Goal: Transaction & Acquisition: Purchase product/service

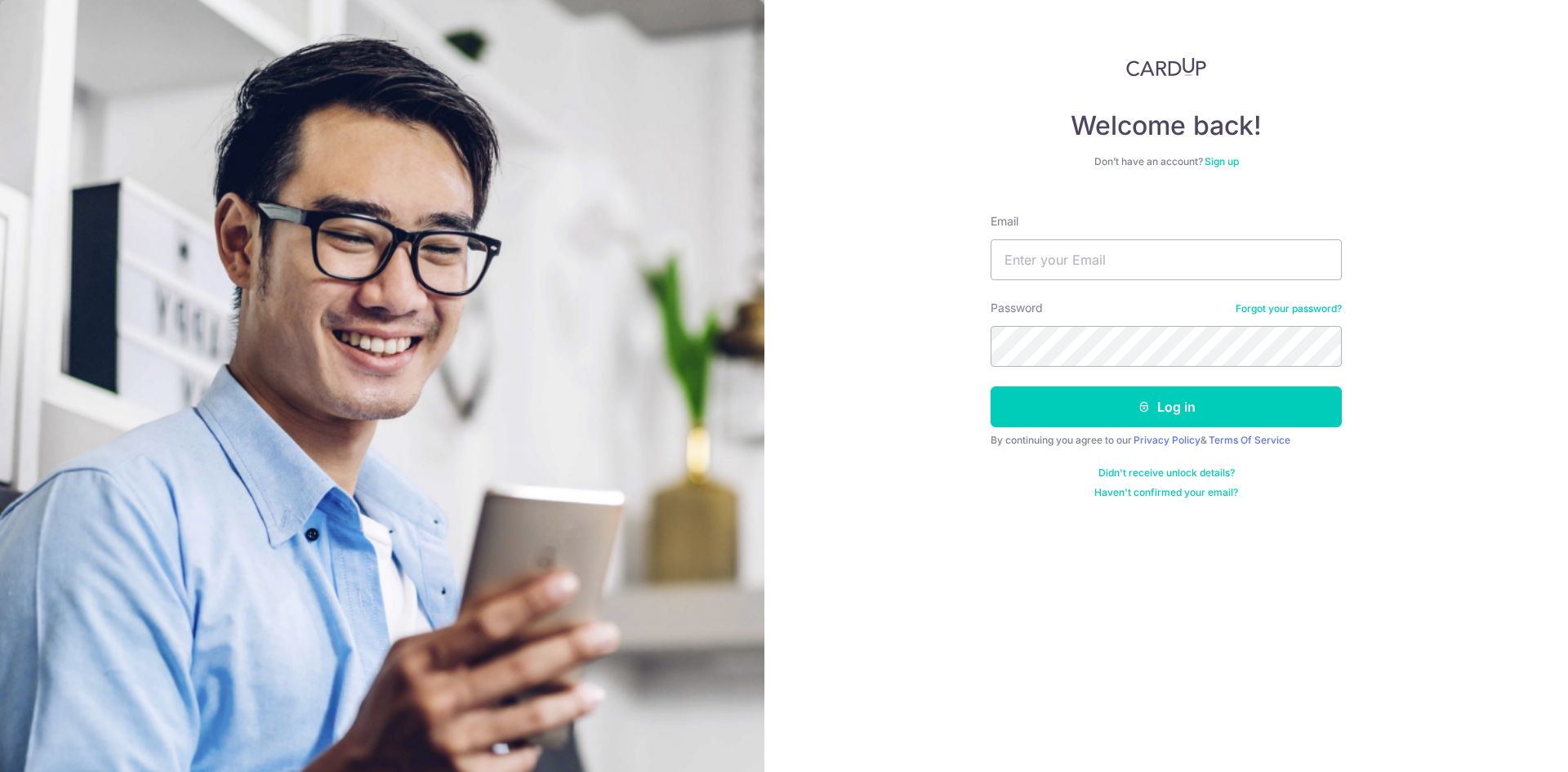
type input "[EMAIL_ADDRESS][DOMAIN_NAME]"
click at [990, 386] on button "Log in" at bounding box center [1166, 406] width 351 height 41
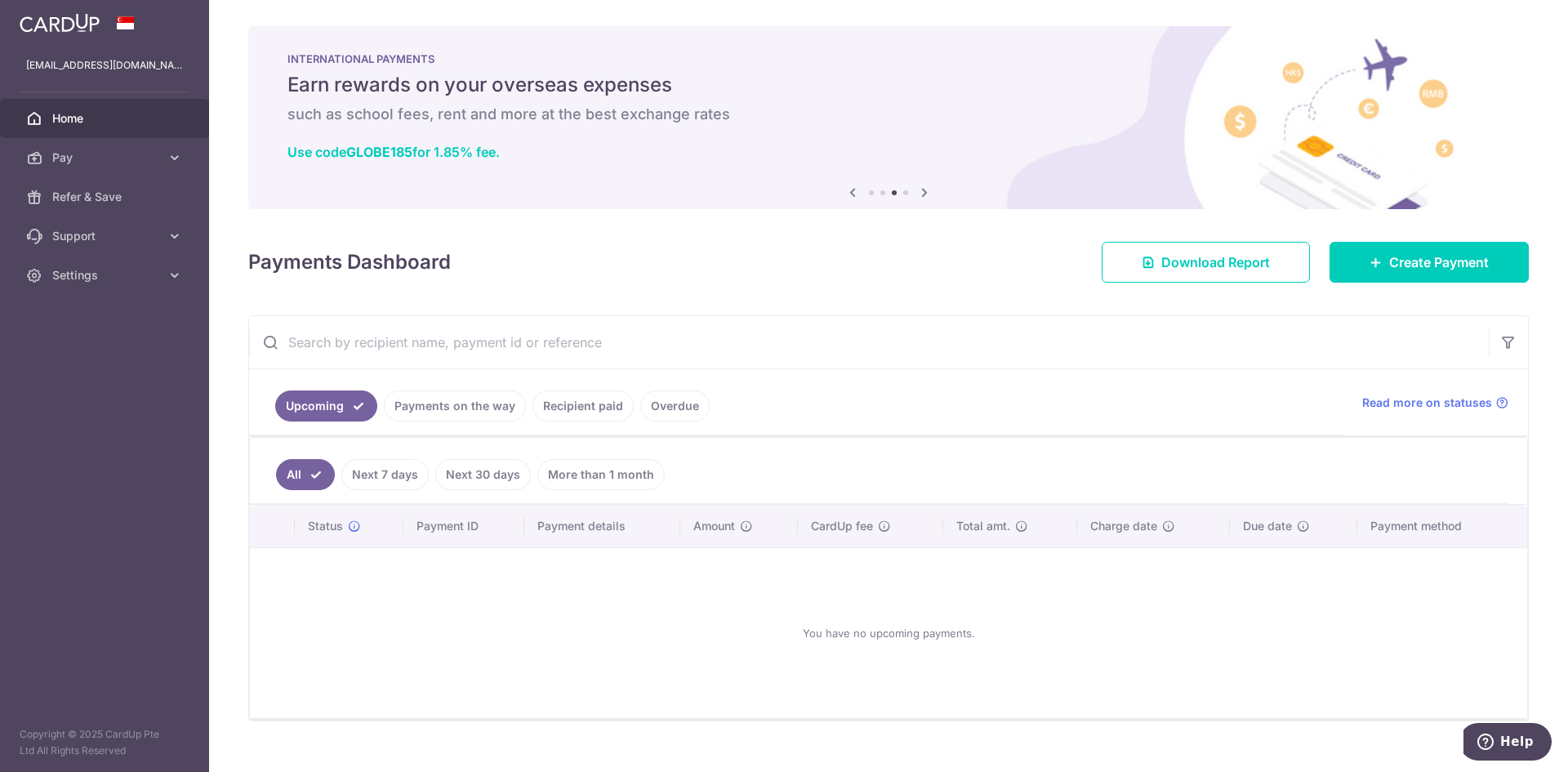
click at [493, 278] on div "Payments Dashboard Download Report Create Payment" at bounding box center [888, 258] width 1280 height 48
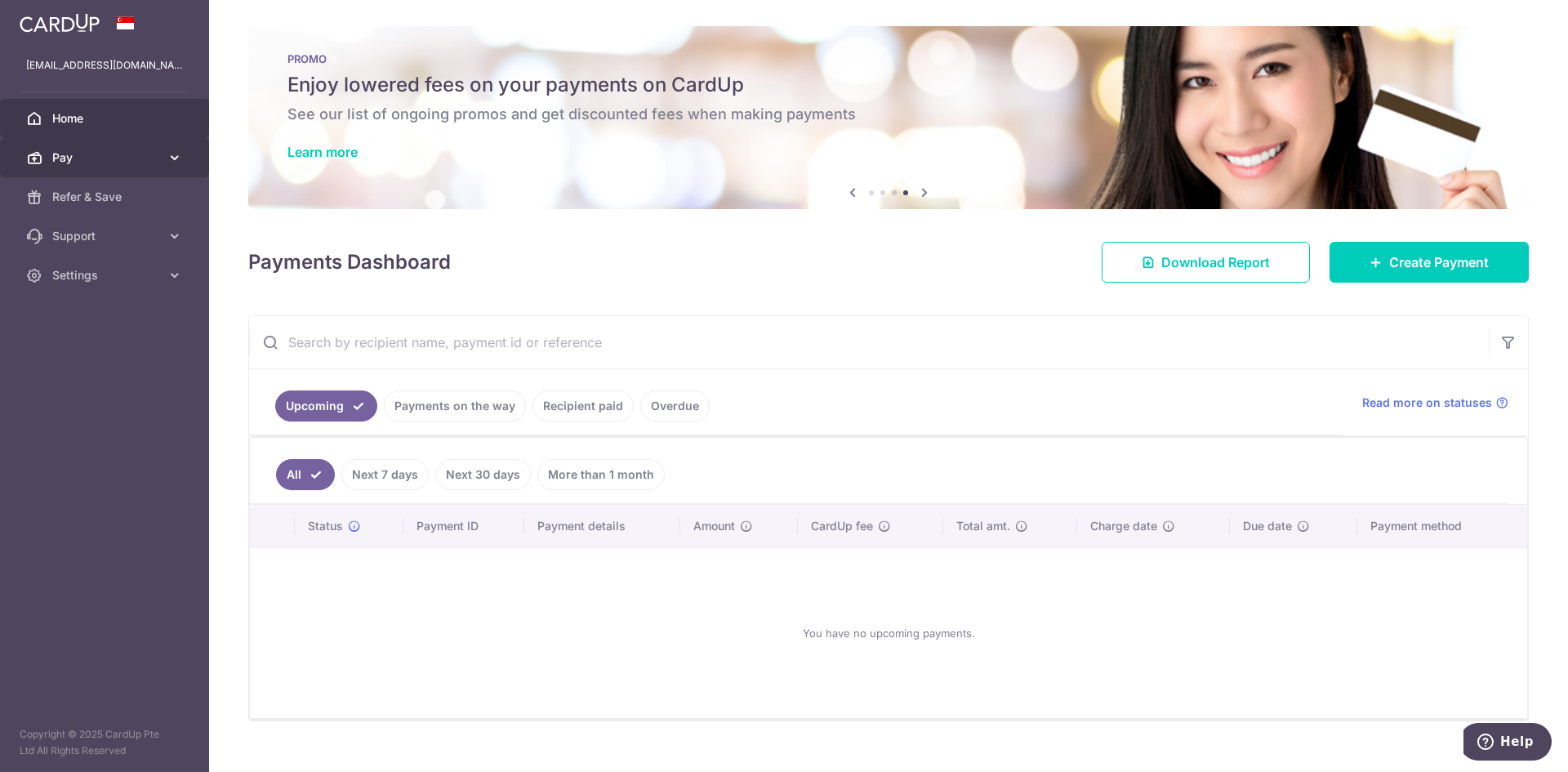
click at [108, 156] on span "Pay" at bounding box center [106, 157] width 108 height 16
click at [115, 165] on span "Pay" at bounding box center [106, 157] width 108 height 16
click at [126, 150] on span "Pay" at bounding box center [106, 157] width 108 height 16
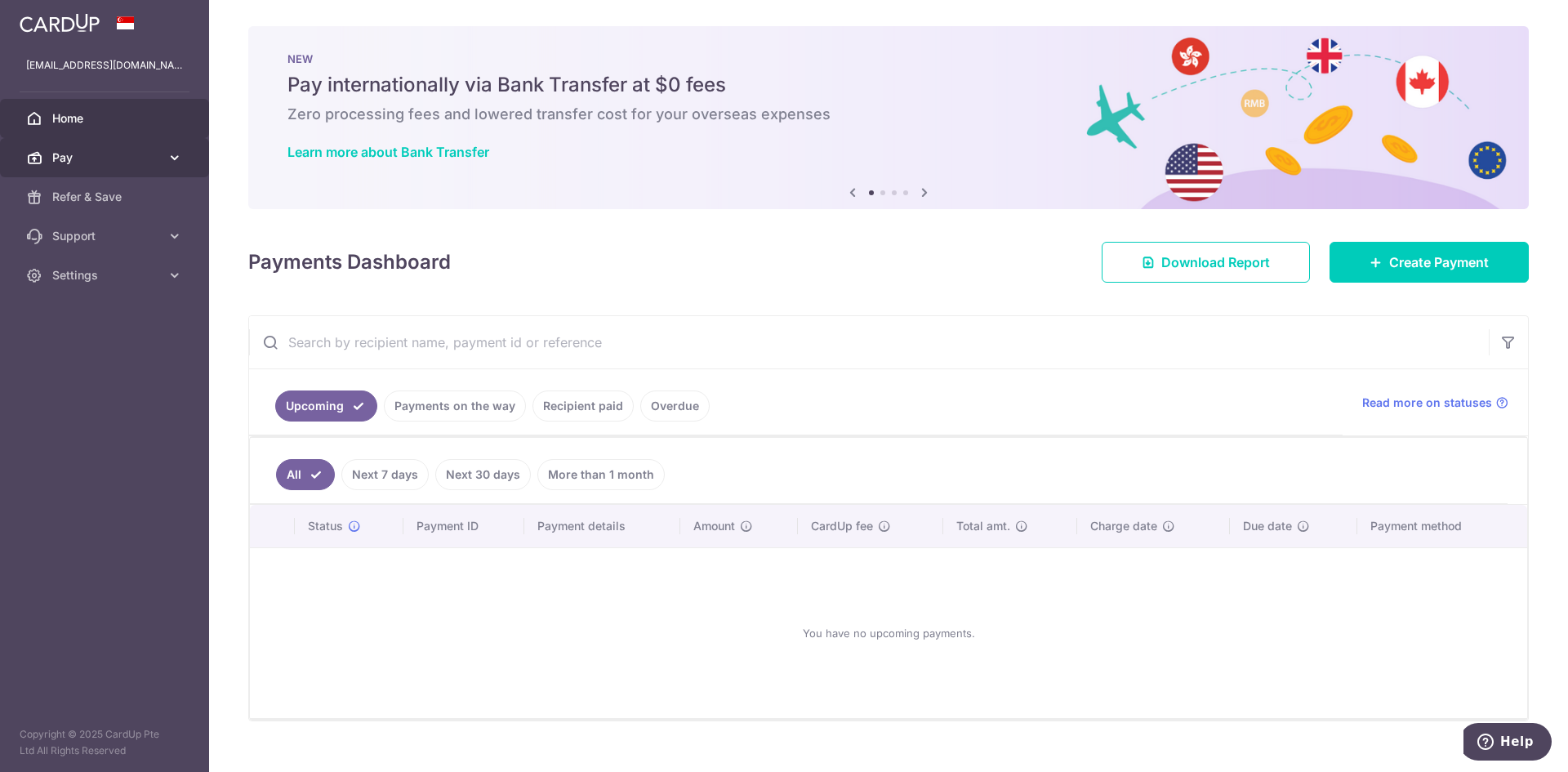
click at [129, 160] on span "Pay" at bounding box center [106, 157] width 108 height 16
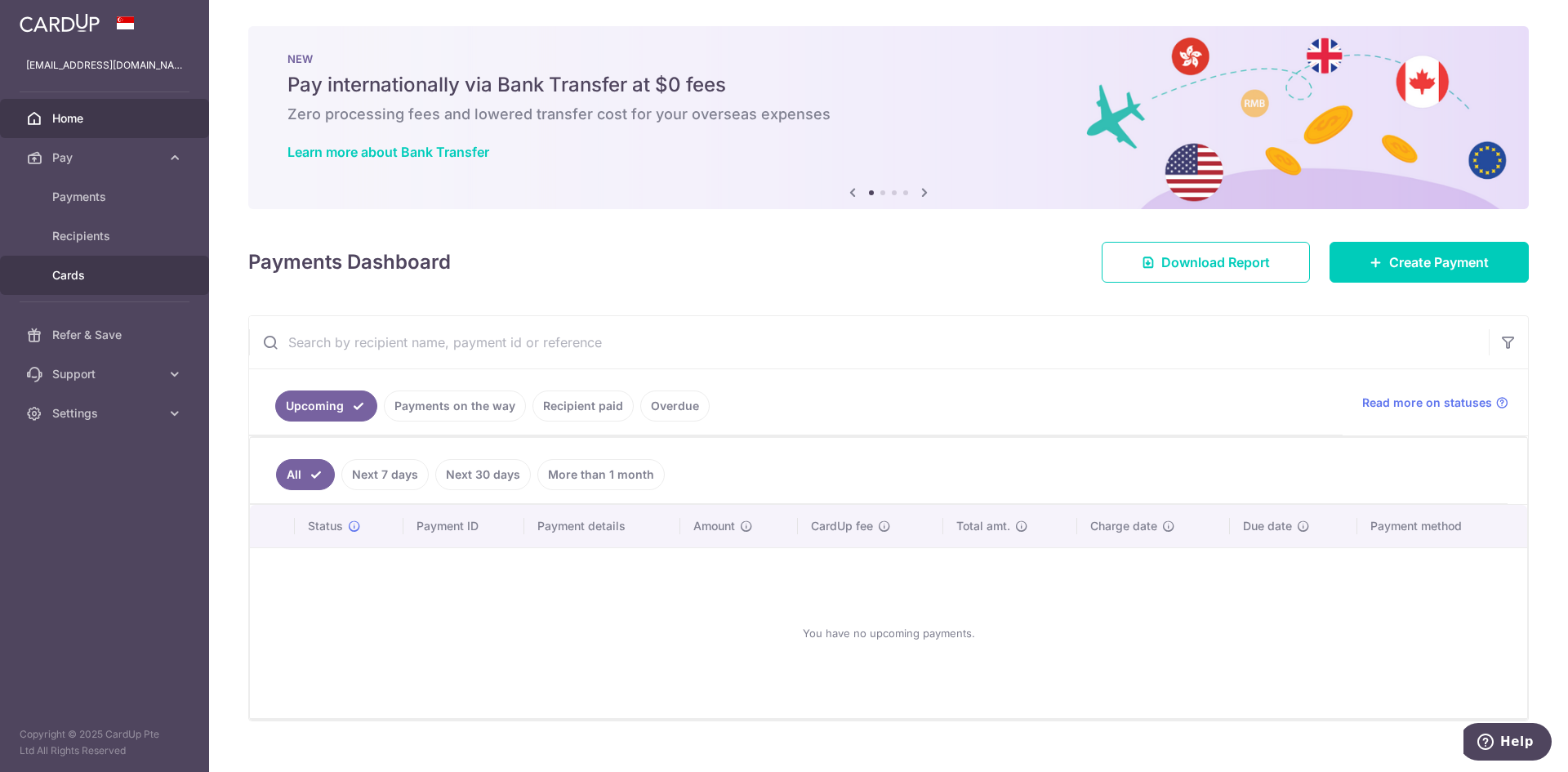
click at [120, 285] on link "Cards" at bounding box center [104, 275] width 209 height 39
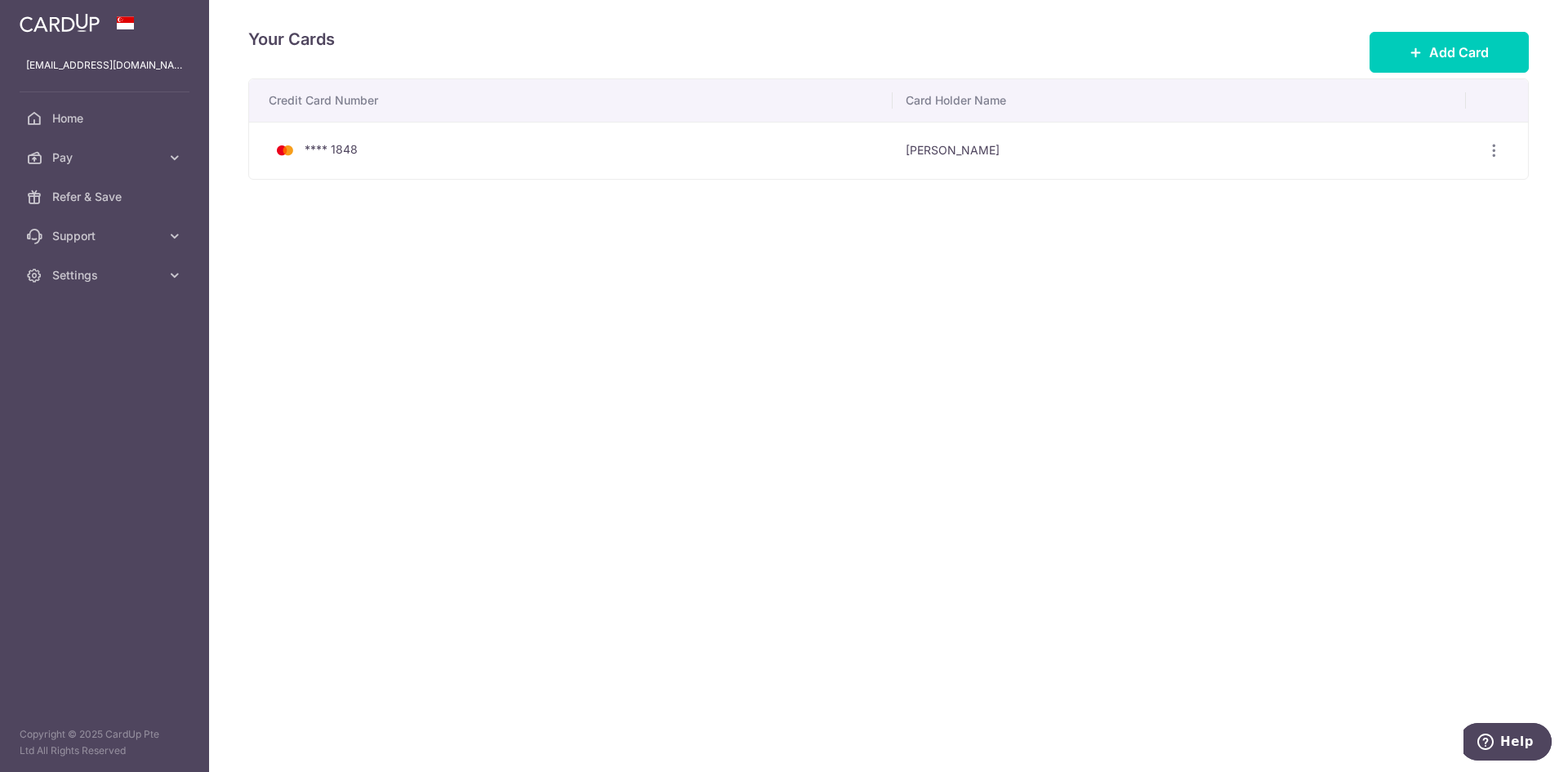
drag, startPoint x: 570, startPoint y: 294, endPoint x: 1170, endPoint y: 144, distance: 618.5
click at [572, 293] on div "Your Cards Add Card Credit Card Number Card Holder Name **** 1848 Shi Rui Teh V…" at bounding box center [888, 386] width 1359 height 772
click at [1393, 45] on button "Add Card" at bounding box center [1449, 52] width 160 height 41
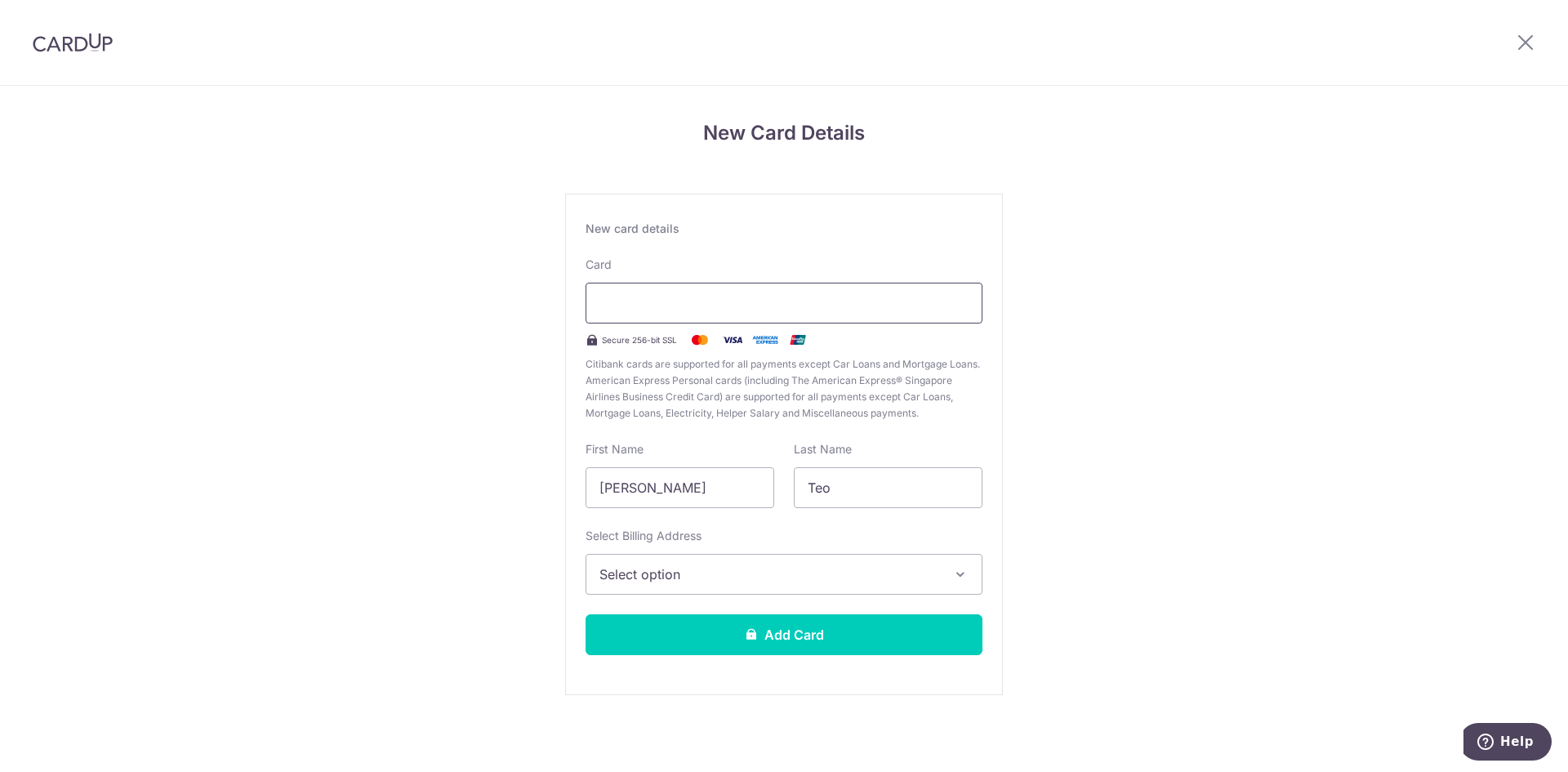
click at [803, 291] on div at bounding box center [784, 303] width 397 height 41
drag, startPoint x: 627, startPoint y: 421, endPoint x: 644, endPoint y: 509, distance: 89.6
click at [629, 427] on div "New card details Card Secure 256-bit SSL Citibank cards are supported for all p…" at bounding box center [784, 444] width 438 height 501
click at [647, 560] on button "Select option" at bounding box center [784, 573] width 397 height 41
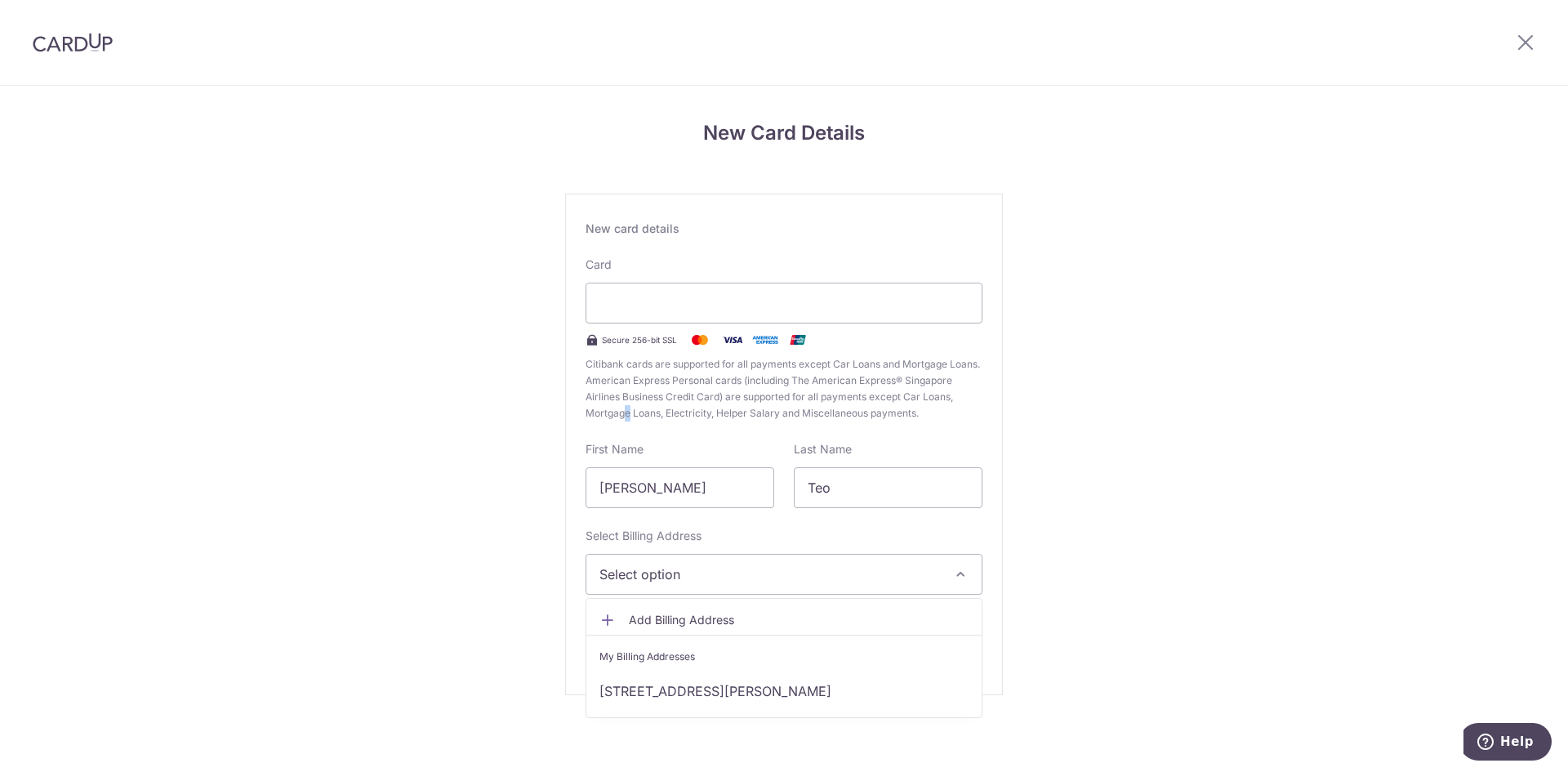
click at [645, 564] on button "Select option" at bounding box center [784, 573] width 397 height 41
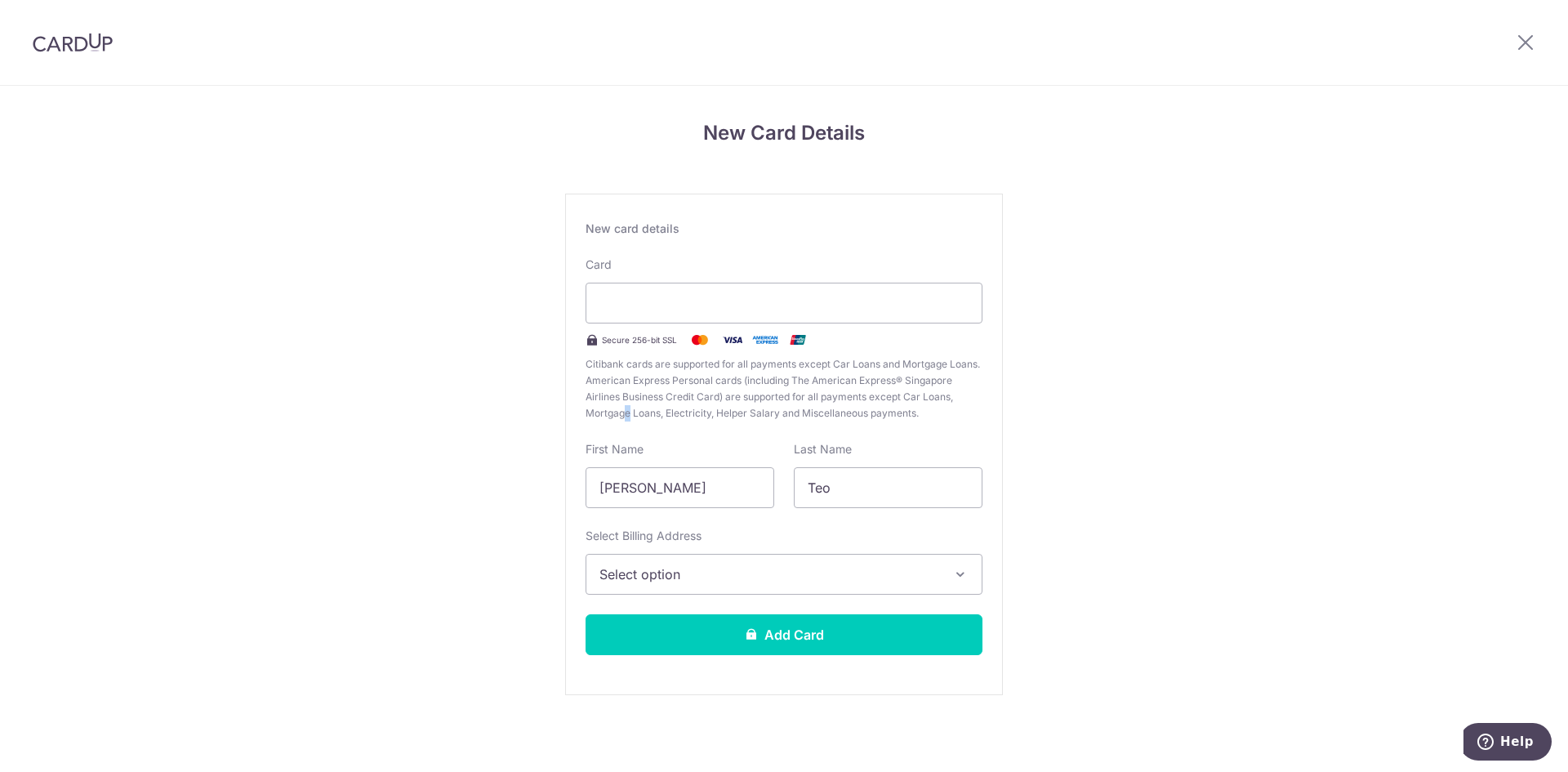
click at [645, 564] on button "Select option" at bounding box center [784, 573] width 397 height 41
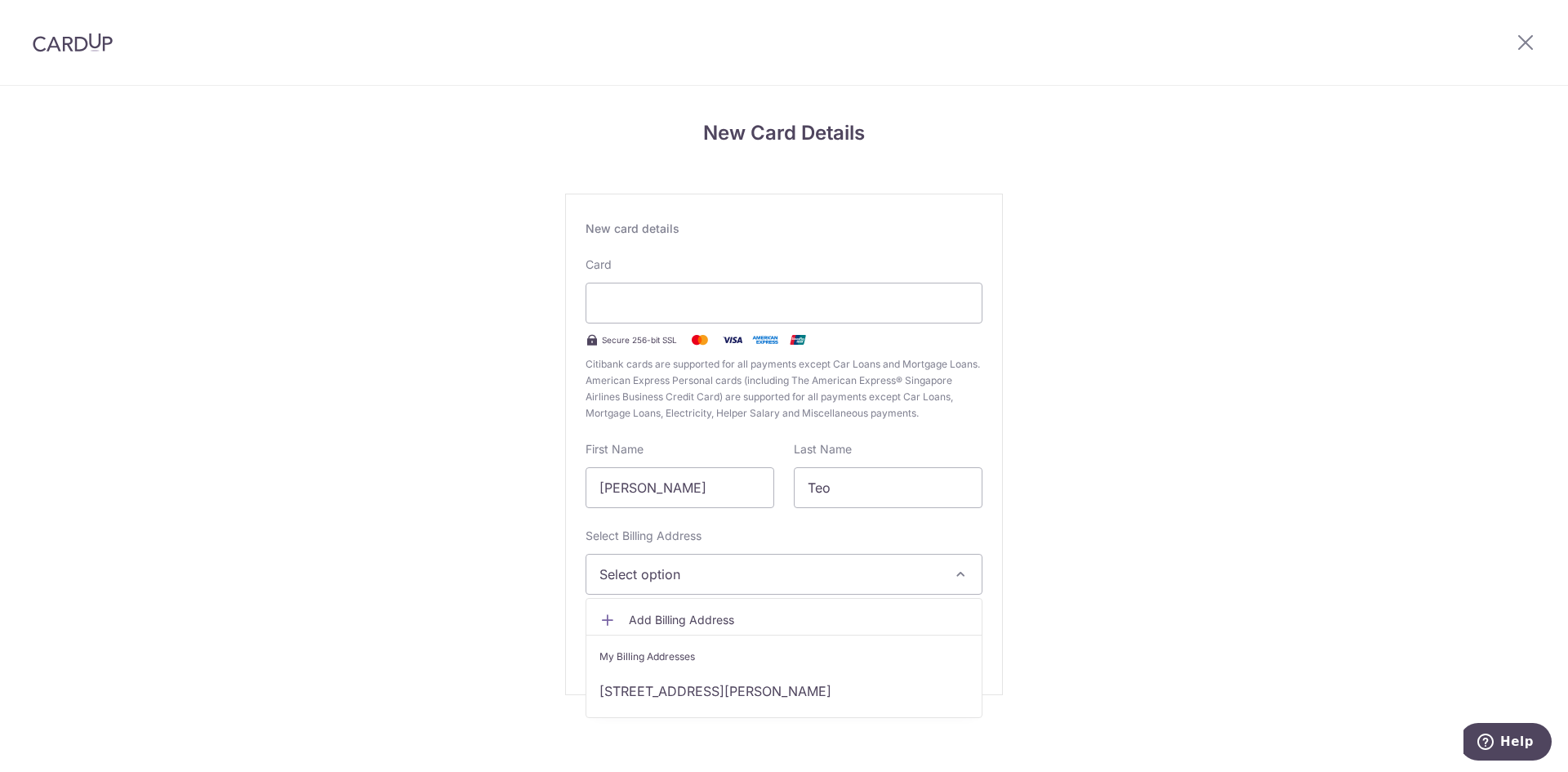
click at [514, 591] on div "New Card Details New card details Card Secure 256-bit SSL Citibank cards are su…" at bounding box center [784, 429] width 1568 height 686
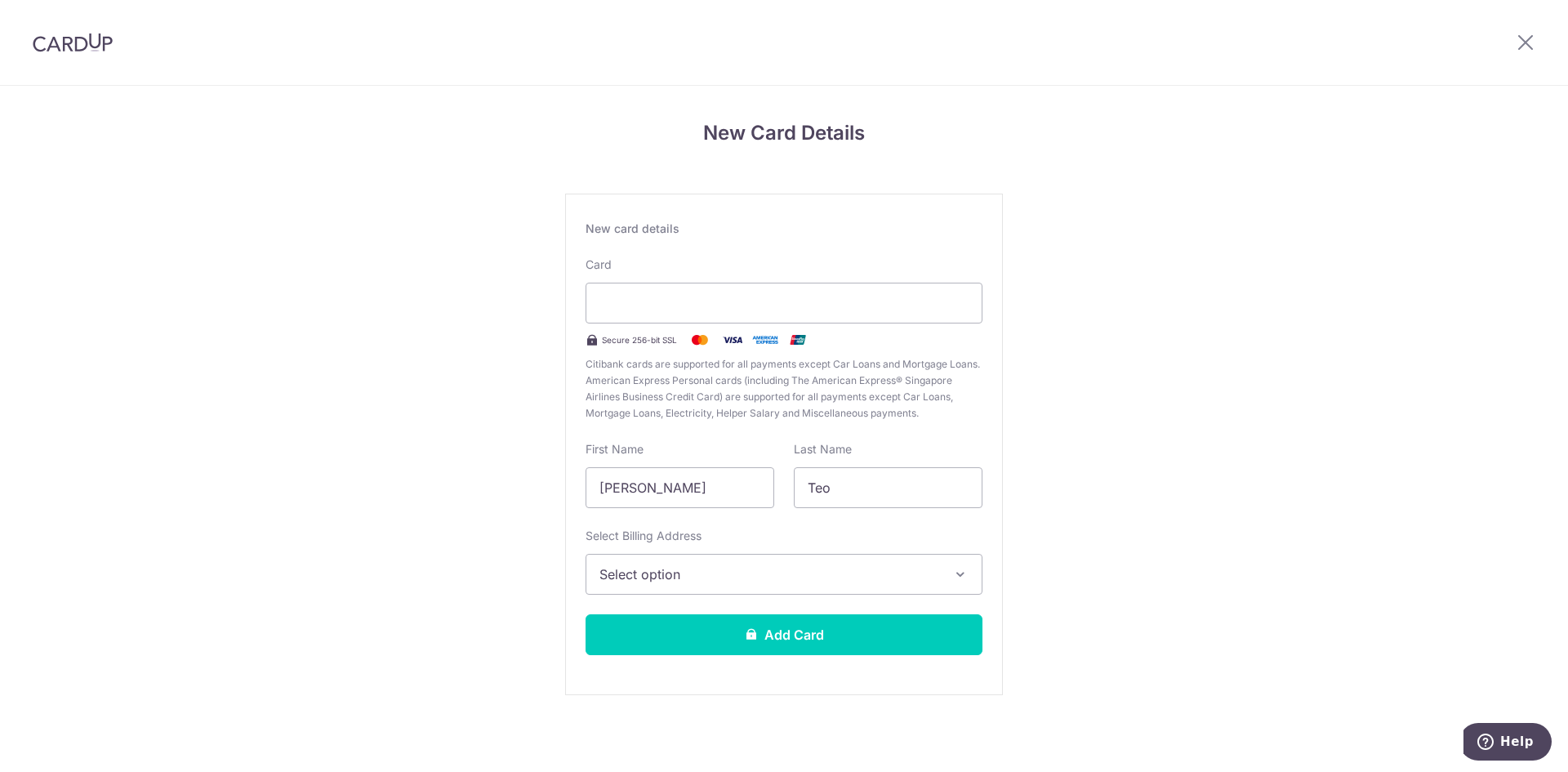
click at [681, 556] on button "Select option" at bounding box center [784, 573] width 397 height 41
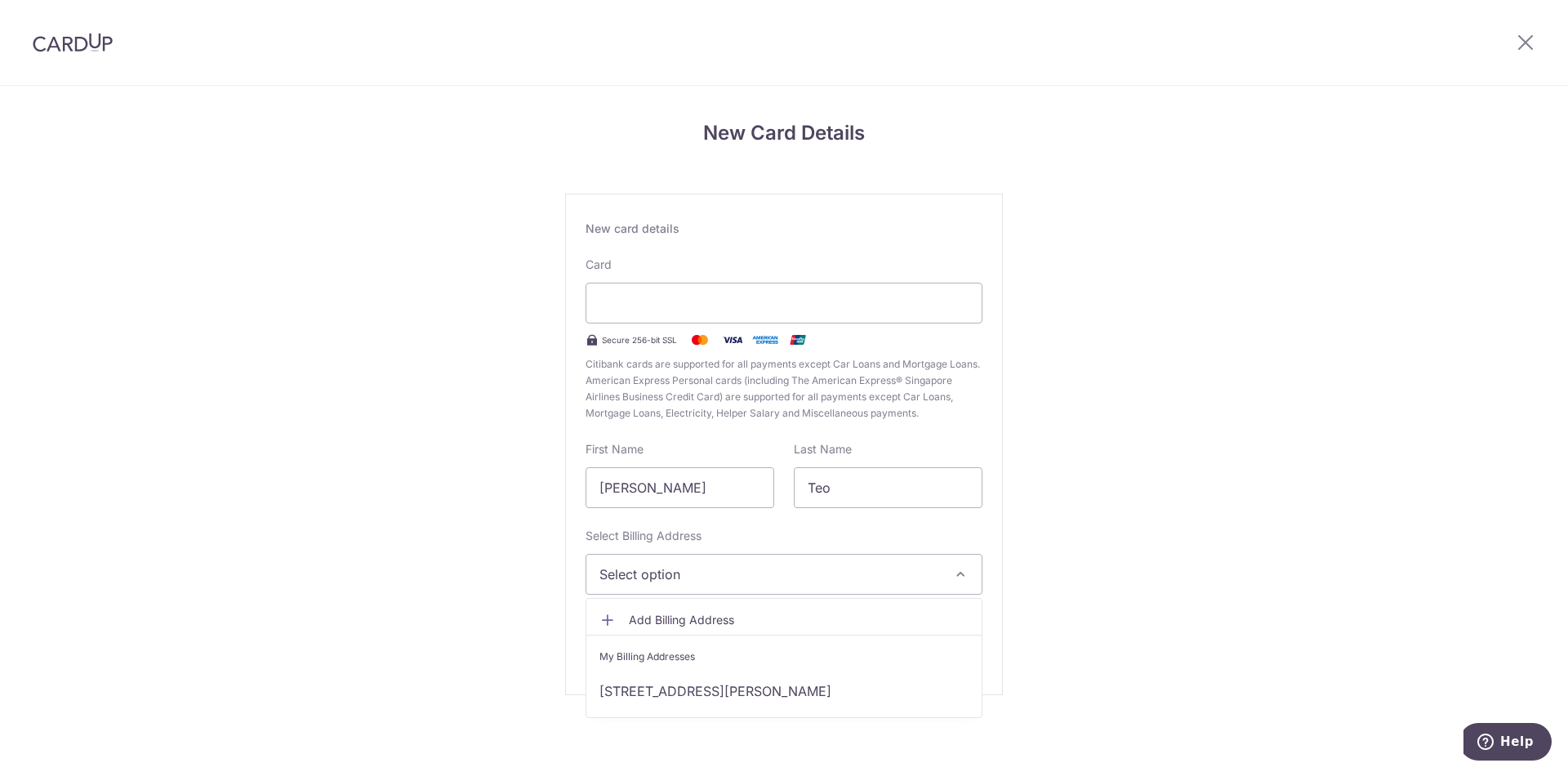
click at [683, 567] on span "Select option" at bounding box center [769, 574] width 340 height 20
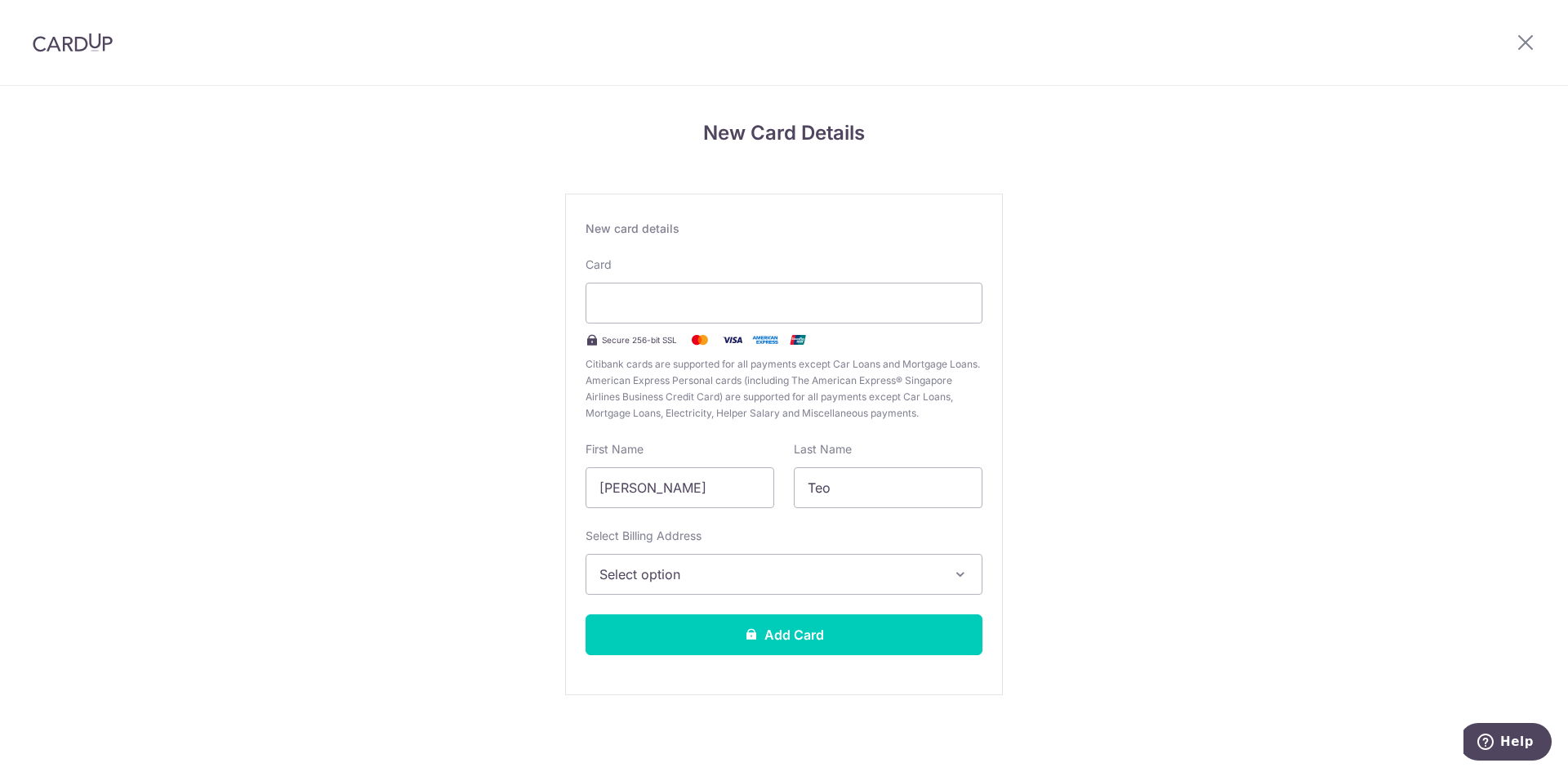
click at [683, 568] on span "Select option" at bounding box center [769, 574] width 340 height 20
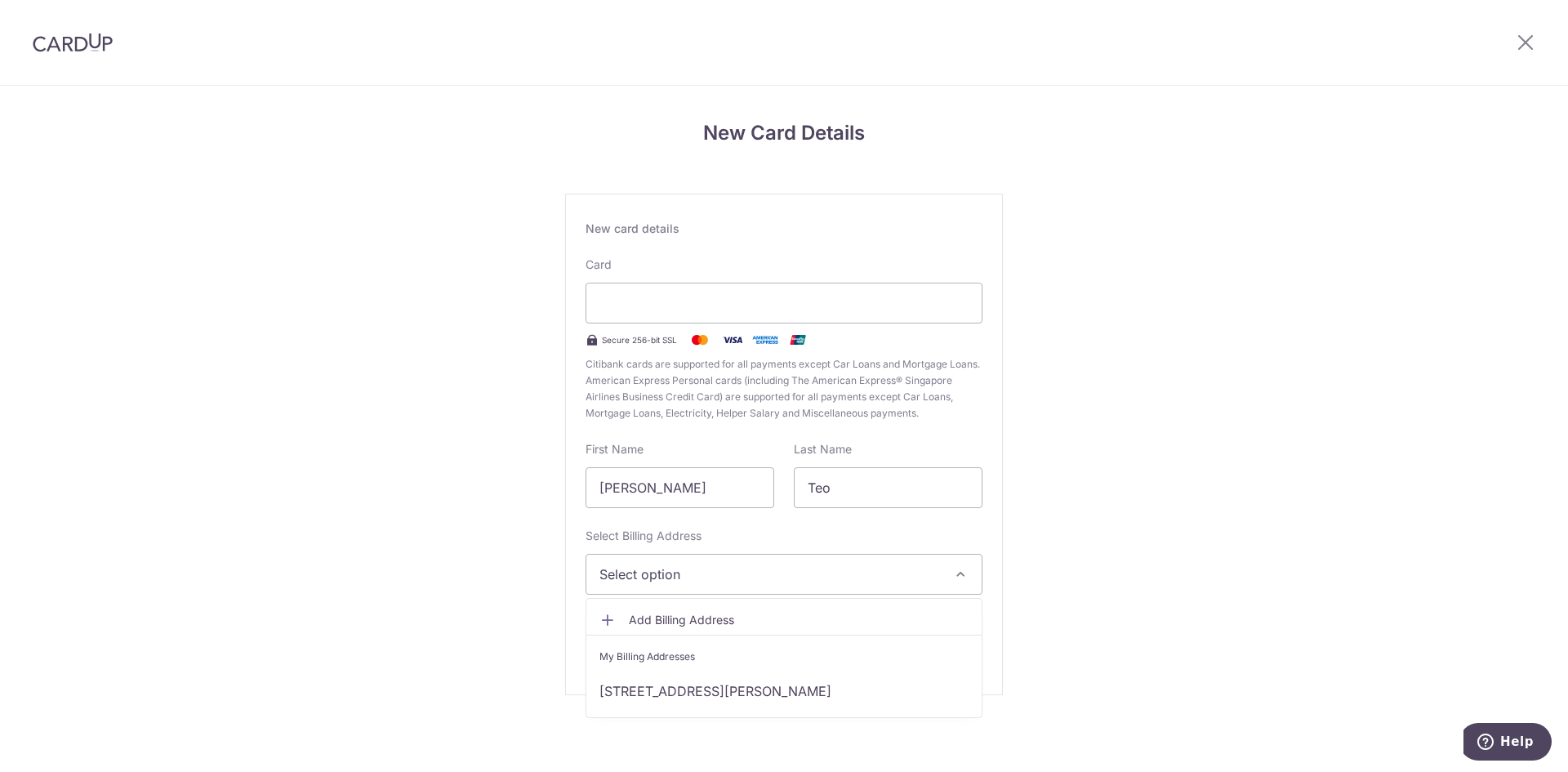
click at [683, 629] on link "Add Billing Address" at bounding box center [784, 620] width 395 height 29
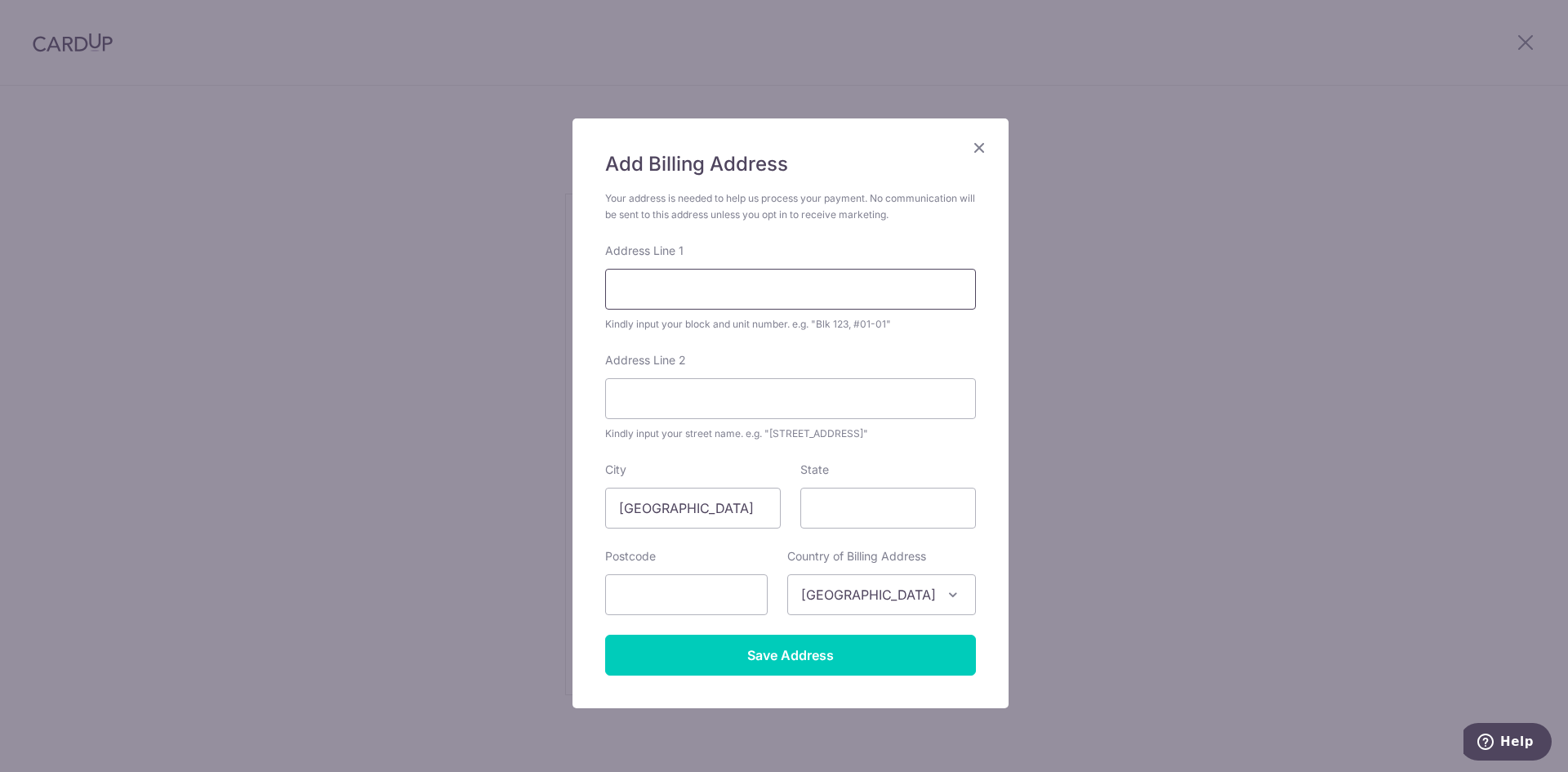
click at [665, 301] on input "Address Line 1" at bounding box center [790, 289] width 370 height 41
type input "BLK 404 BUKIT BATOK WEST AVE 7"
click at [630, 406] on input "Address Line 2" at bounding box center [790, 398] width 370 height 41
type input "#09-16"
click at [850, 518] on input "State" at bounding box center [888, 507] width 175 height 41
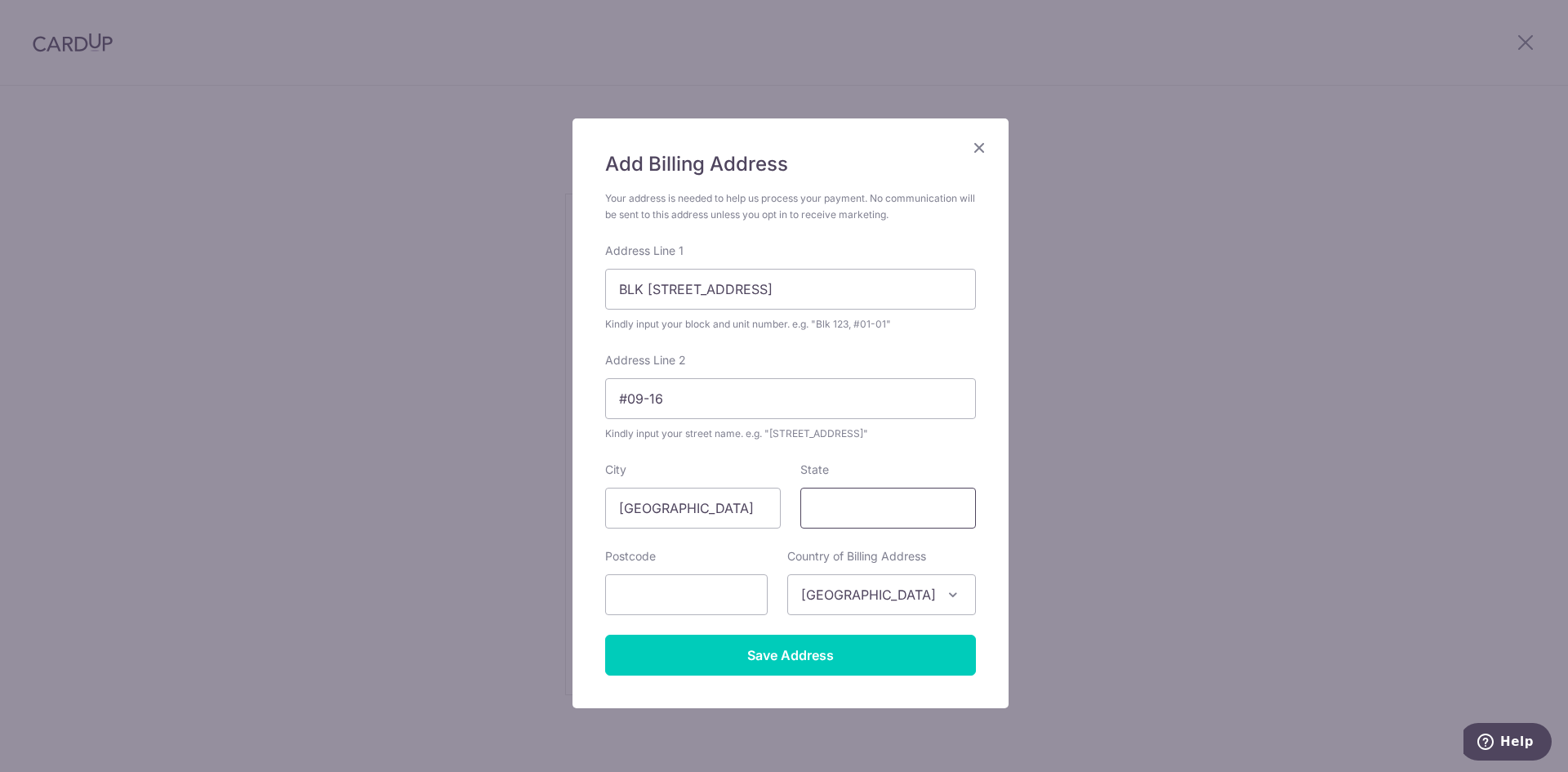
type input "Singapore"
click at [687, 609] on input "text" at bounding box center [686, 594] width 162 height 41
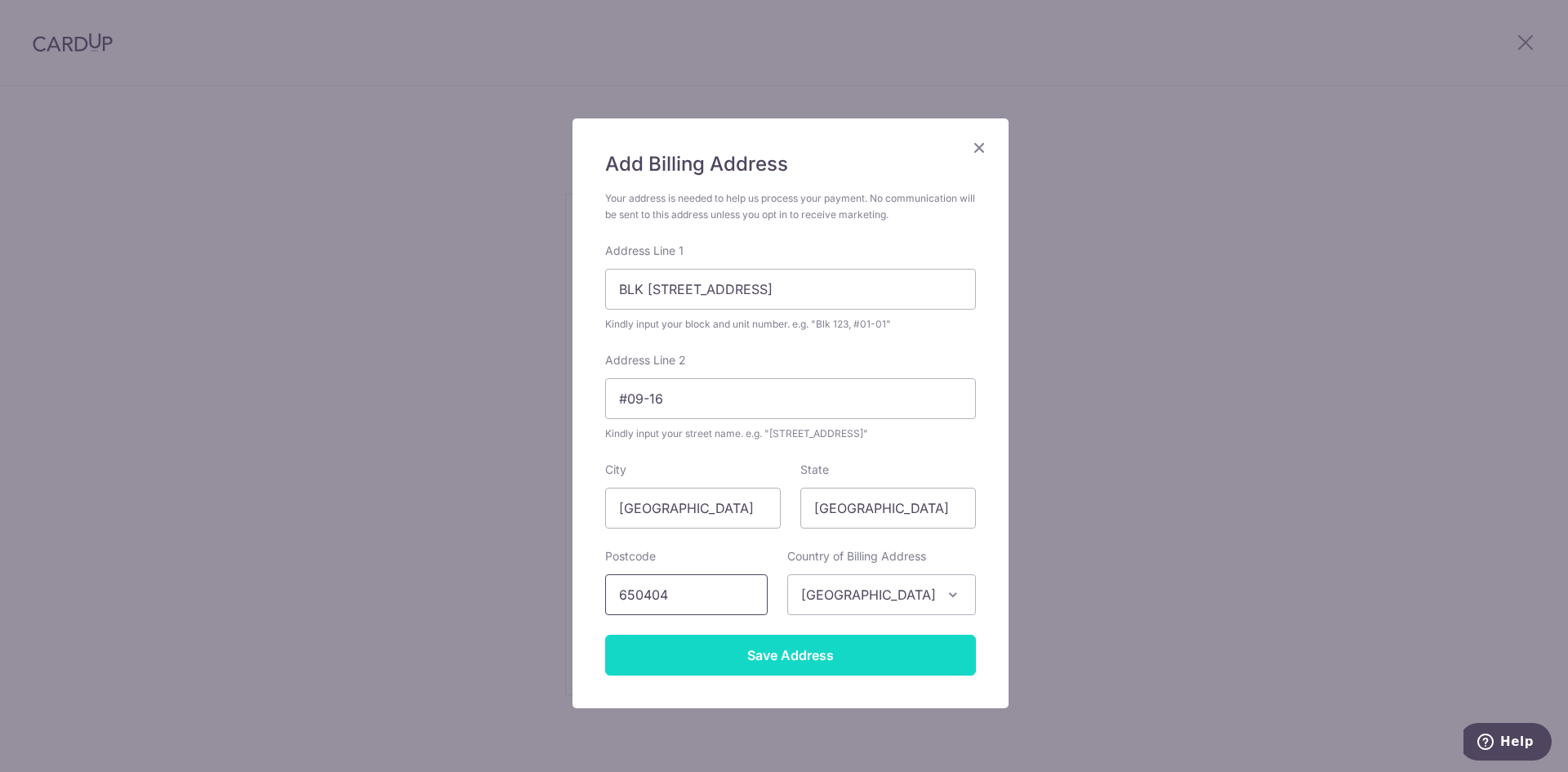
type input "650404"
click at [666, 669] on input "Save Address" at bounding box center [790, 655] width 370 height 41
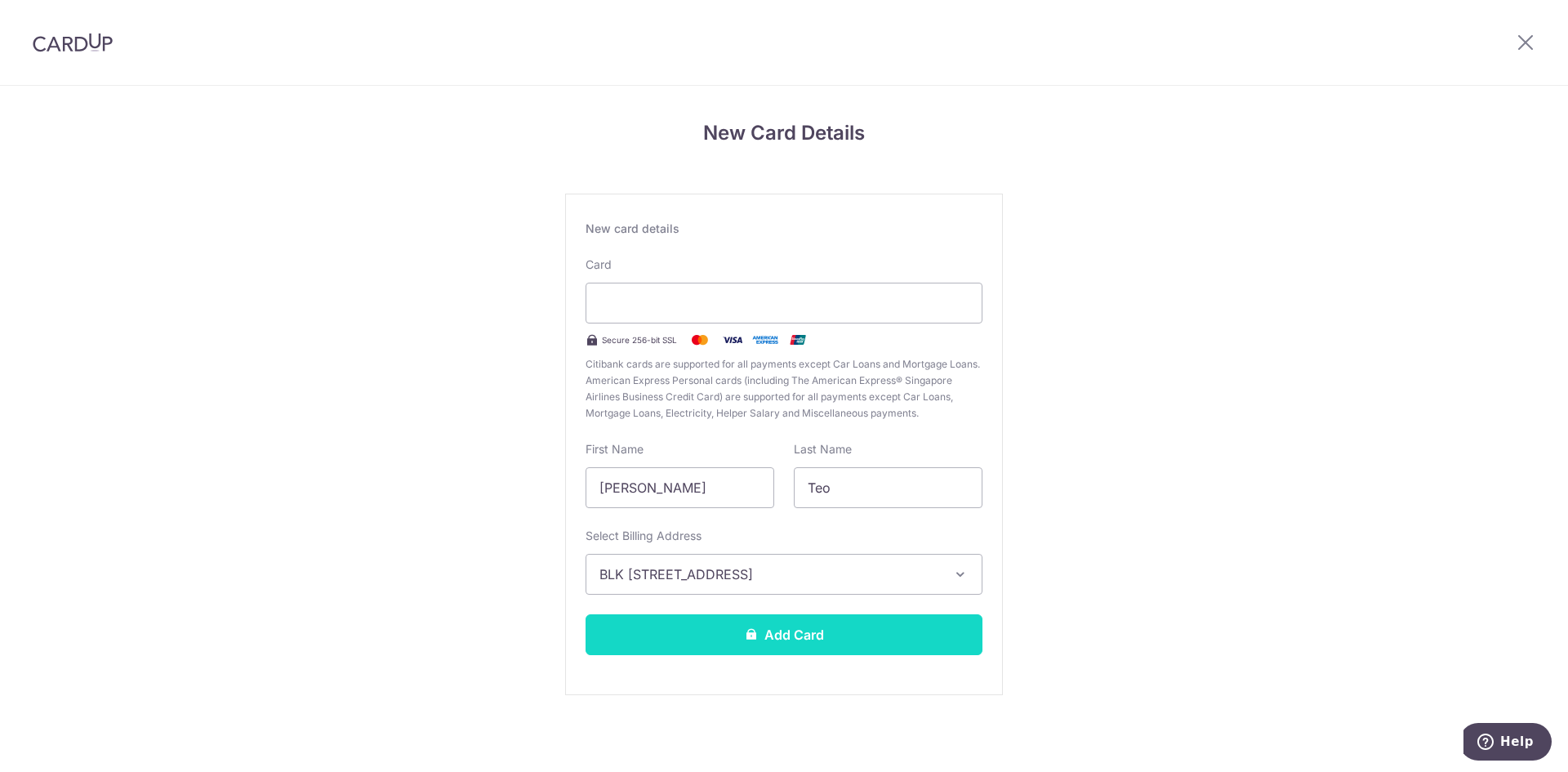
click at [744, 637] on button "Add Card" at bounding box center [784, 634] width 397 height 41
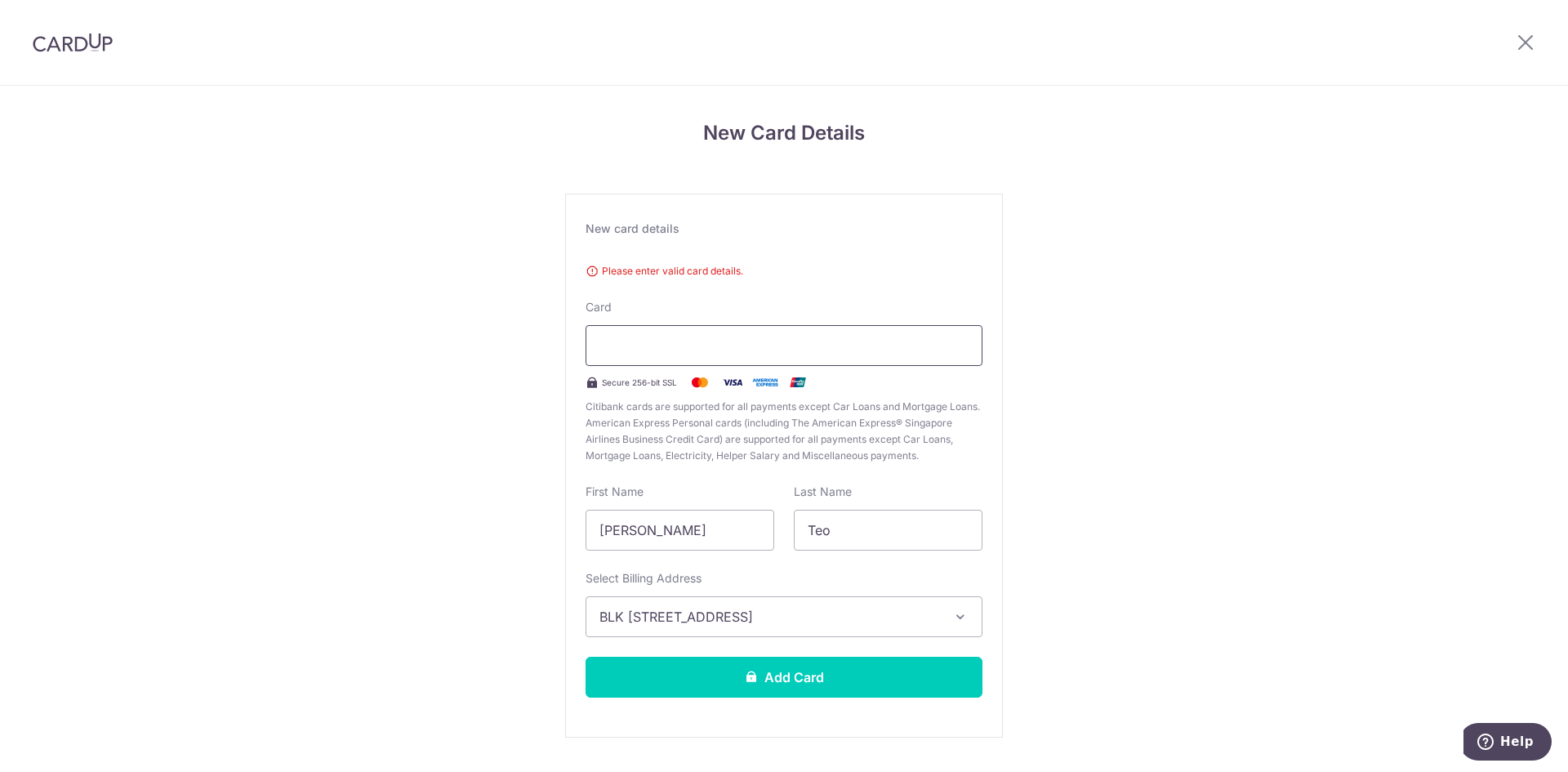
click at [923, 333] on div at bounding box center [784, 345] width 397 height 41
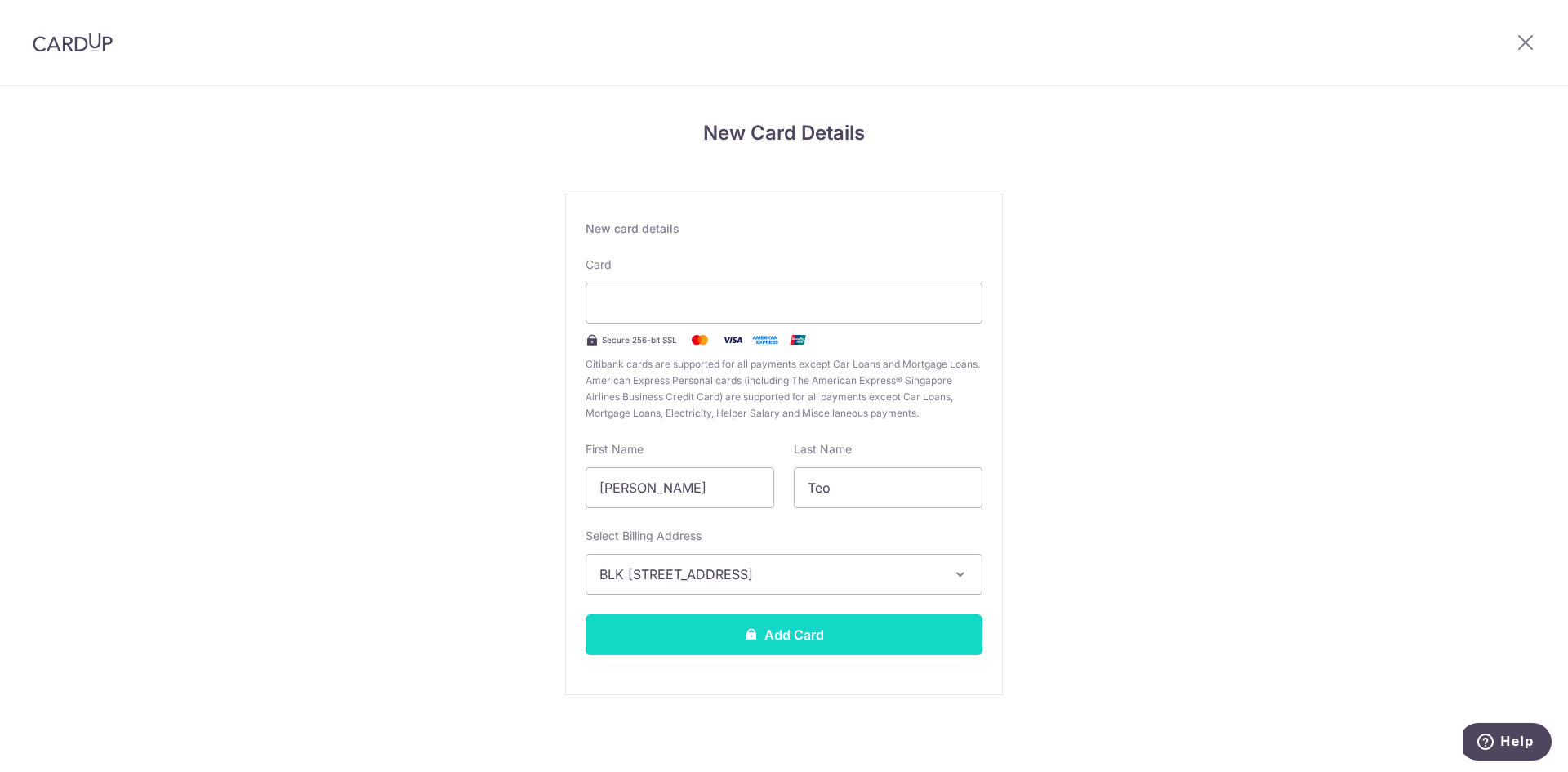
click at [882, 644] on button "Add Card" at bounding box center [784, 634] width 397 height 41
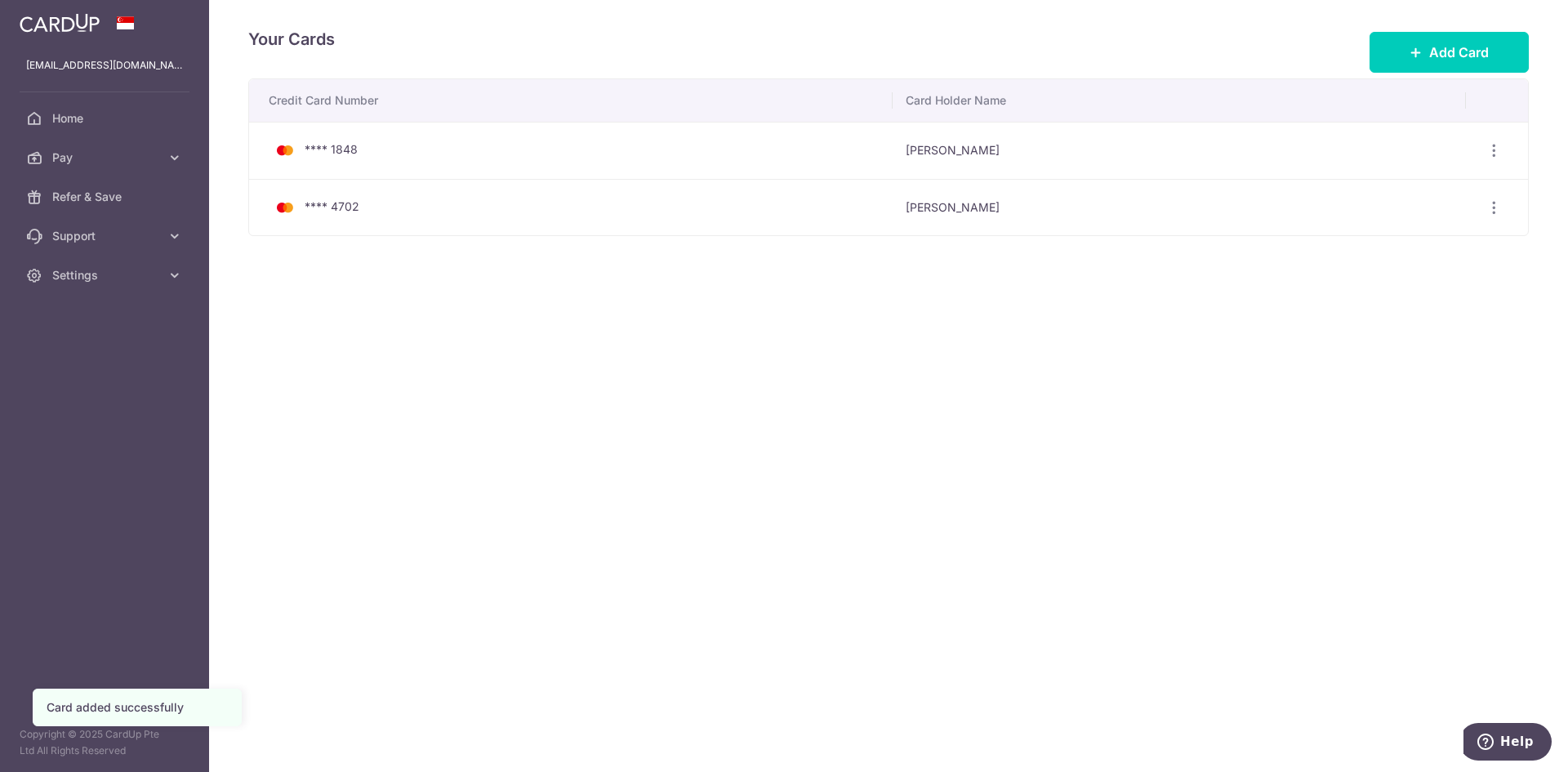
click at [628, 444] on div "Your Cards Add Card Credit Card Number Card Holder Name **** 1848 Shi Rui Teh V…" at bounding box center [888, 386] width 1359 height 772
click at [1041, 316] on div "Your Cards Add Card Credit Card Number Card Holder Name **** 1848 Shi Rui Teh V…" at bounding box center [888, 386] width 1359 height 772
click at [158, 160] on span "Pay" at bounding box center [106, 157] width 108 height 16
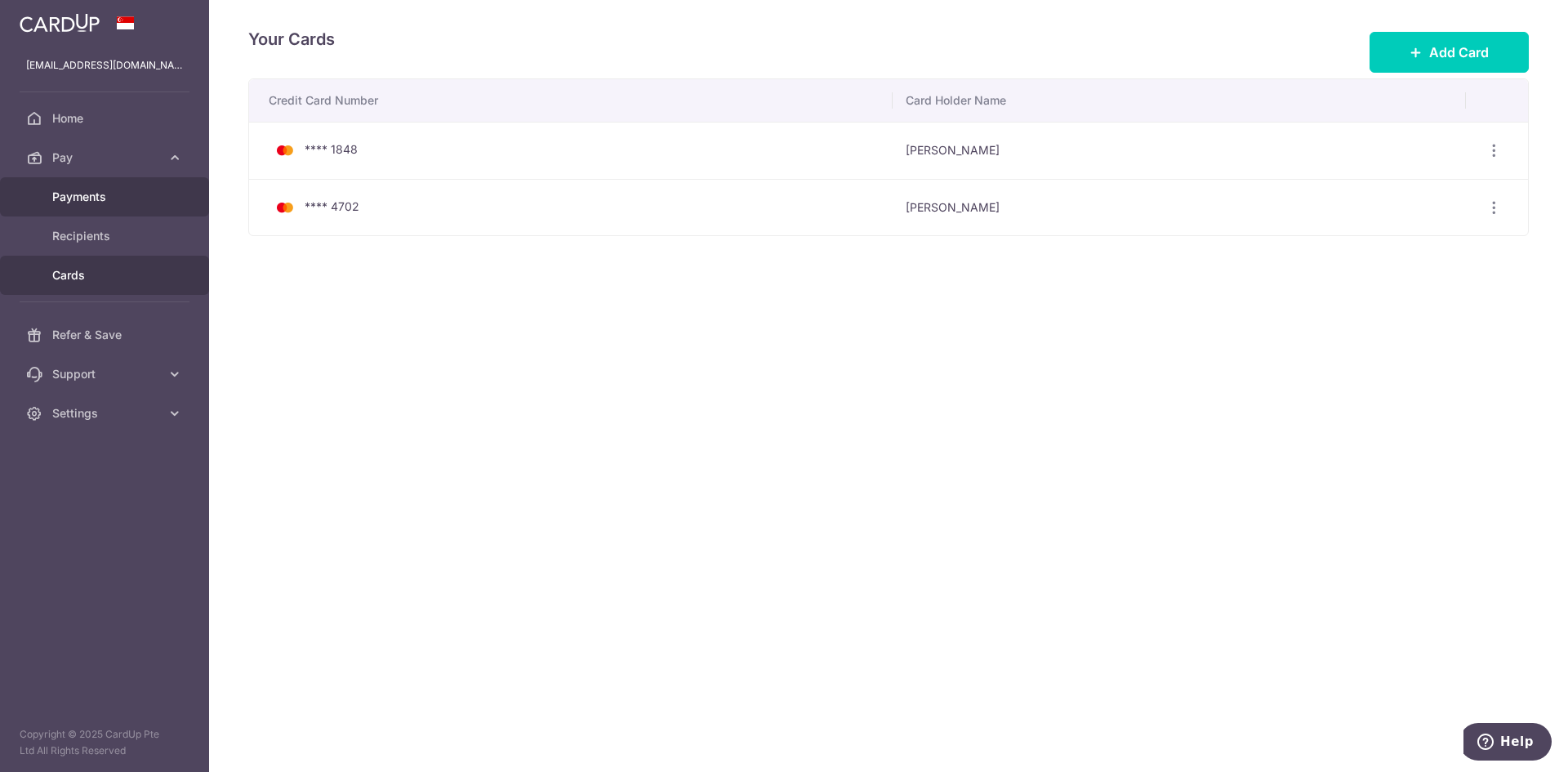
click at [85, 200] on span "Payments" at bounding box center [106, 197] width 108 height 16
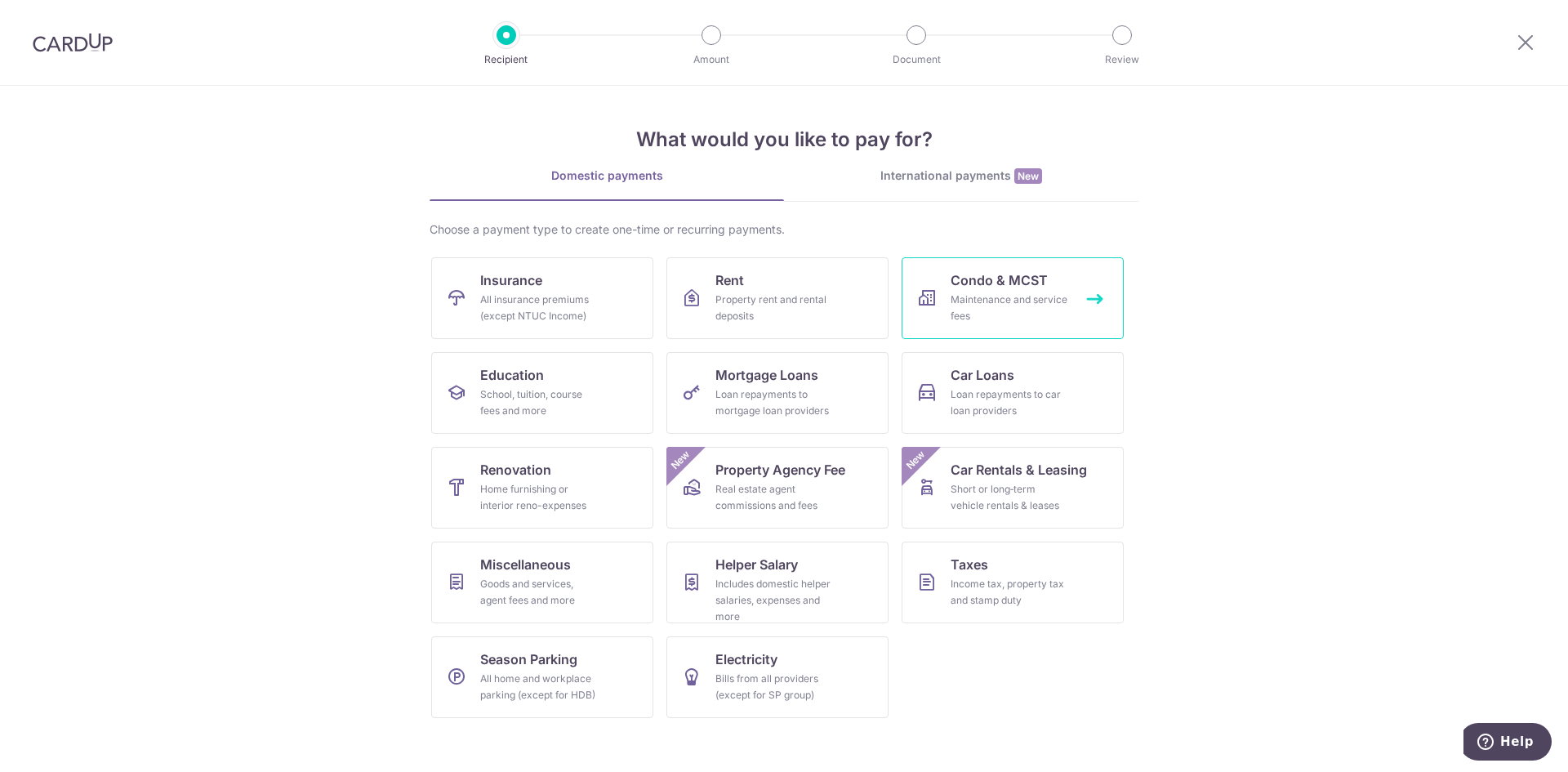
click at [989, 282] on span "Condo & MCST" at bounding box center [999, 280] width 97 height 20
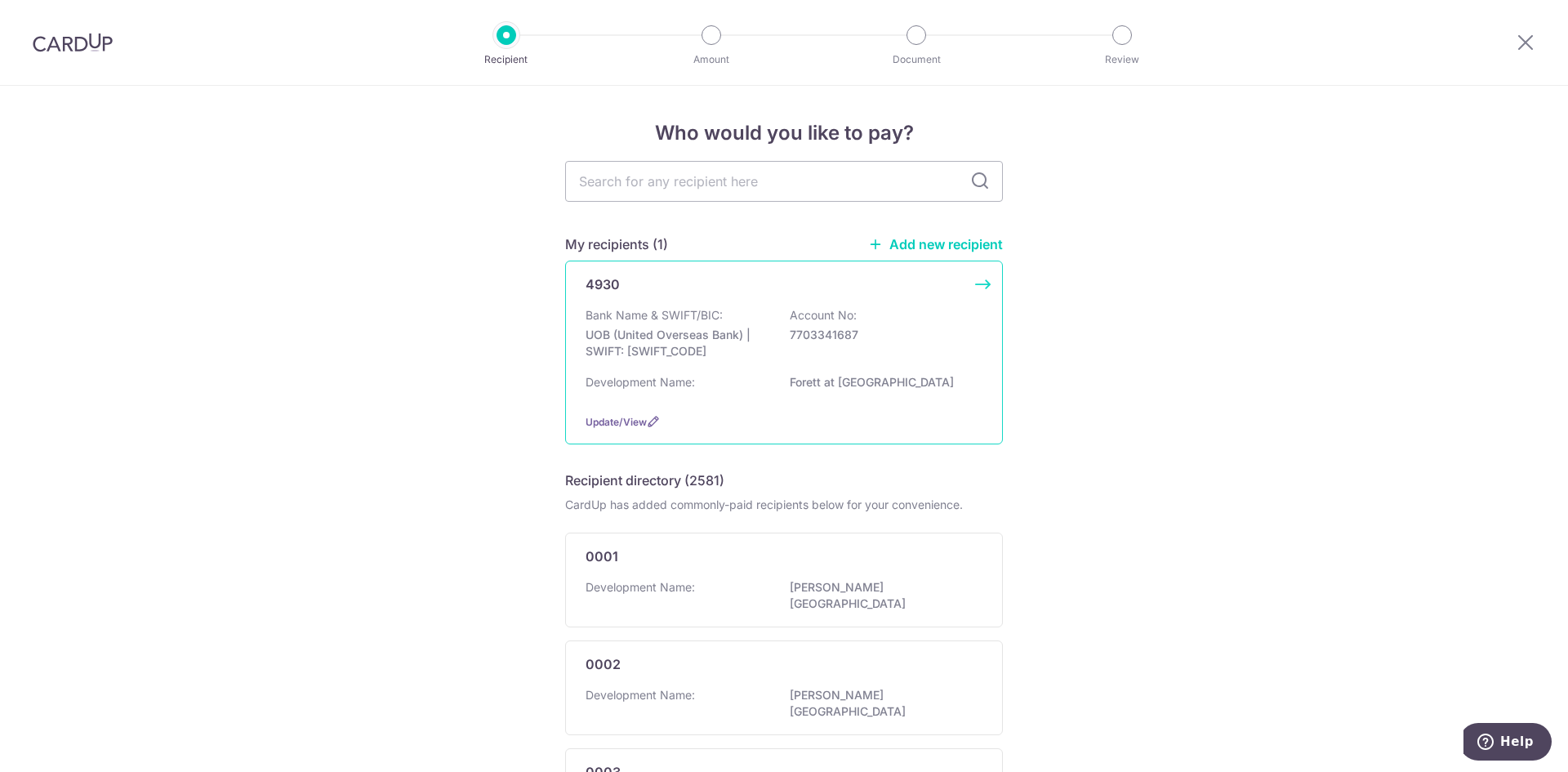
click at [950, 321] on div "Bank Name & SWIFT/BIC: UOB (United Overseas Bank) | SWIFT: UOVBSGSGXXX Account …" at bounding box center [784, 337] width 397 height 61
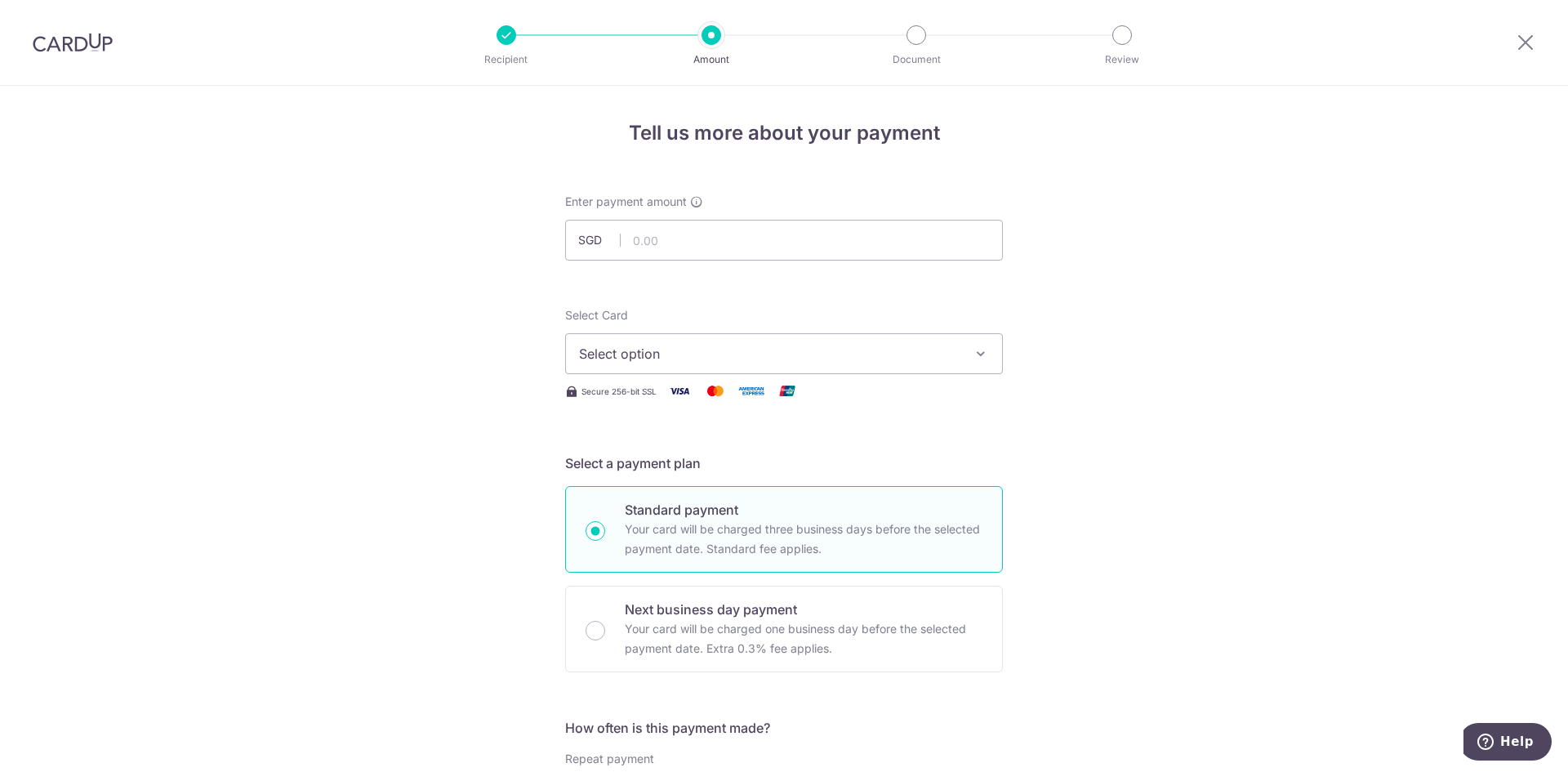
click at [938, 344] on span "Select option" at bounding box center [769, 353] width 381 height 20
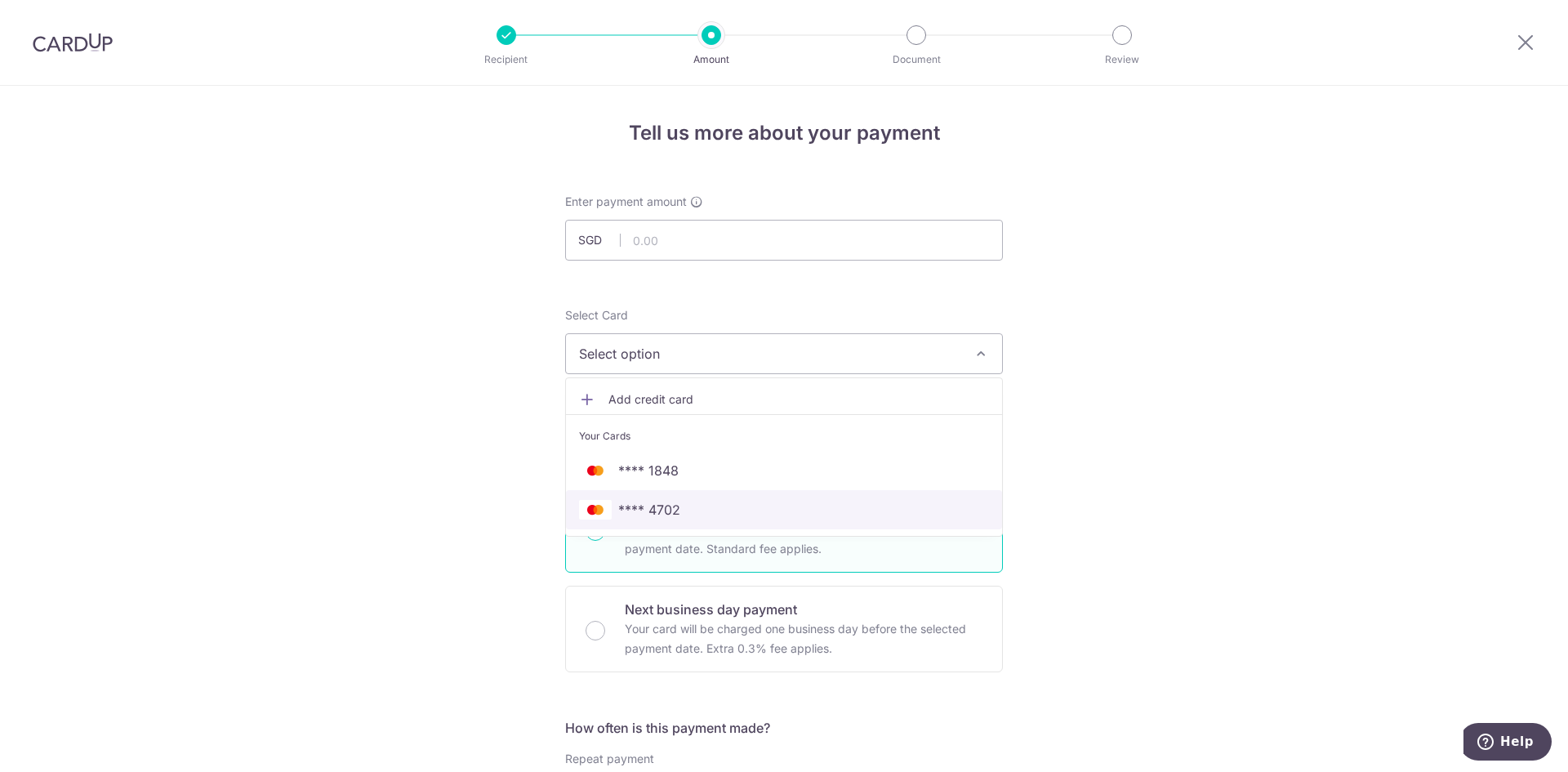
click at [709, 521] on link "**** 4702" at bounding box center [784, 509] width 436 height 39
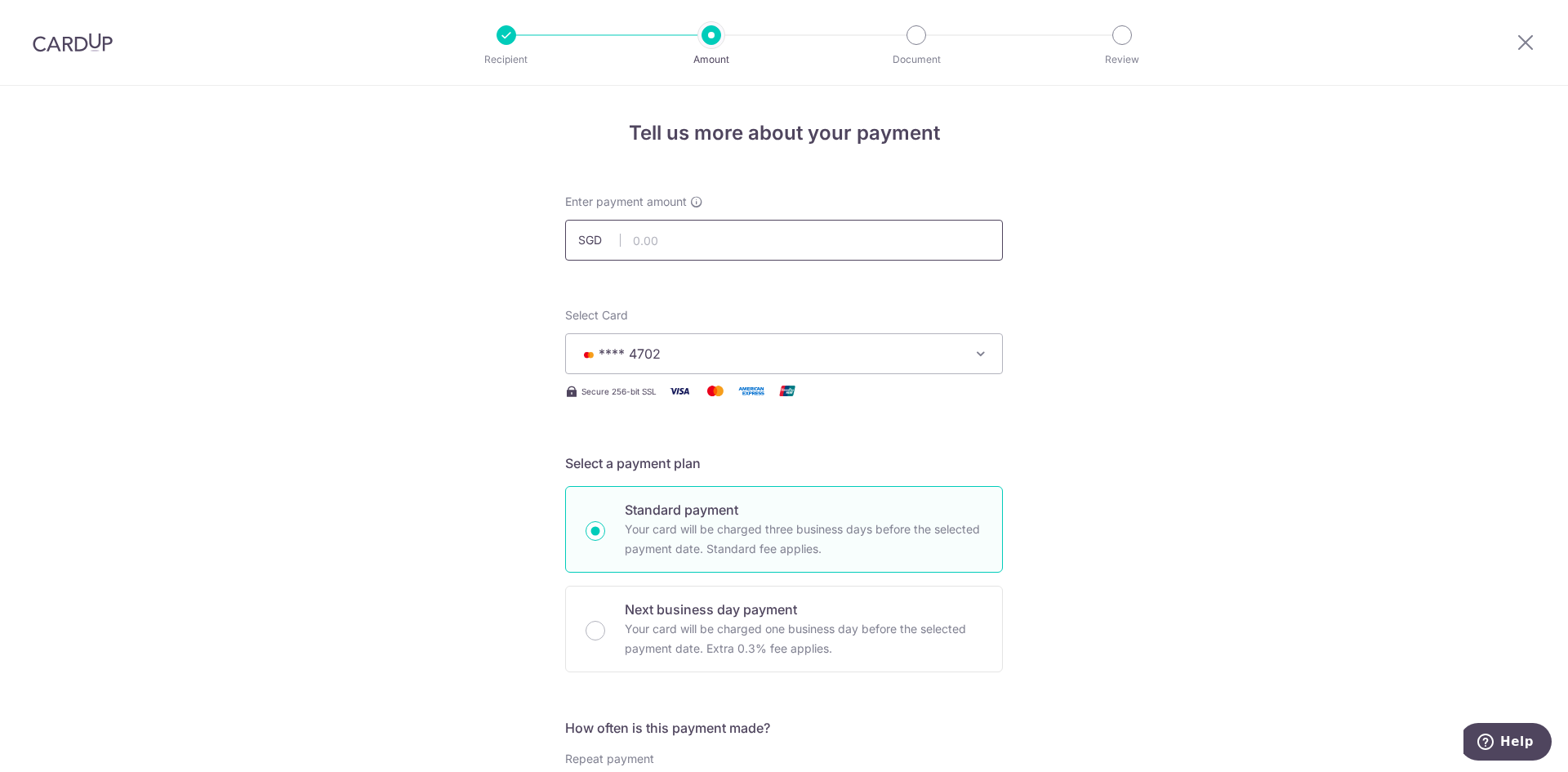
click at [662, 248] on input "text" at bounding box center [784, 239] width 438 height 41
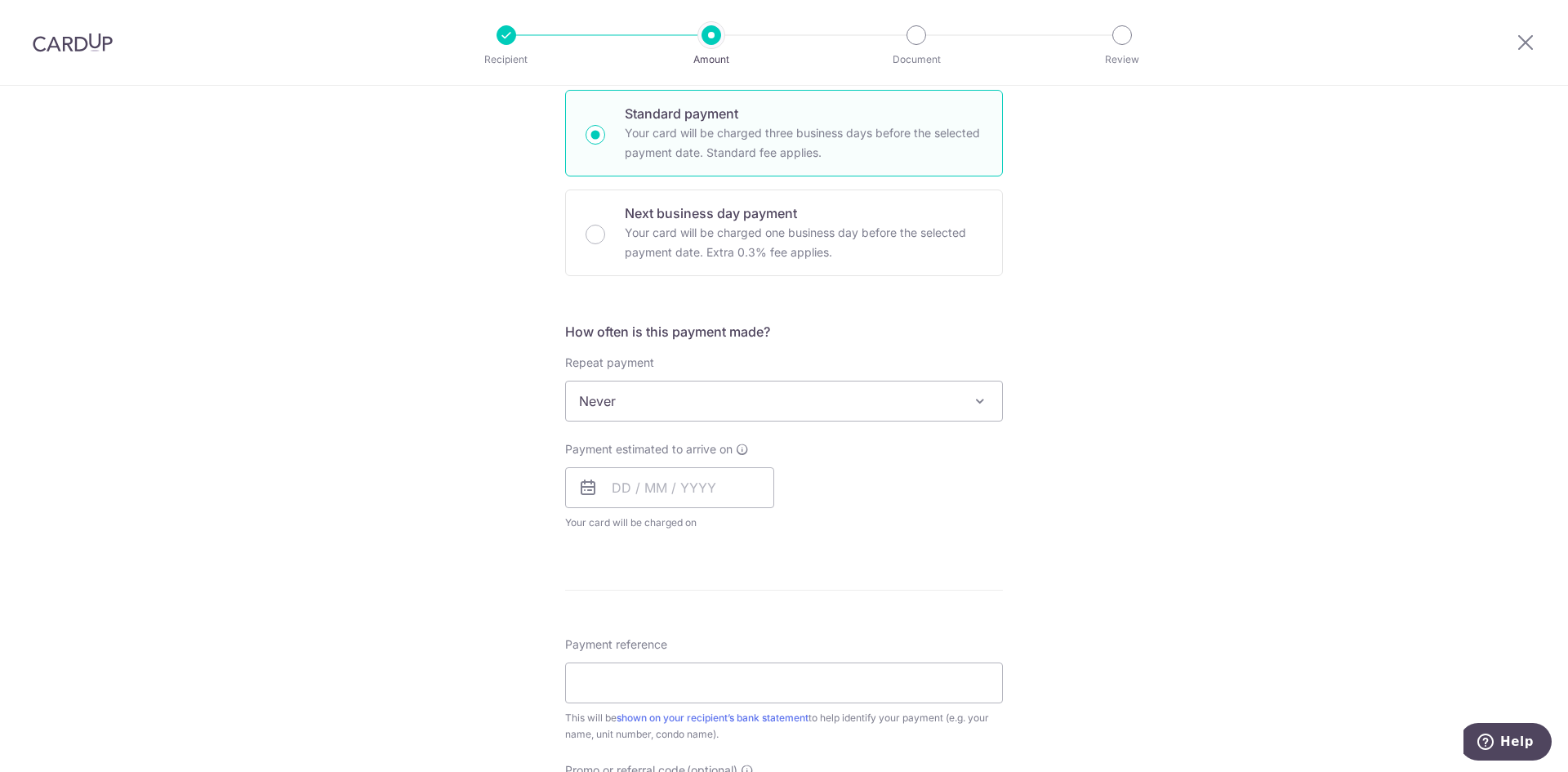
scroll to position [409, 0]
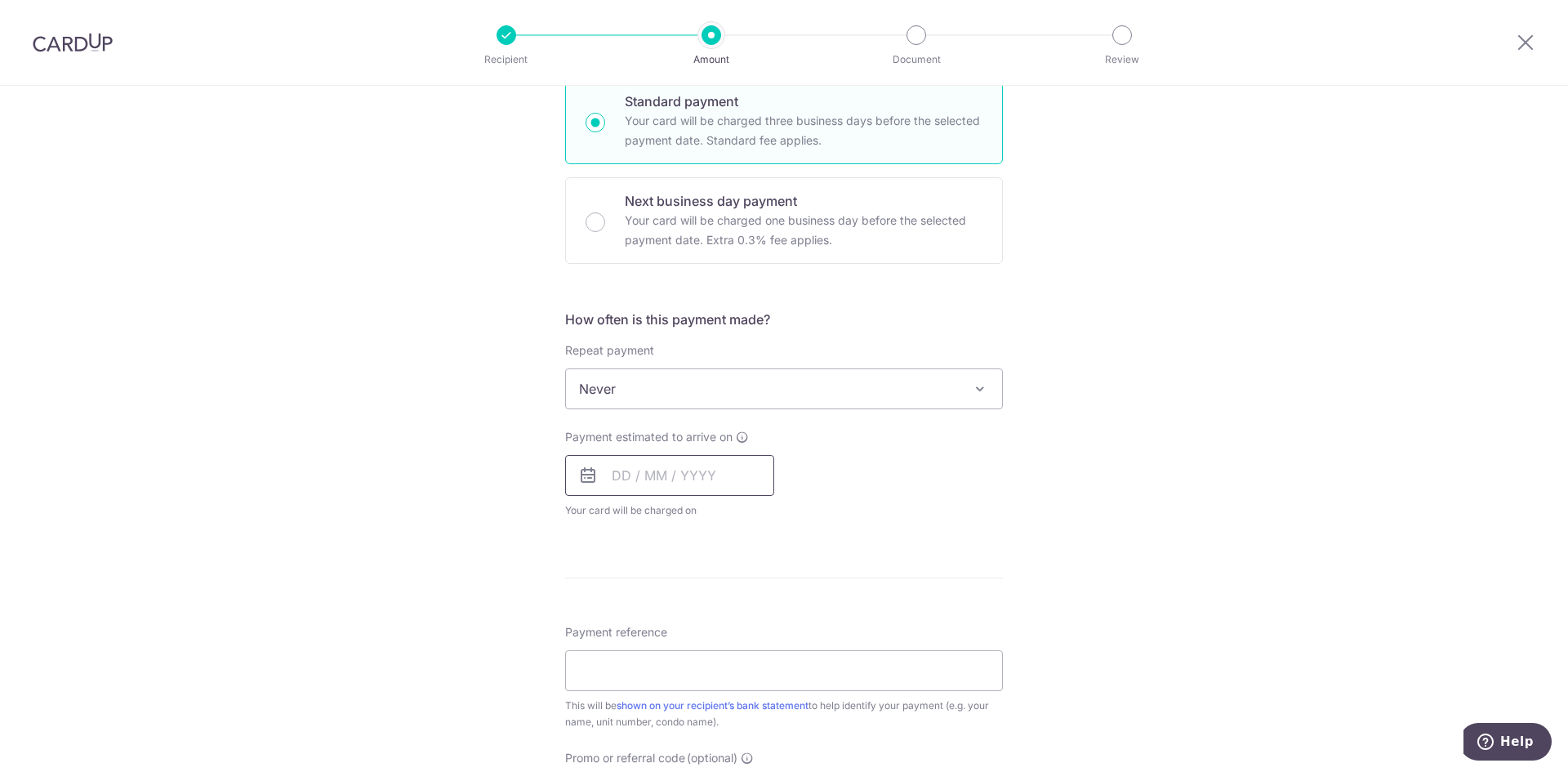
type input "1,232.14"
click at [630, 474] on input "text" at bounding box center [670, 474] width 209 height 41
click at [859, 436] on div "Payment estimated to arrive on Prev Next Oct Nov Dec 2025 2026 2027 2028 2029 2…" at bounding box center [783, 474] width 457 height 90
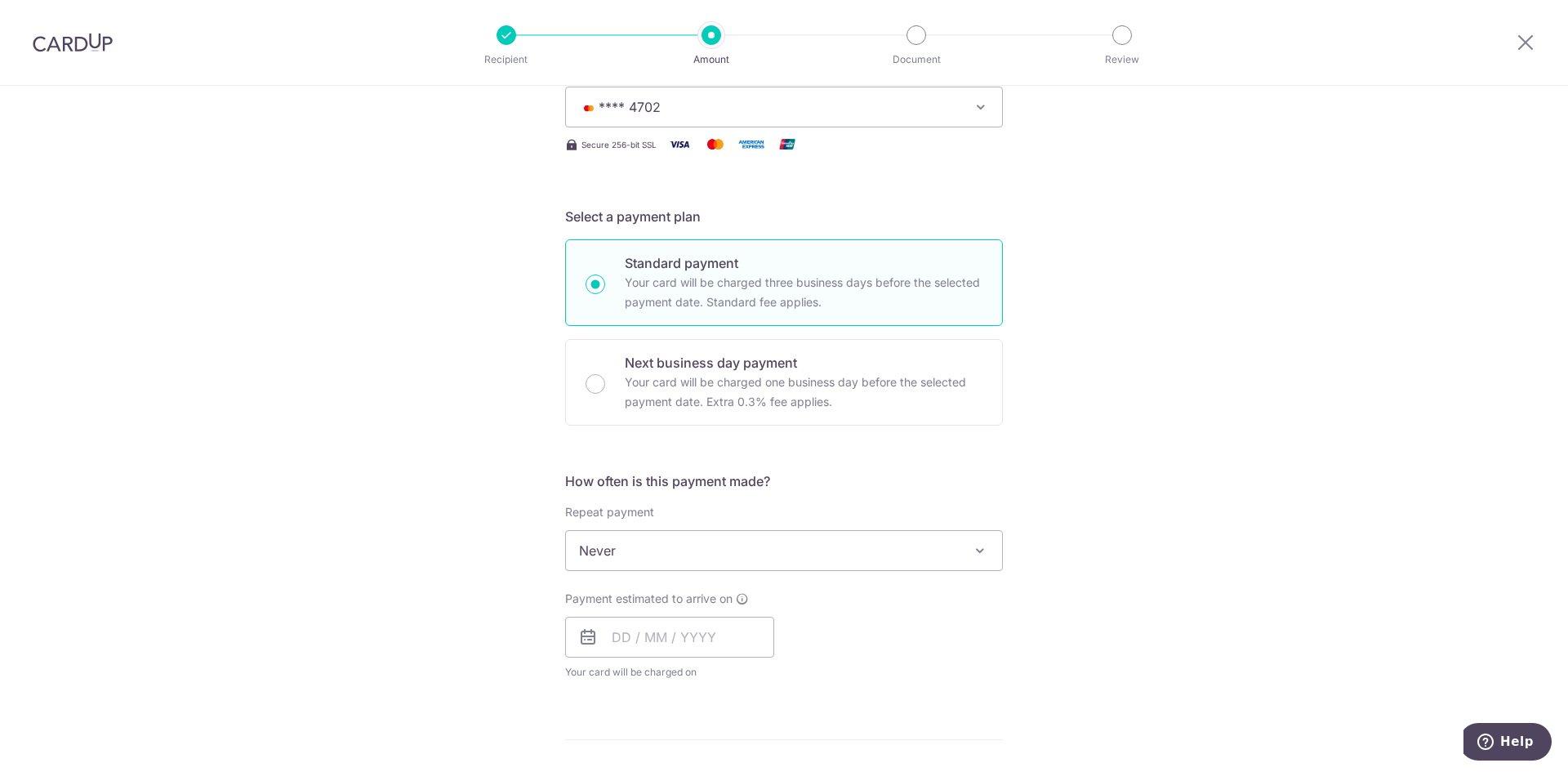
scroll to position [245, 0]
click at [676, 396] on p "Your card will be charged one business day before the selected payment date. Ex…" at bounding box center [803, 393] width 357 height 39
click at [605, 396] on input "Next business day payment Your card will be charged one business day before the…" at bounding box center [595, 385] width 20 height 20
radio input "false"
radio input "true"
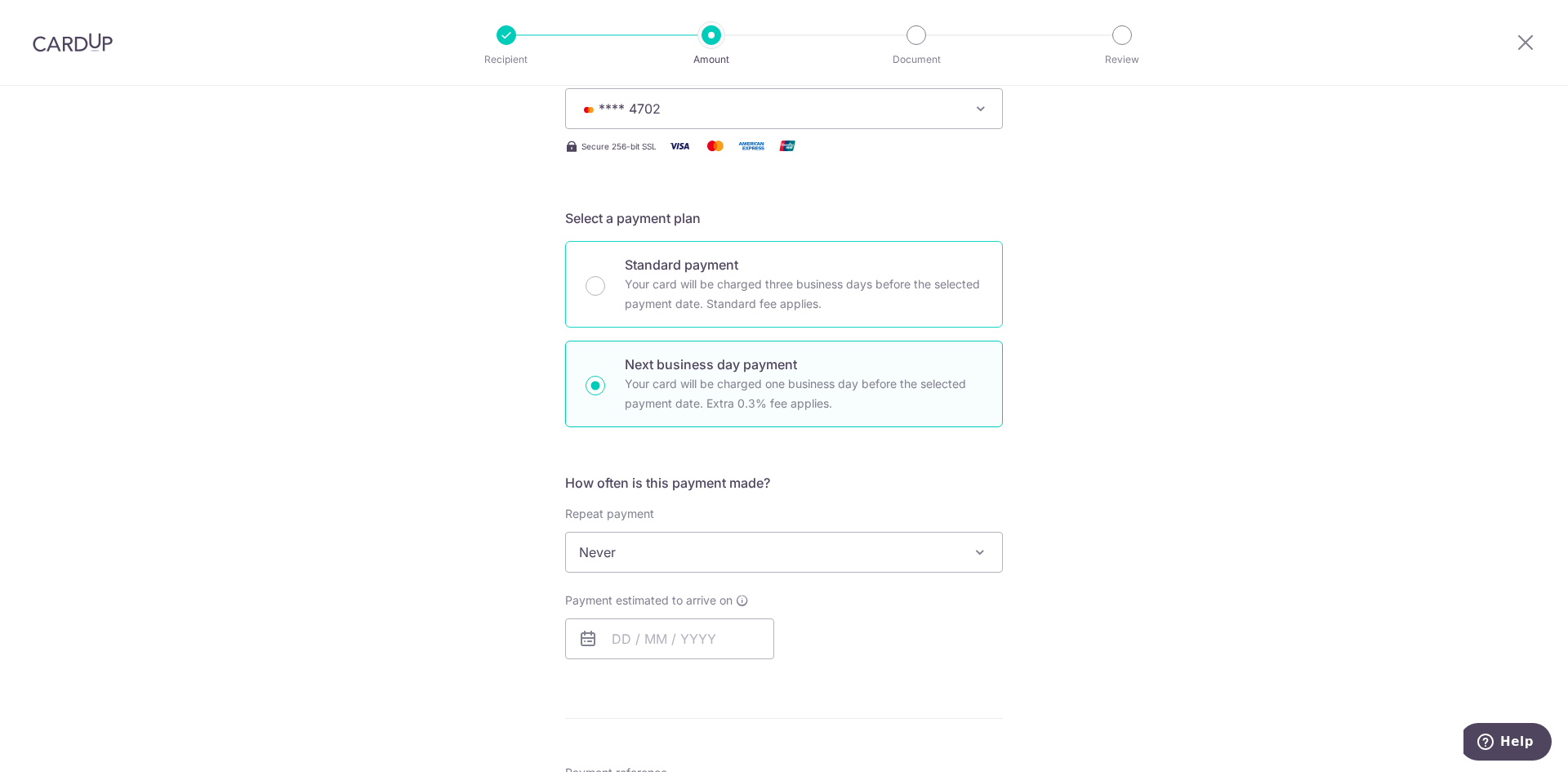
click at [711, 317] on div "Standard payment Your card will be charged three business days before the selec…" at bounding box center [784, 285] width 438 height 87
radio input "true"
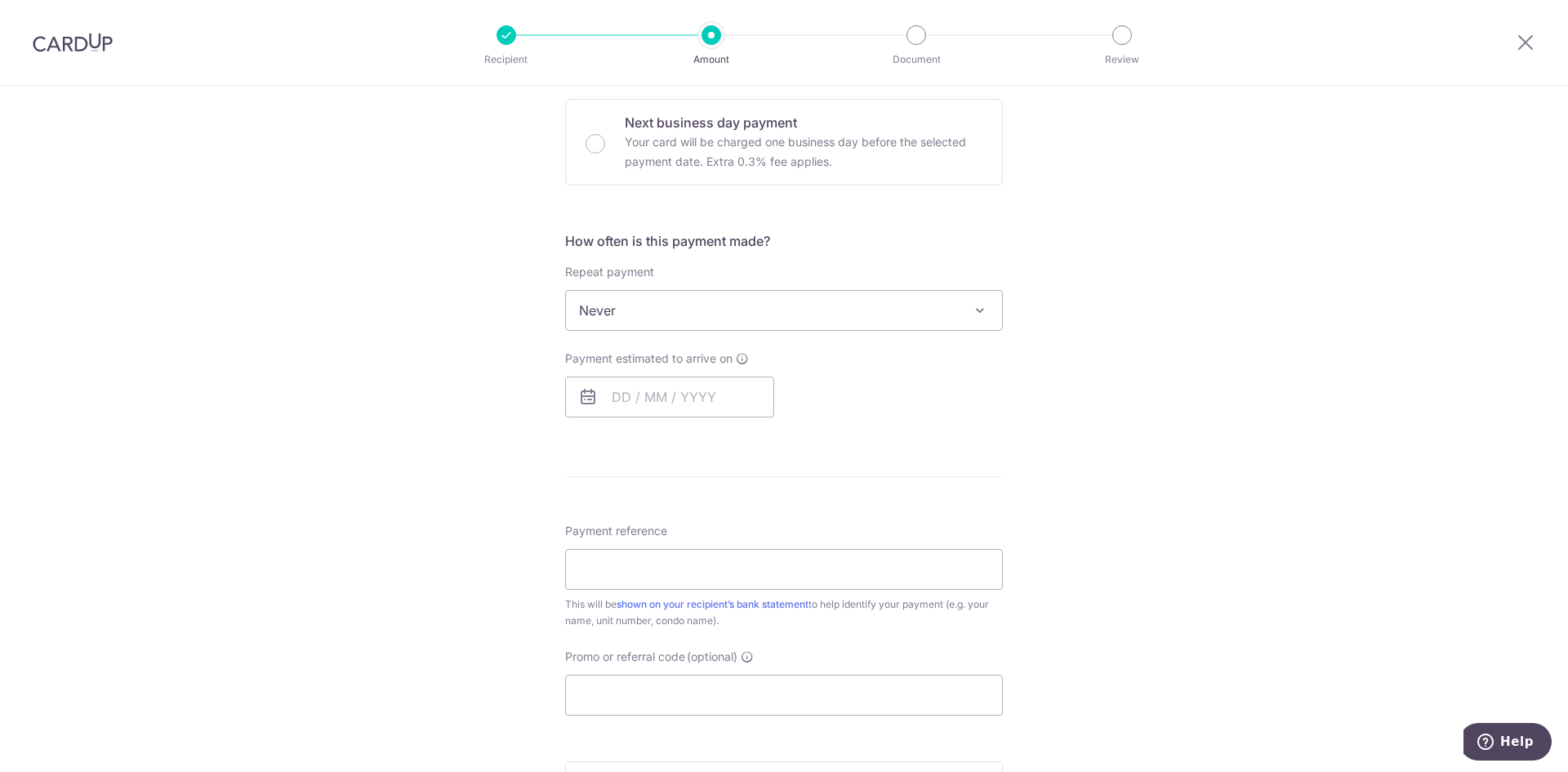
scroll to position [490, 0]
click at [607, 397] on input "text" at bounding box center [670, 393] width 209 height 41
click at [480, 467] on div "Tell us more about your payment Enter payment amount SGD 1,232.14 1232.14 Selec…" at bounding box center [784, 363] width 1568 height 1534
click at [612, 578] on input "Payment reference" at bounding box center [784, 566] width 438 height 41
click at [471, 585] on div "Tell us more about your payment Enter payment amount SGD 1,232.14 1232.14 Selec…" at bounding box center [784, 363] width 1568 height 1534
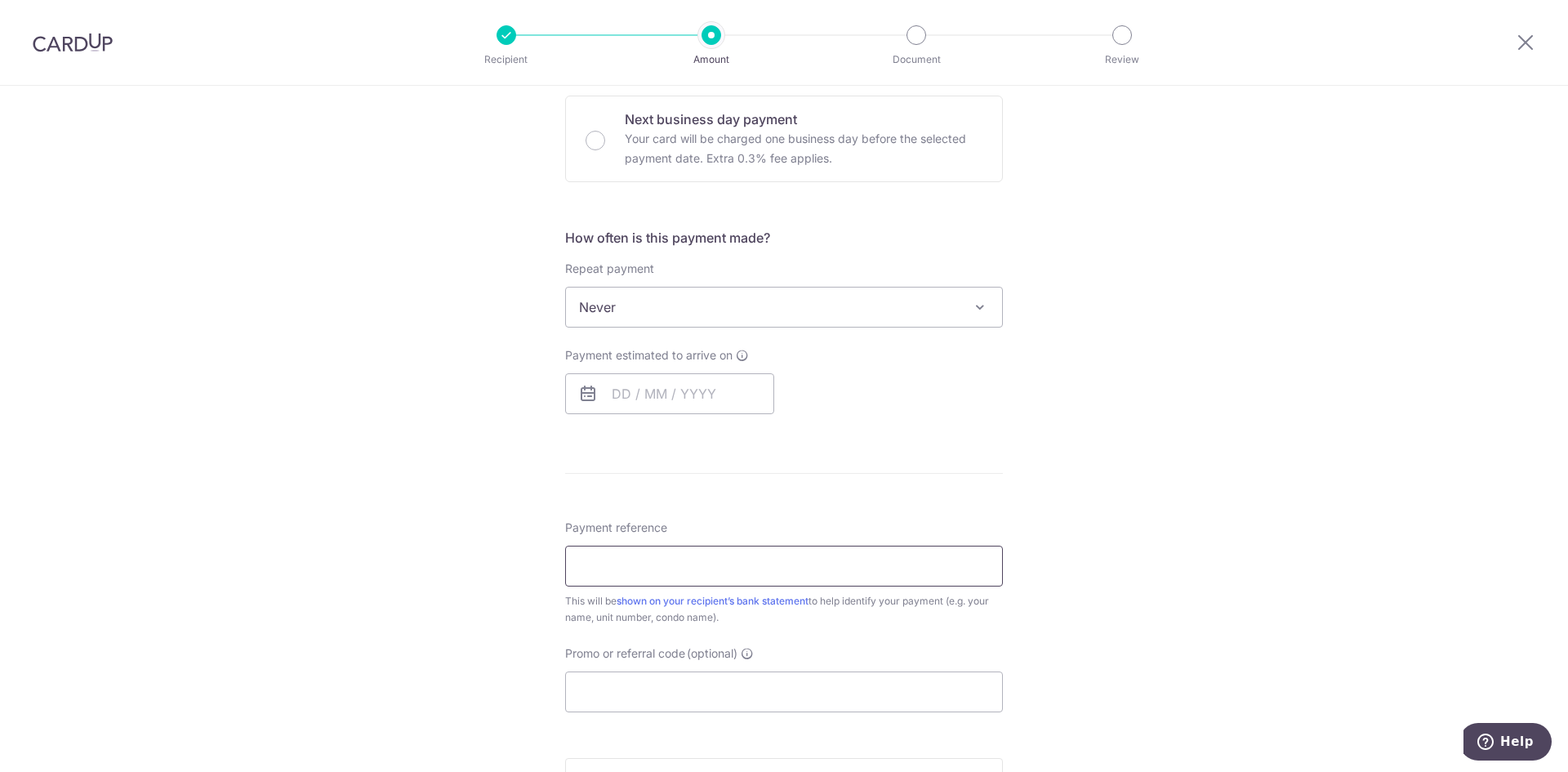
click at [664, 566] on input "Payment reference" at bounding box center [784, 566] width 438 height 41
type input "#34B-04-48"
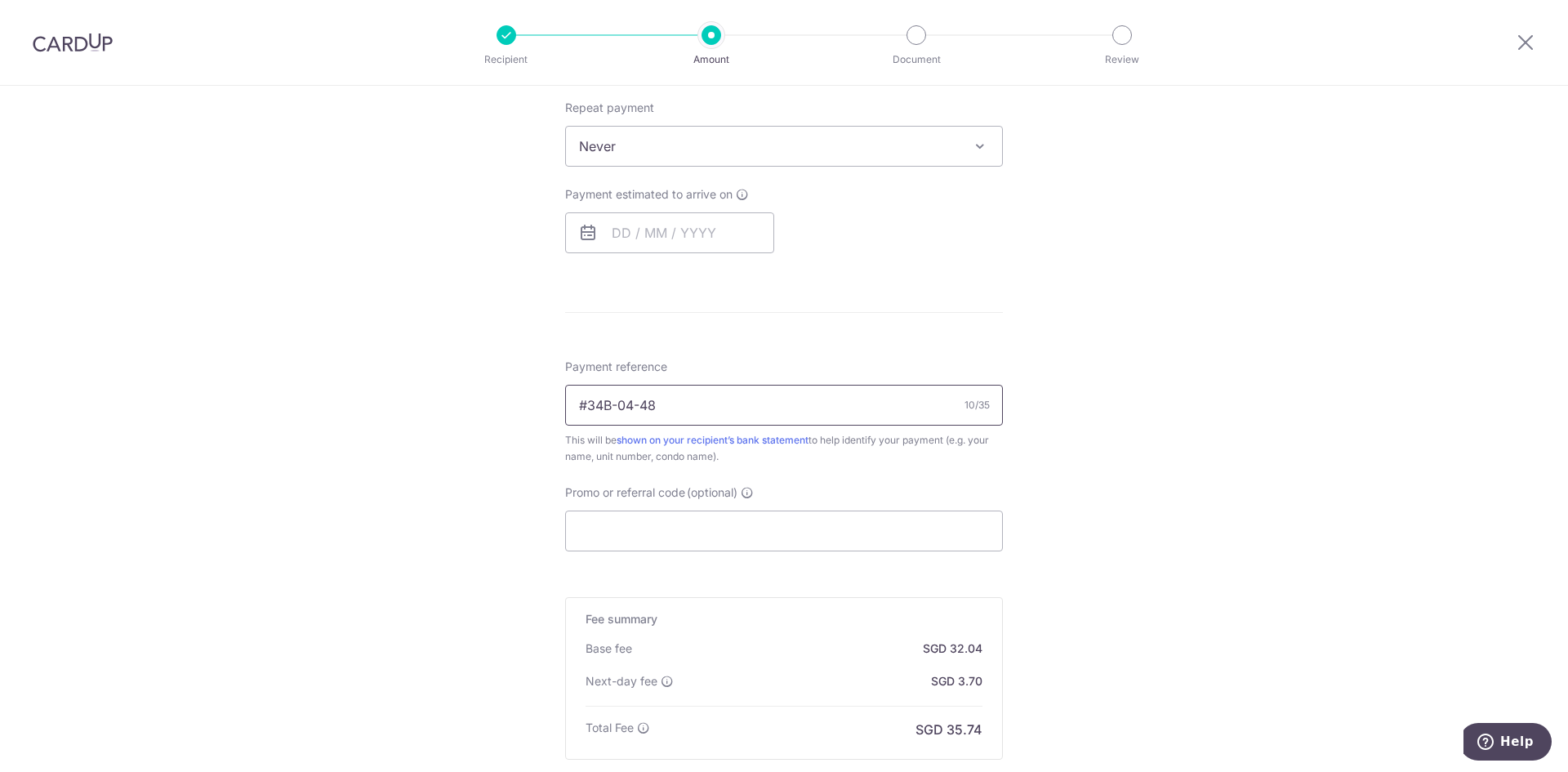
scroll to position [653, 0]
click at [692, 524] on input "Promo or referral code (optional)" at bounding box center [784, 528] width 438 height 41
click at [575, 527] on input "Promo or referral code (optional)" at bounding box center [784, 528] width 438 height 41
paste input "OFF225"
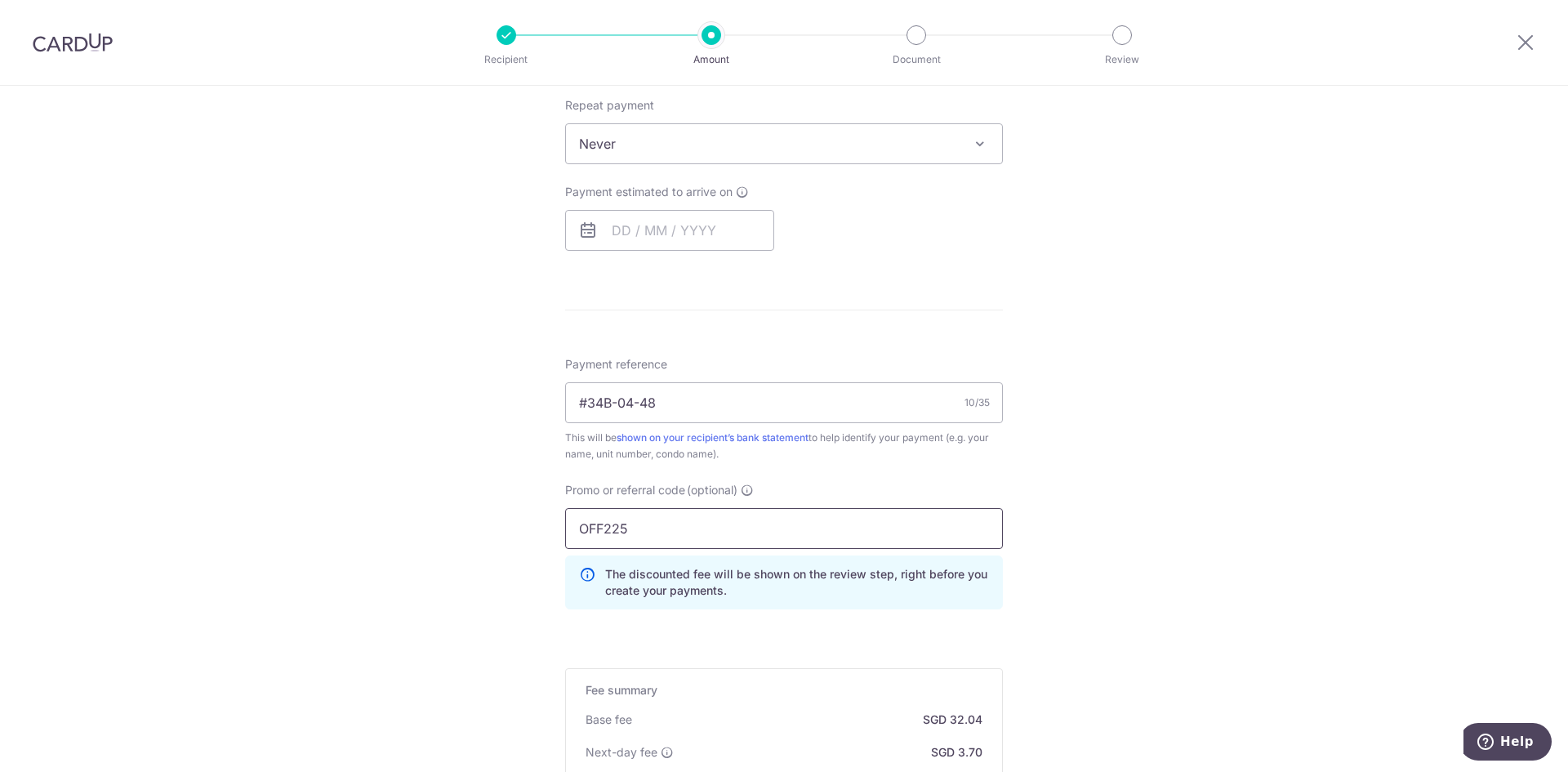
type input "OFF225"
click at [474, 540] on div "Tell us more about your payment Enter payment amount SGD 1,232.14 1232.14 Selec…" at bounding box center [784, 236] width 1568 height 1607
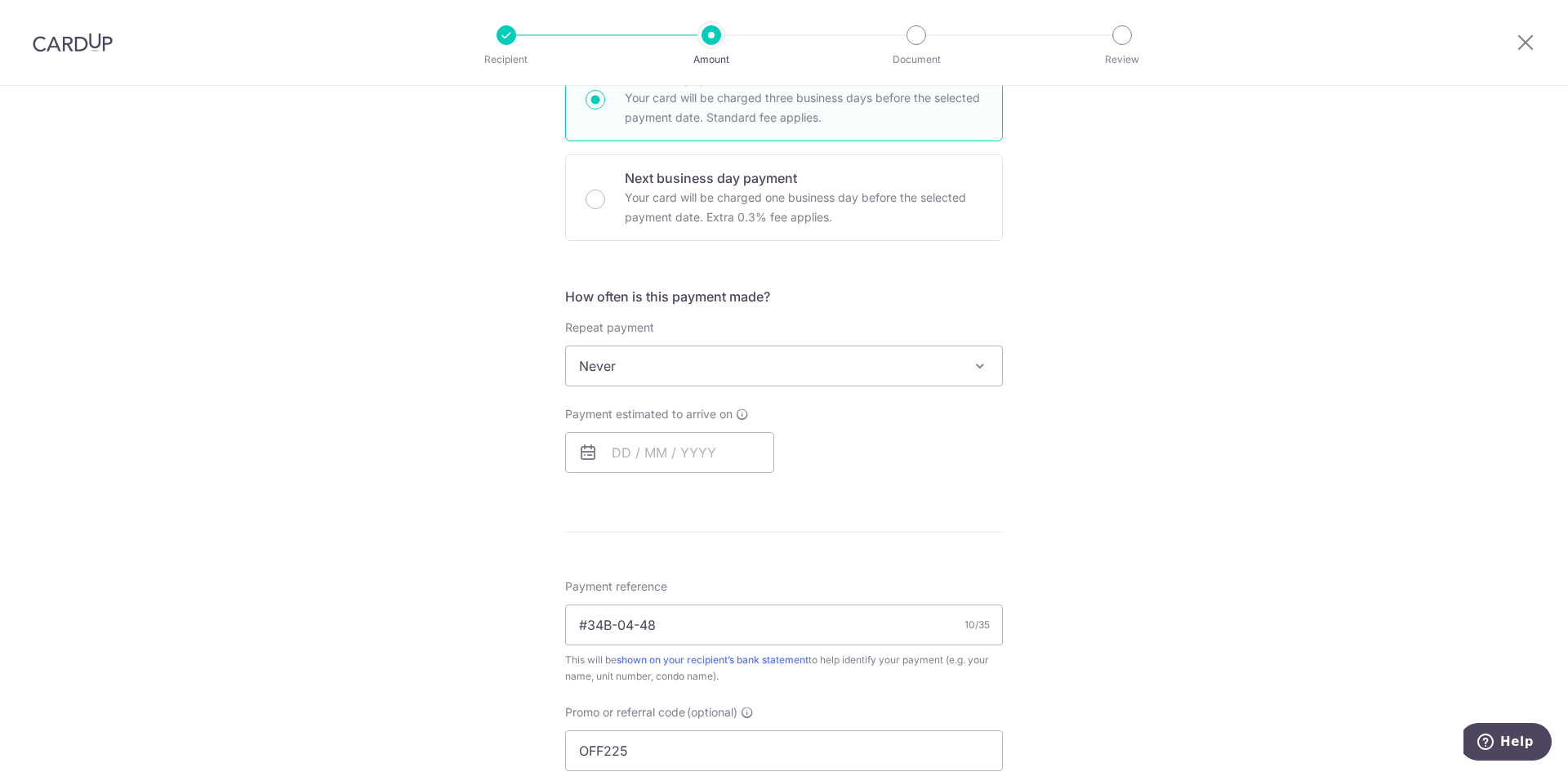
scroll to position [105, 0]
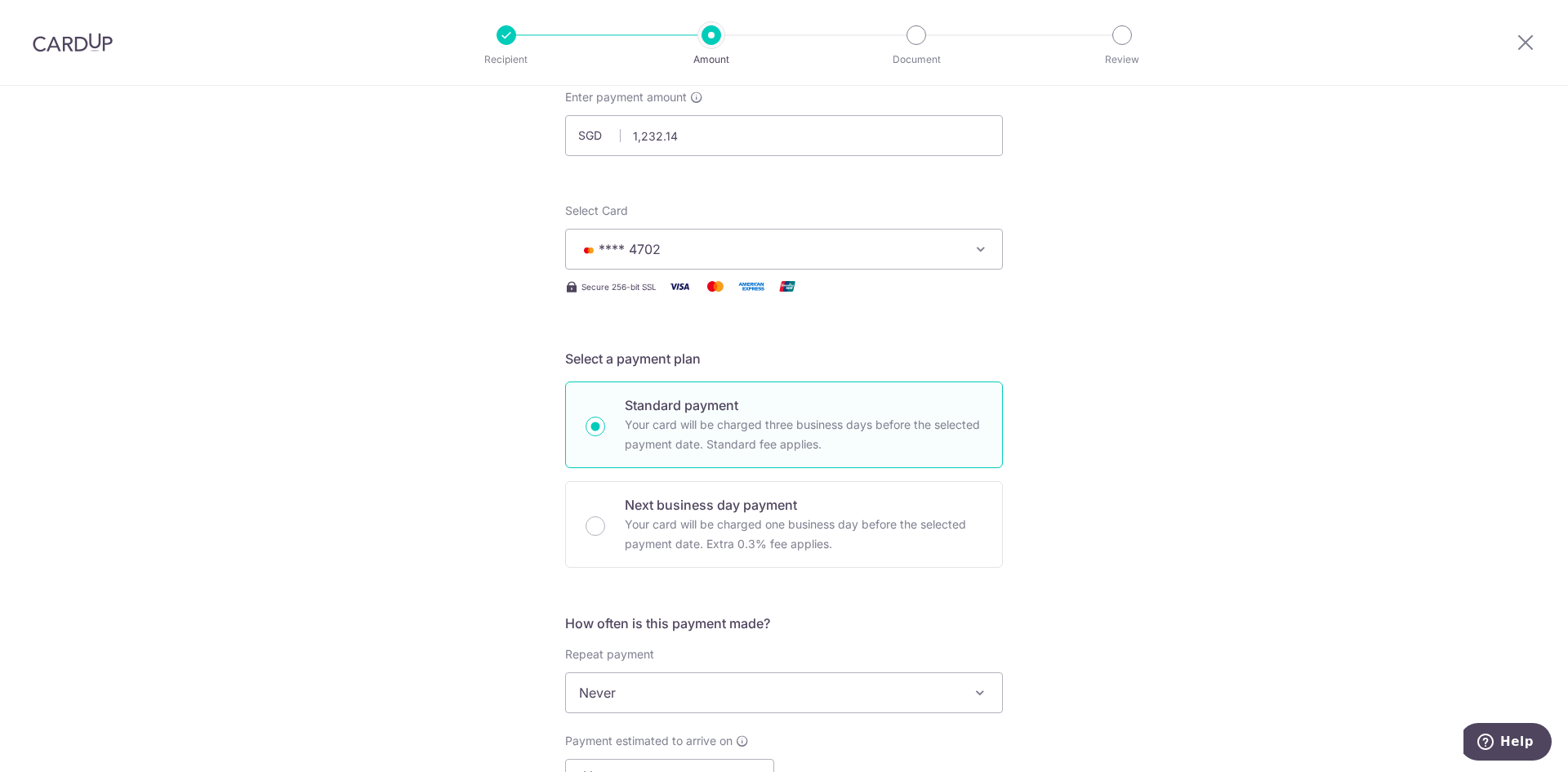
click at [632, 419] on p "Your card will be charged three business days before the selected payment date.…" at bounding box center [803, 434] width 357 height 39
click at [605, 419] on input "Standard payment Your card will be charged three business days before the selec…" at bounding box center [595, 426] width 20 height 20
radio input "true"
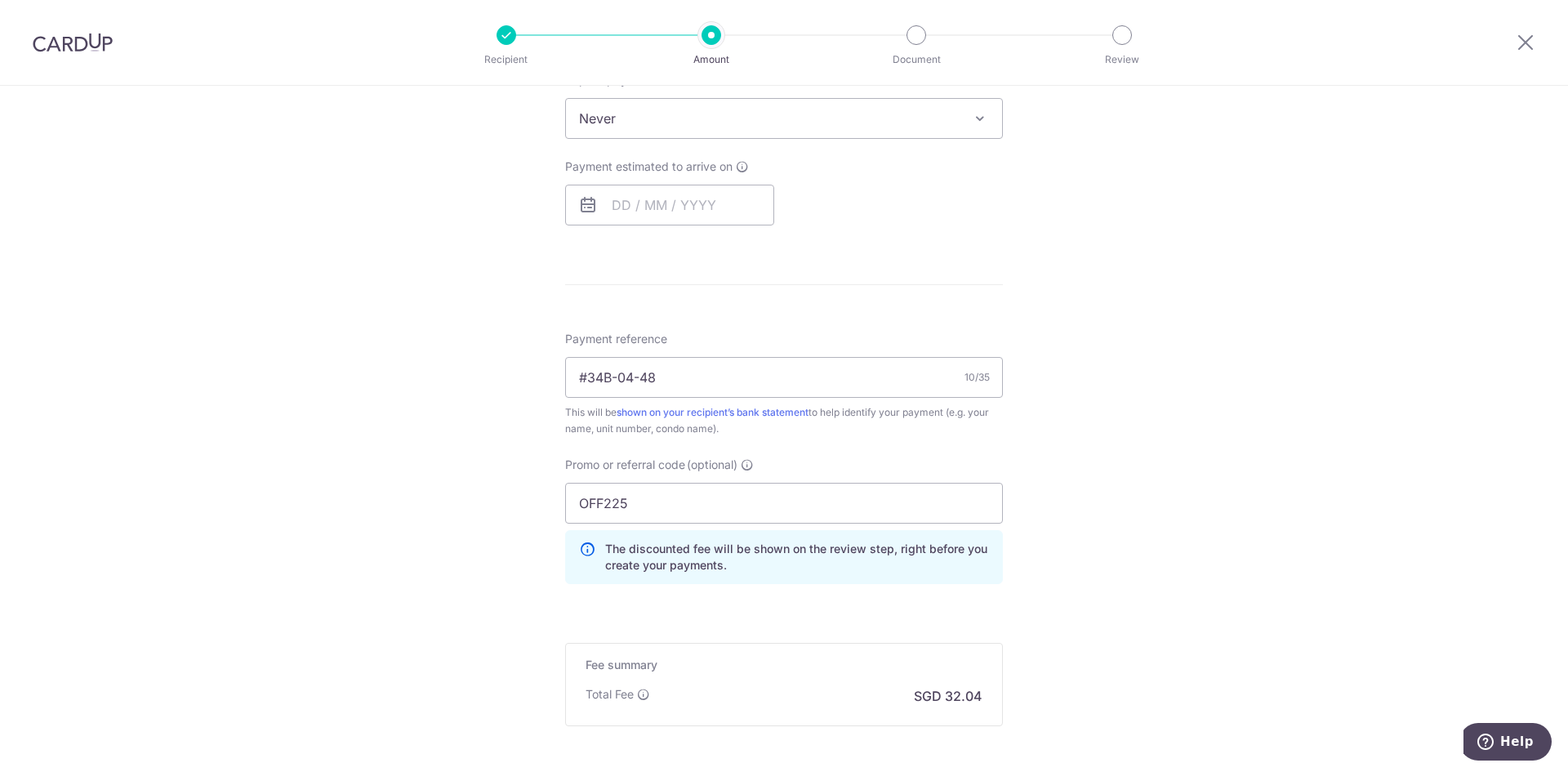
scroll to position [842, 0]
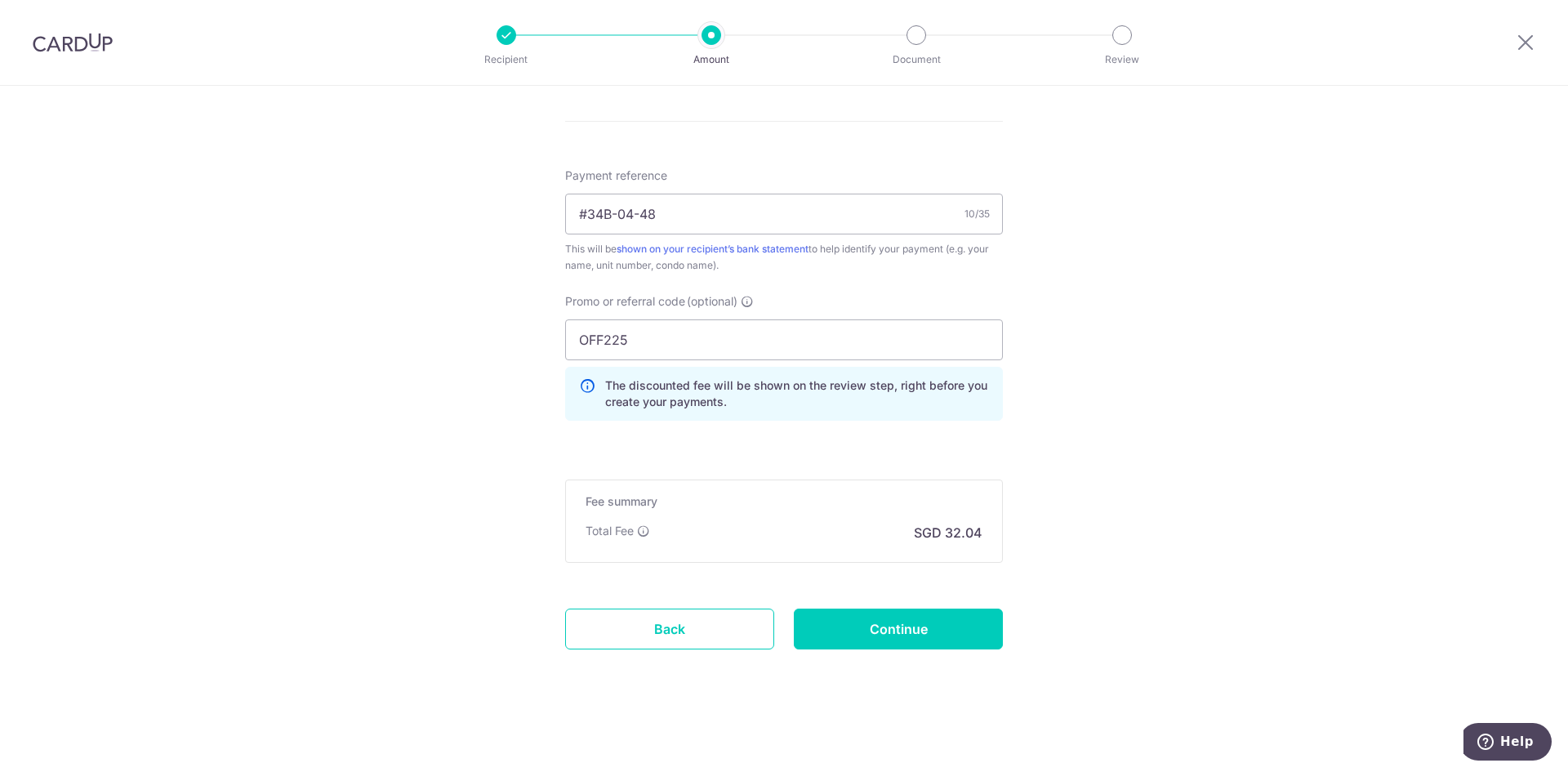
click at [526, 482] on div "Tell us more about your payment Enter payment amount SGD 1,232.14 1232.14 Selec…" at bounding box center [784, 8] width 1568 height 1528
click at [526, 440] on div "Tell us more about your payment Enter payment amount SGD 1,232.14 1232.14 Selec…" at bounding box center [784, 8] width 1568 height 1528
click at [846, 643] on input "Continue" at bounding box center [898, 628] width 209 height 41
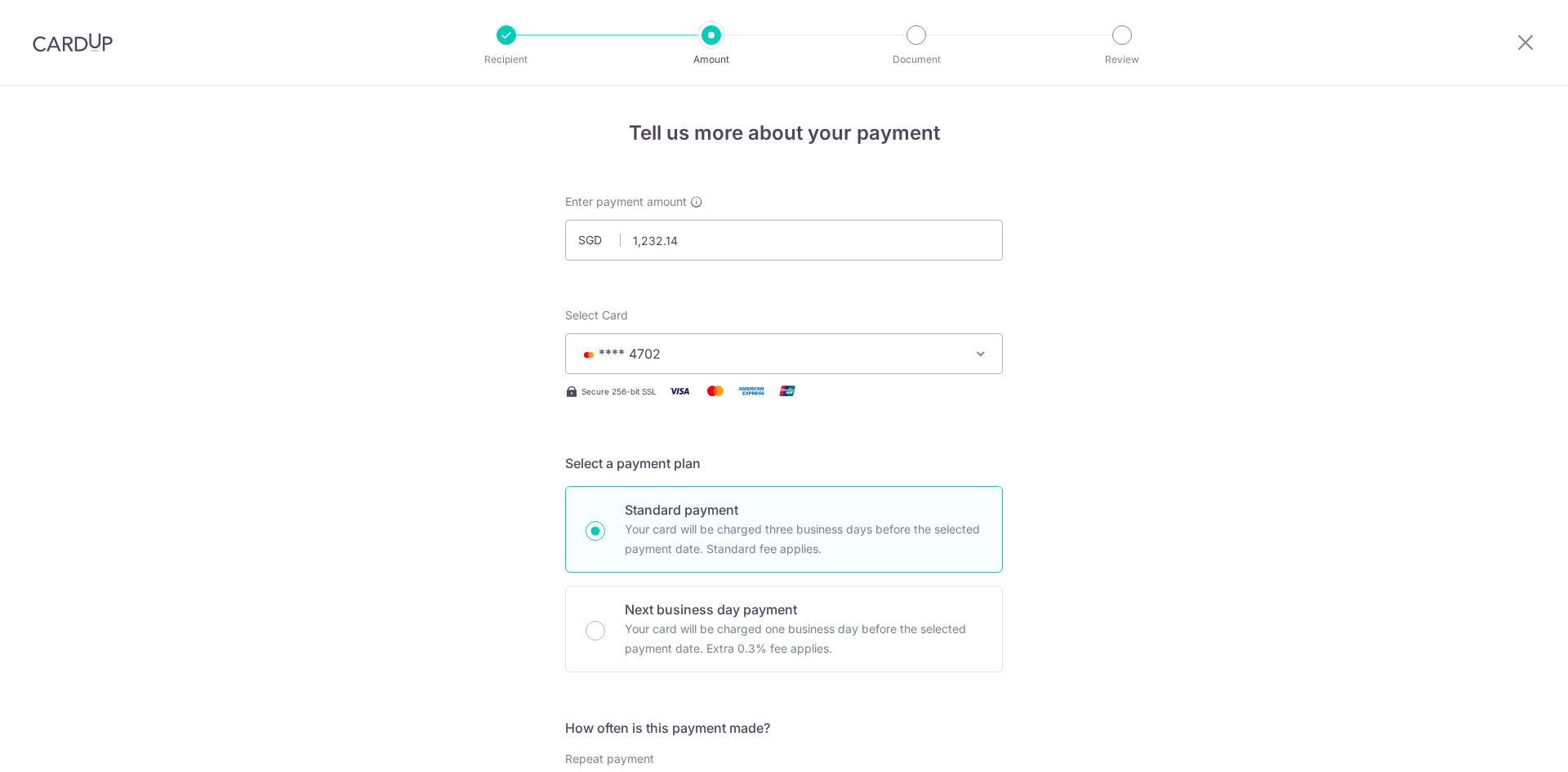
scroll to position [825, 0]
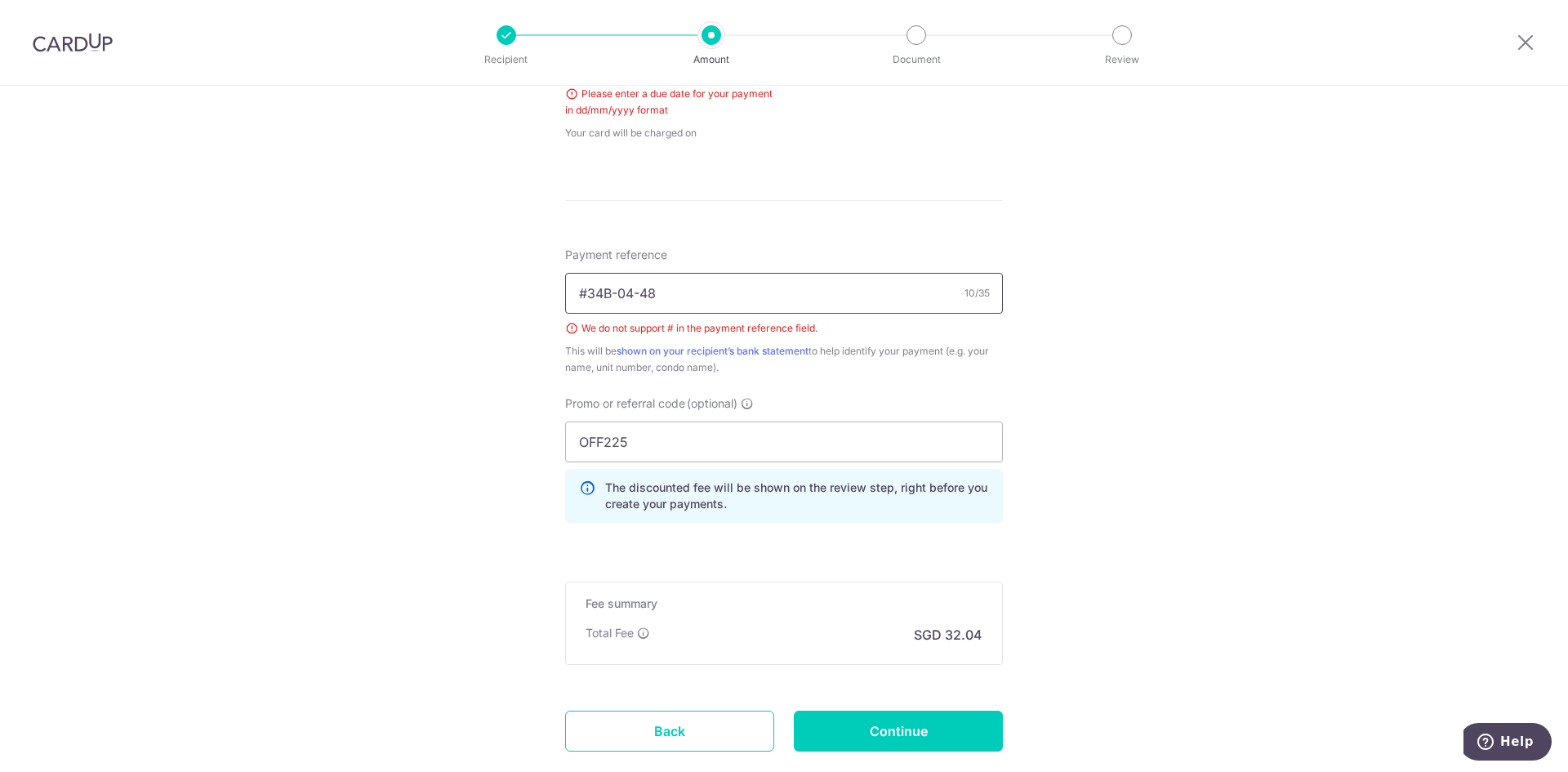
click at [580, 292] on input "#34B-04-48" at bounding box center [784, 292] width 438 height 41
type input "34B-04-48"
click at [434, 306] on div "Tell us more about your payment Enter payment amount SGD 1,232.14 1232.14 Selec…" at bounding box center [784, 68] width 1568 height 1613
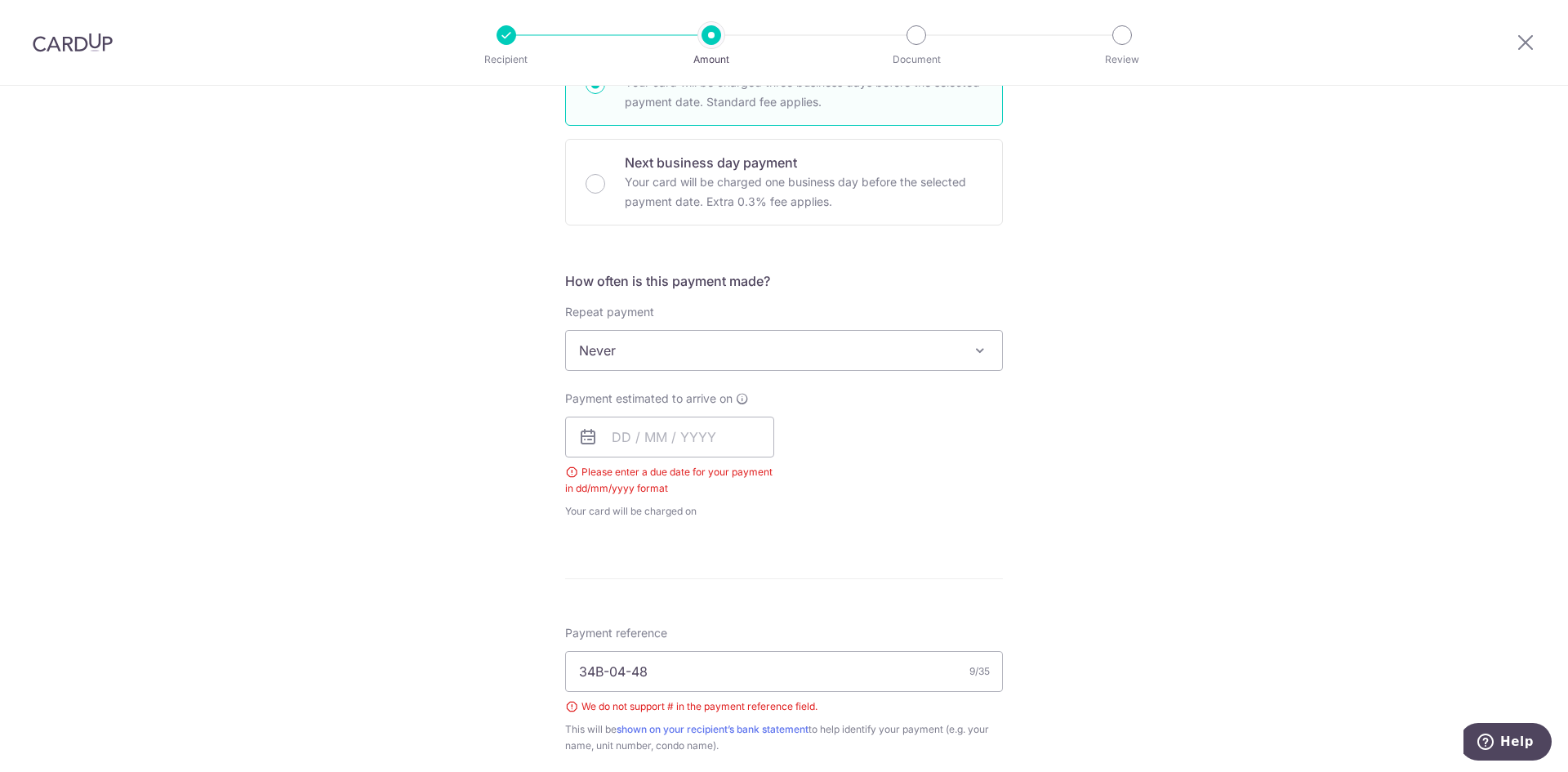
scroll to position [437, 0]
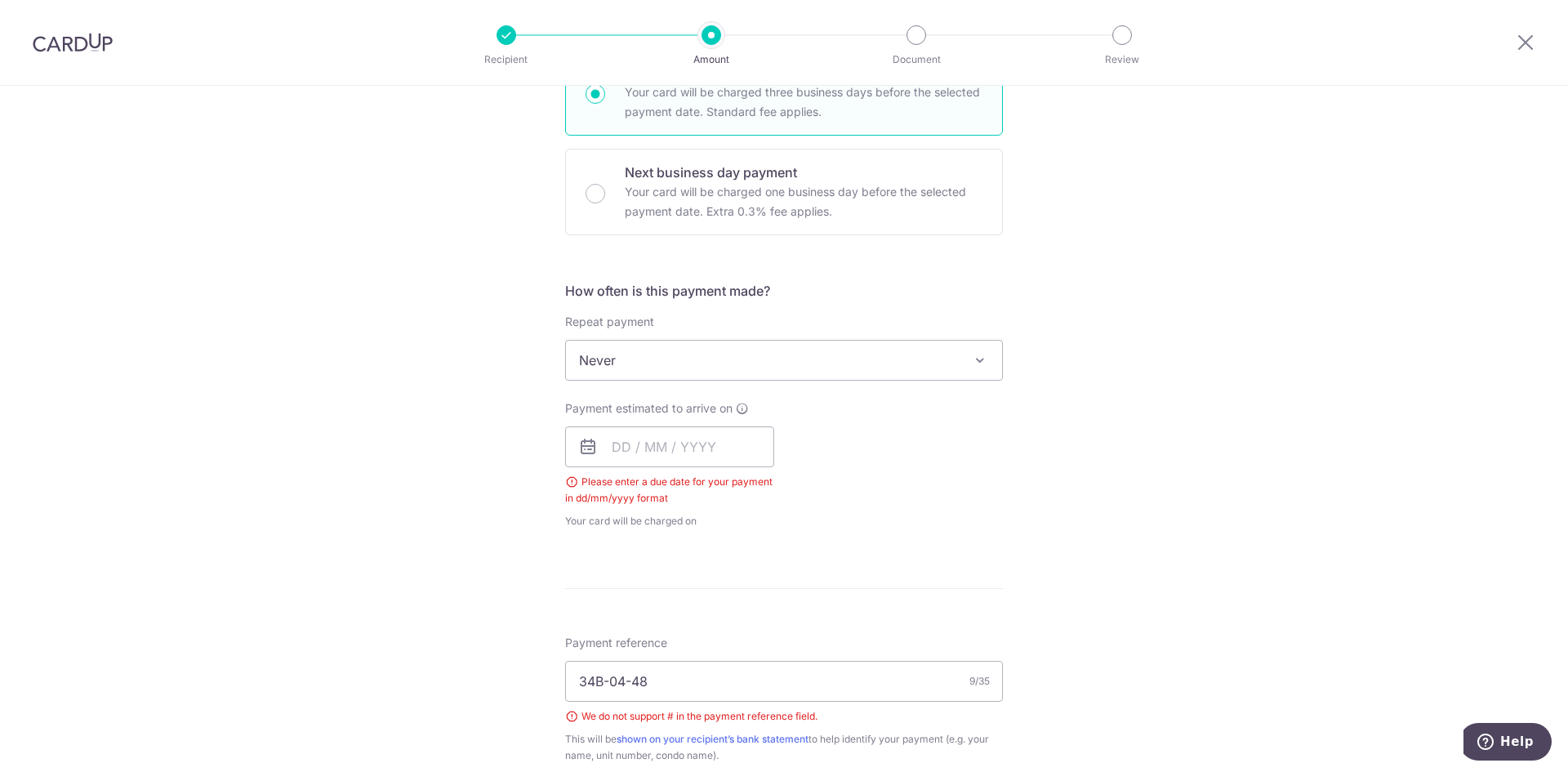
click at [582, 444] on icon at bounding box center [588, 447] width 20 height 20
click at [619, 445] on input "text" at bounding box center [670, 447] width 209 height 41
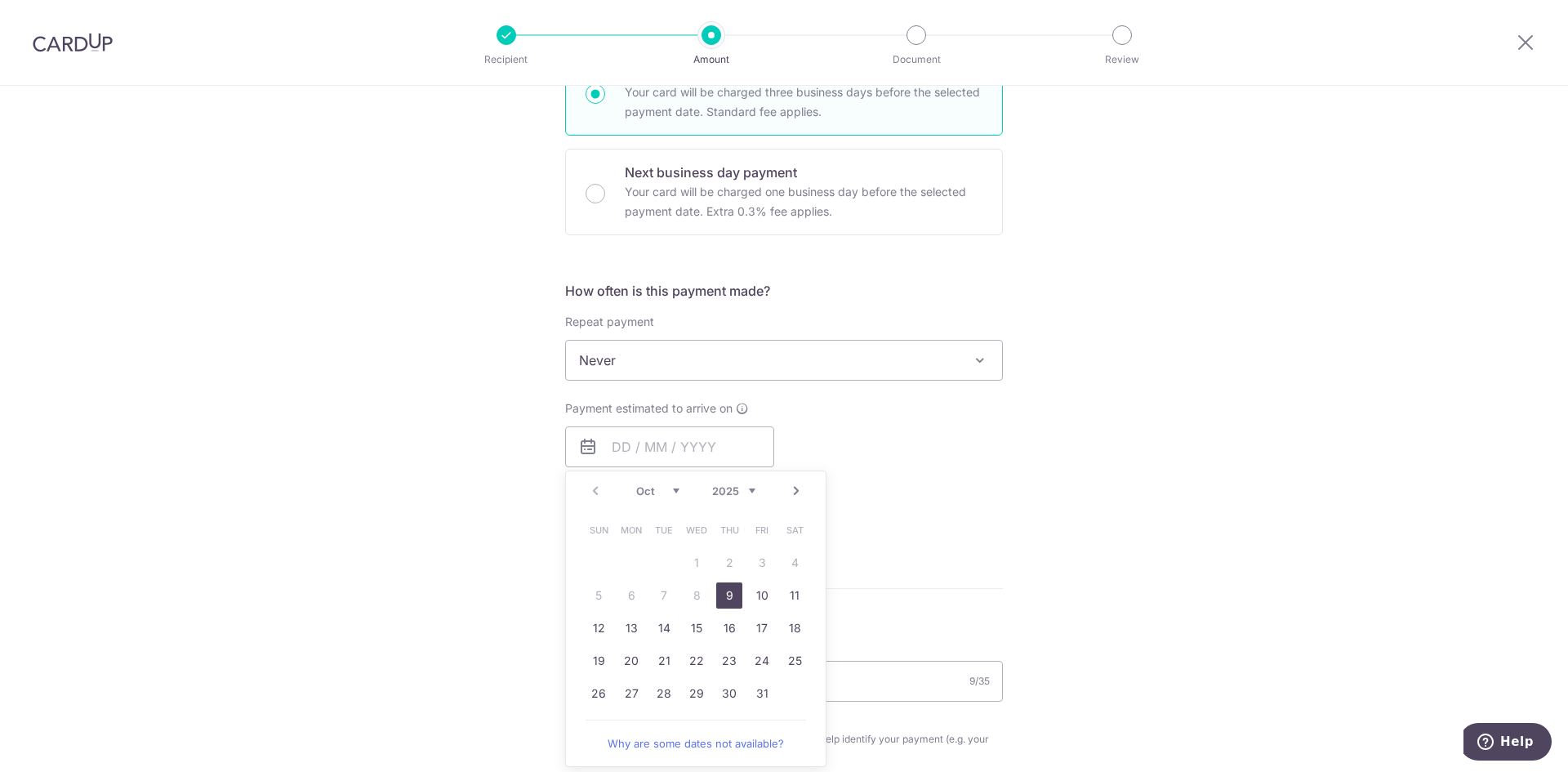
click at [726, 605] on link "9" at bounding box center [729, 595] width 26 height 26
type input "09/10/2025"
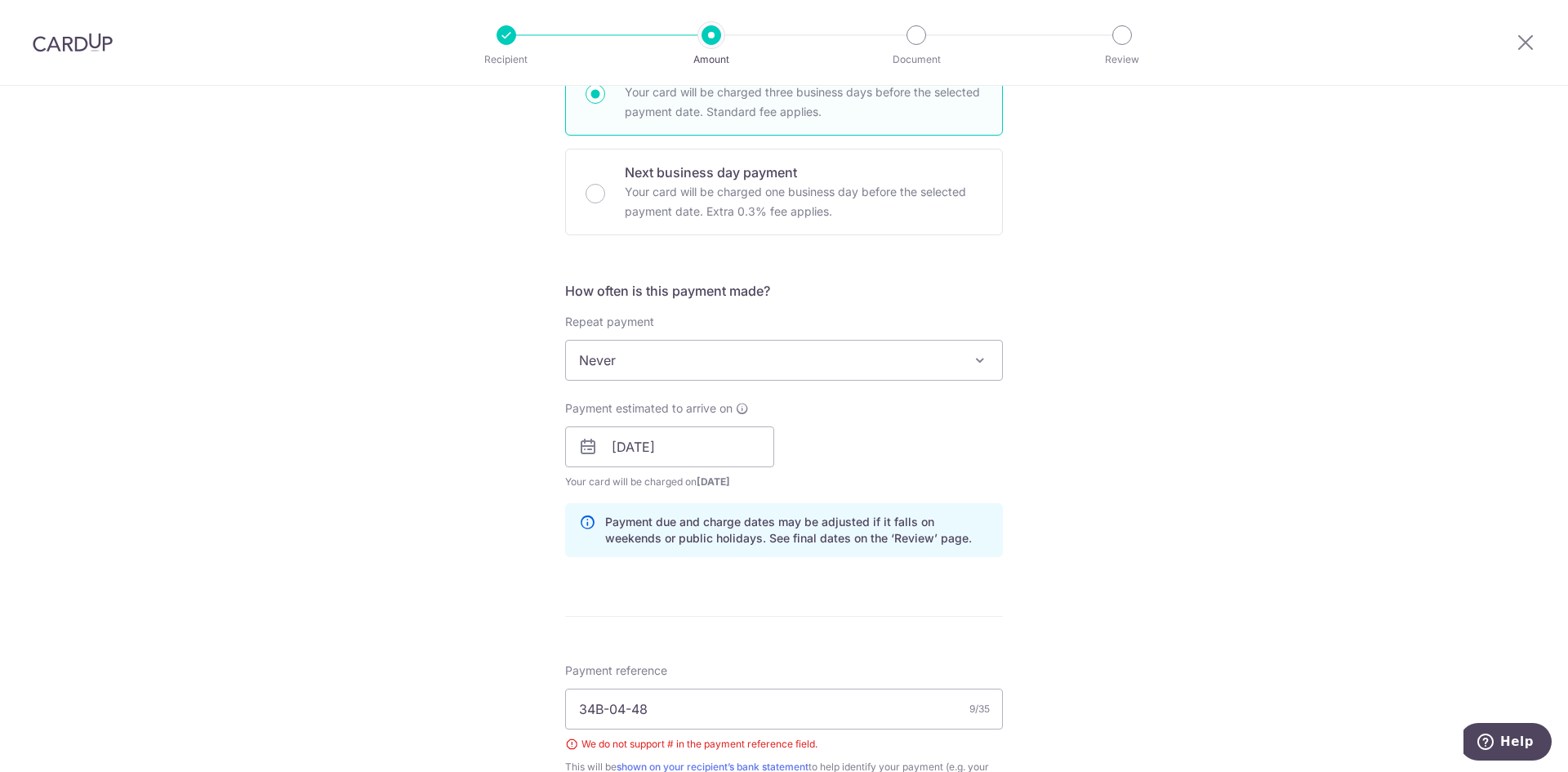
click at [1059, 501] on div "Tell us more about your payment Enter payment amount SGD 1,232.14 1232.14 Selec…" at bounding box center [784, 469] width 1568 height 1641
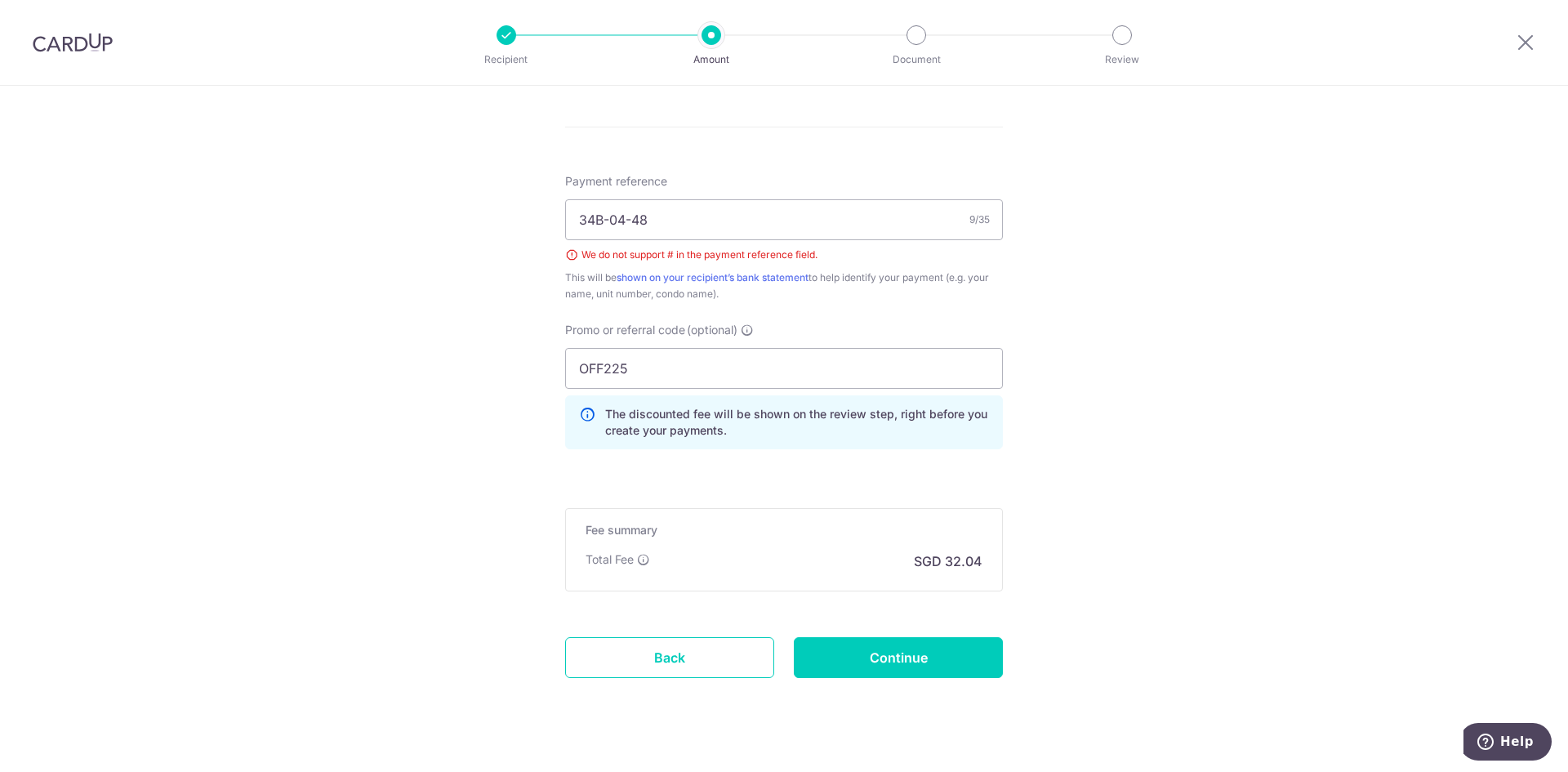
scroll to position [927, 0]
click at [785, 309] on div "Payment reference 34B-04-48 9/35 We do not support # in the payment reference f…" at bounding box center [784, 317] width 438 height 289
click at [899, 661] on input "Continue" at bounding box center [898, 656] width 209 height 41
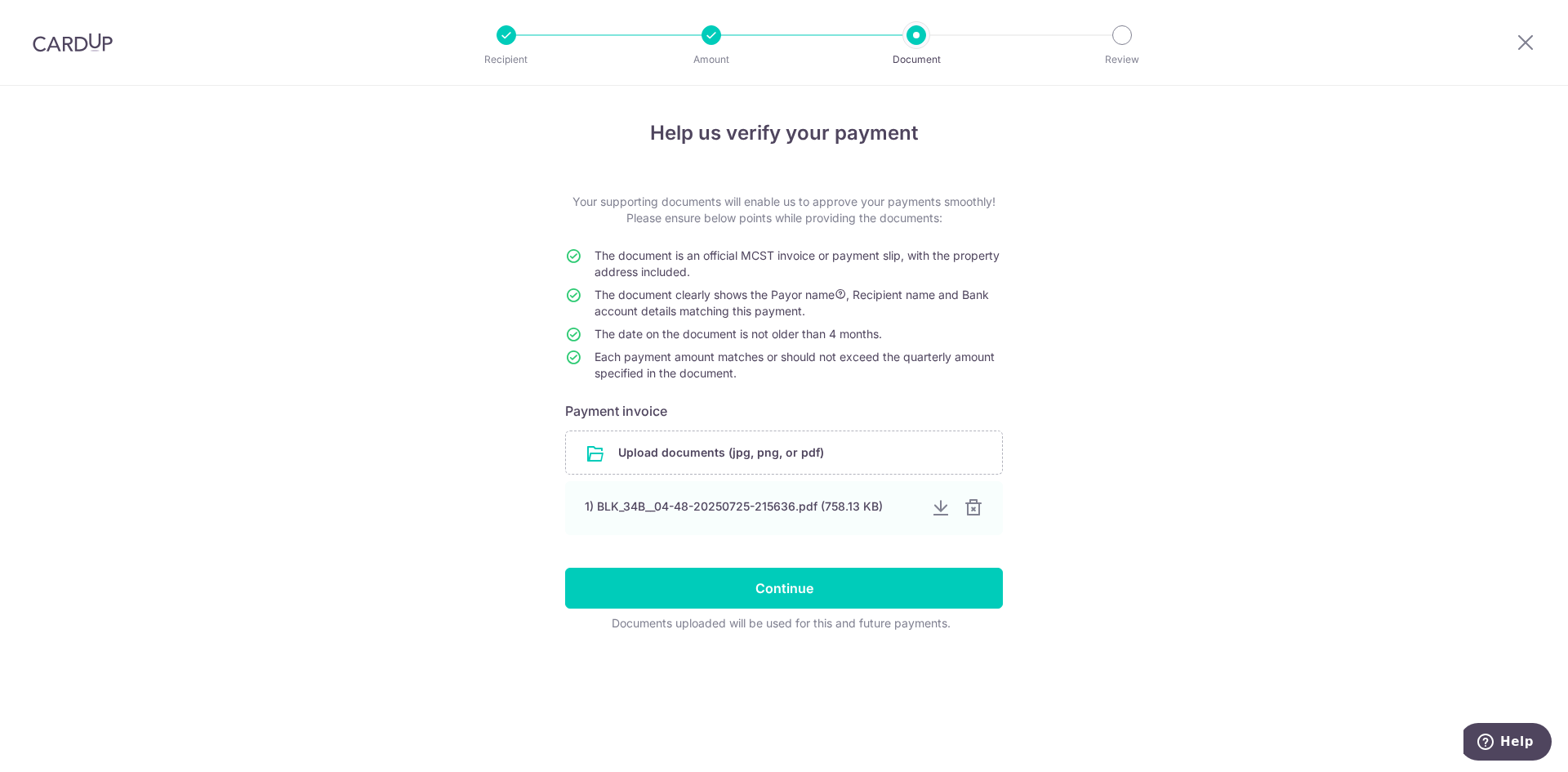
drag, startPoint x: 980, startPoint y: 511, endPoint x: 1346, endPoint y: 36, distance: 599.7
click at [1177, 491] on div "Help us verify your payment Your supporting documents will enable us to approve…" at bounding box center [784, 429] width 1568 height 686
click at [974, 510] on div at bounding box center [972, 507] width 20 height 20
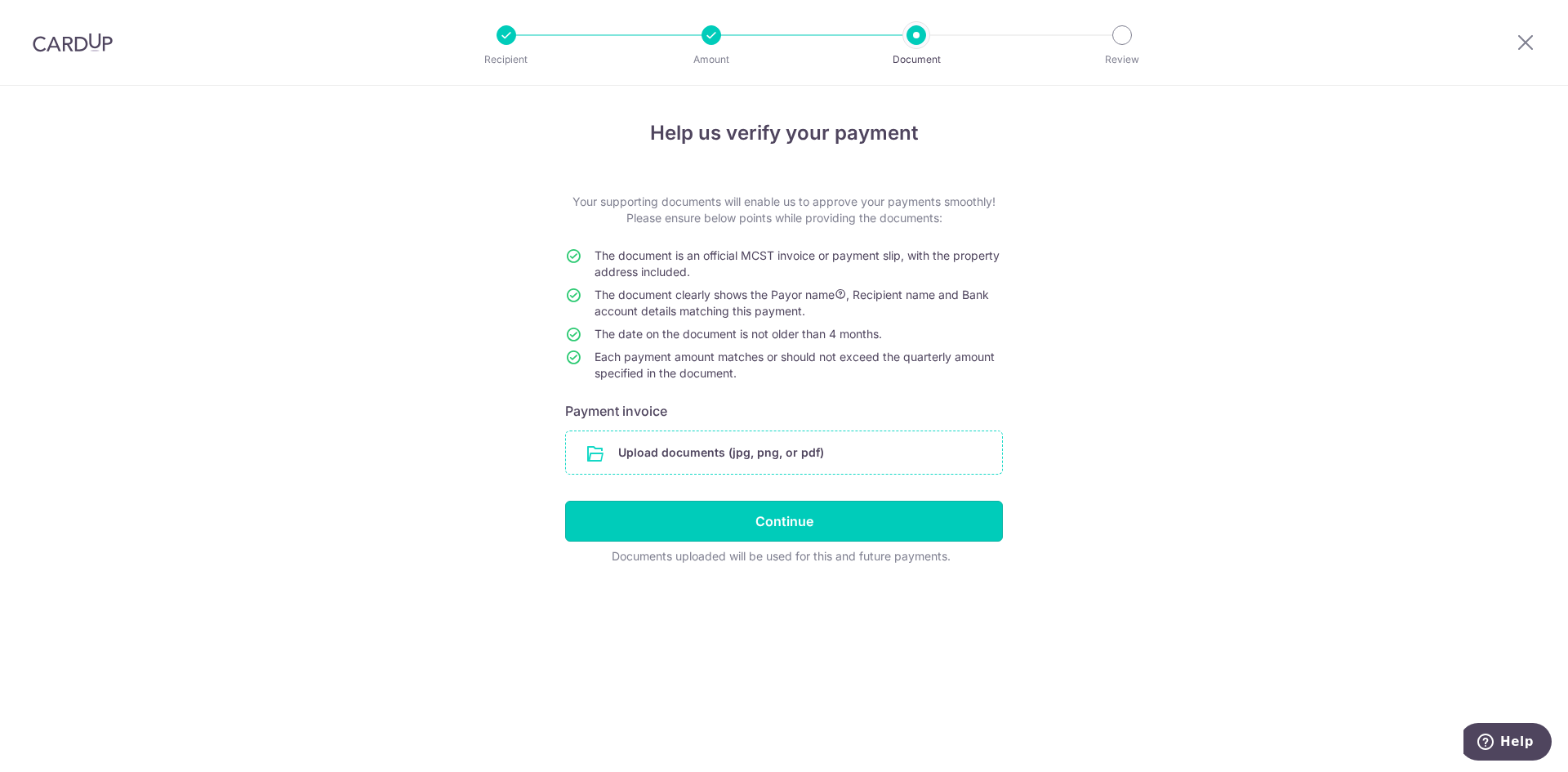
drag, startPoint x: 841, startPoint y: 531, endPoint x: 790, endPoint y: 447, distance: 98.3
click at [1147, 496] on div "Help us verify your payment Your supporting documents will enable us to approve…" at bounding box center [784, 429] width 1568 height 686
click at [763, 438] on input "file" at bounding box center [784, 452] width 436 height 43
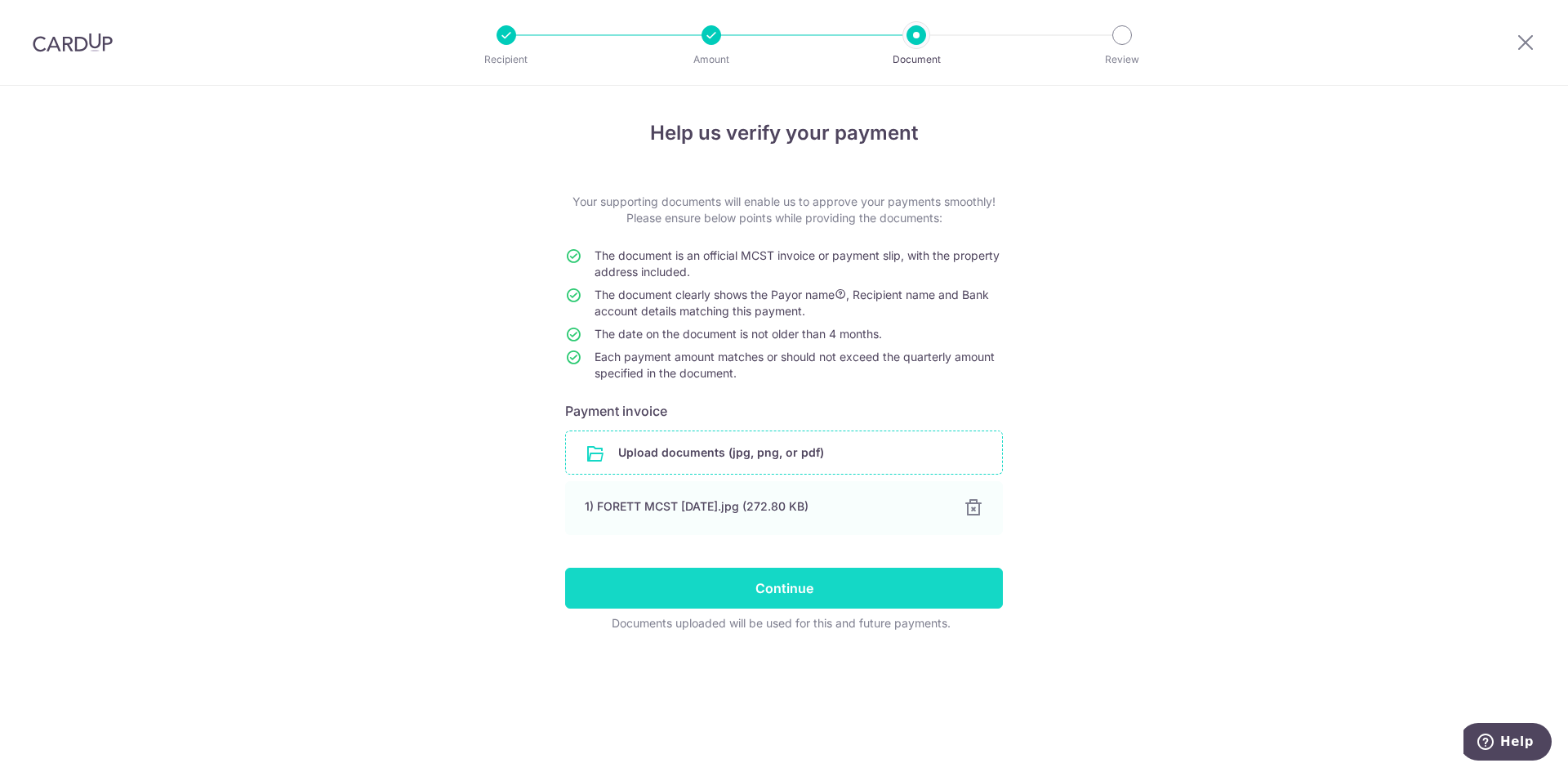
click at [703, 580] on input "Continue" at bounding box center [784, 587] width 438 height 41
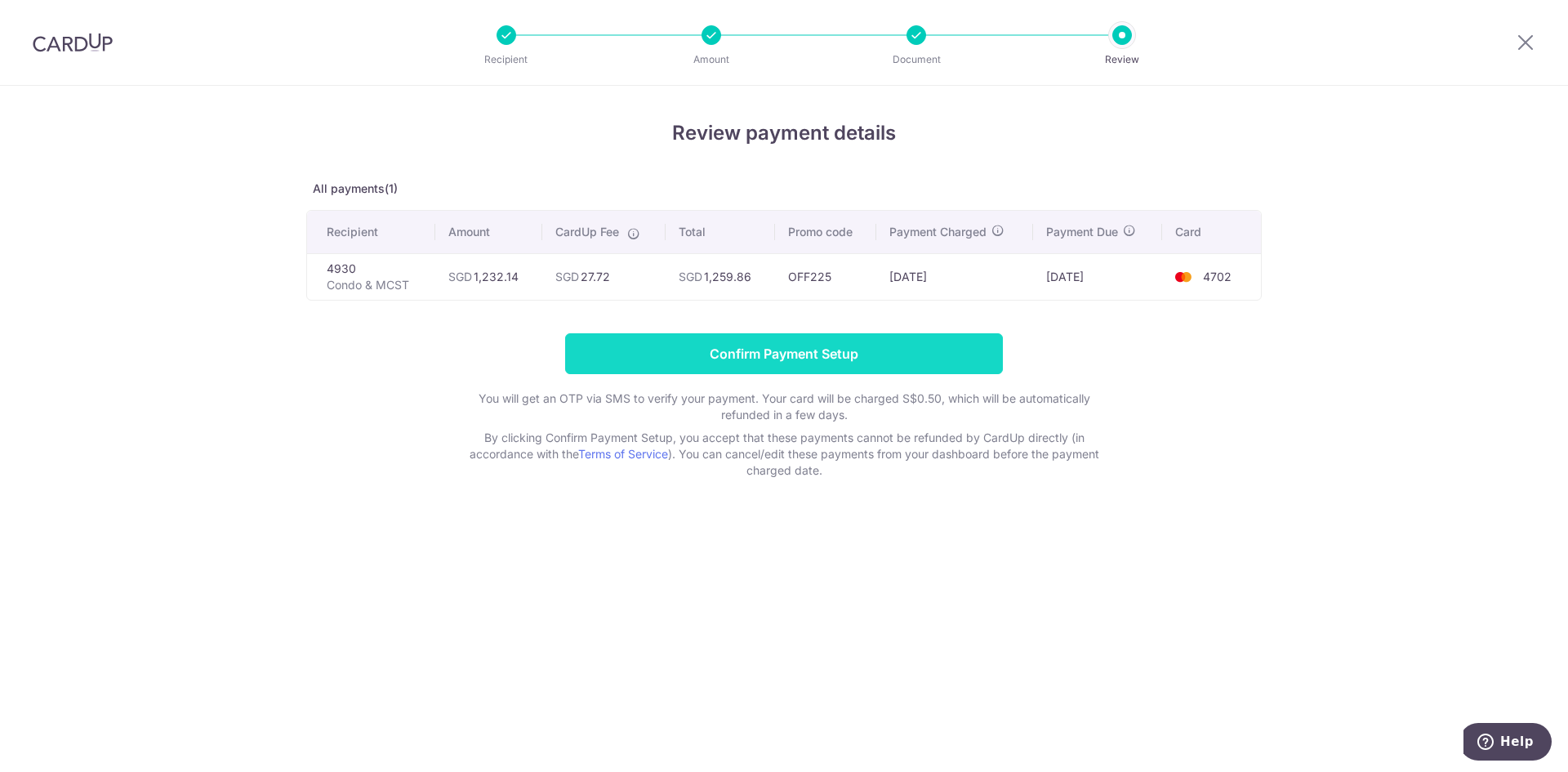
click at [745, 345] on input "Confirm Payment Setup" at bounding box center [784, 353] width 438 height 41
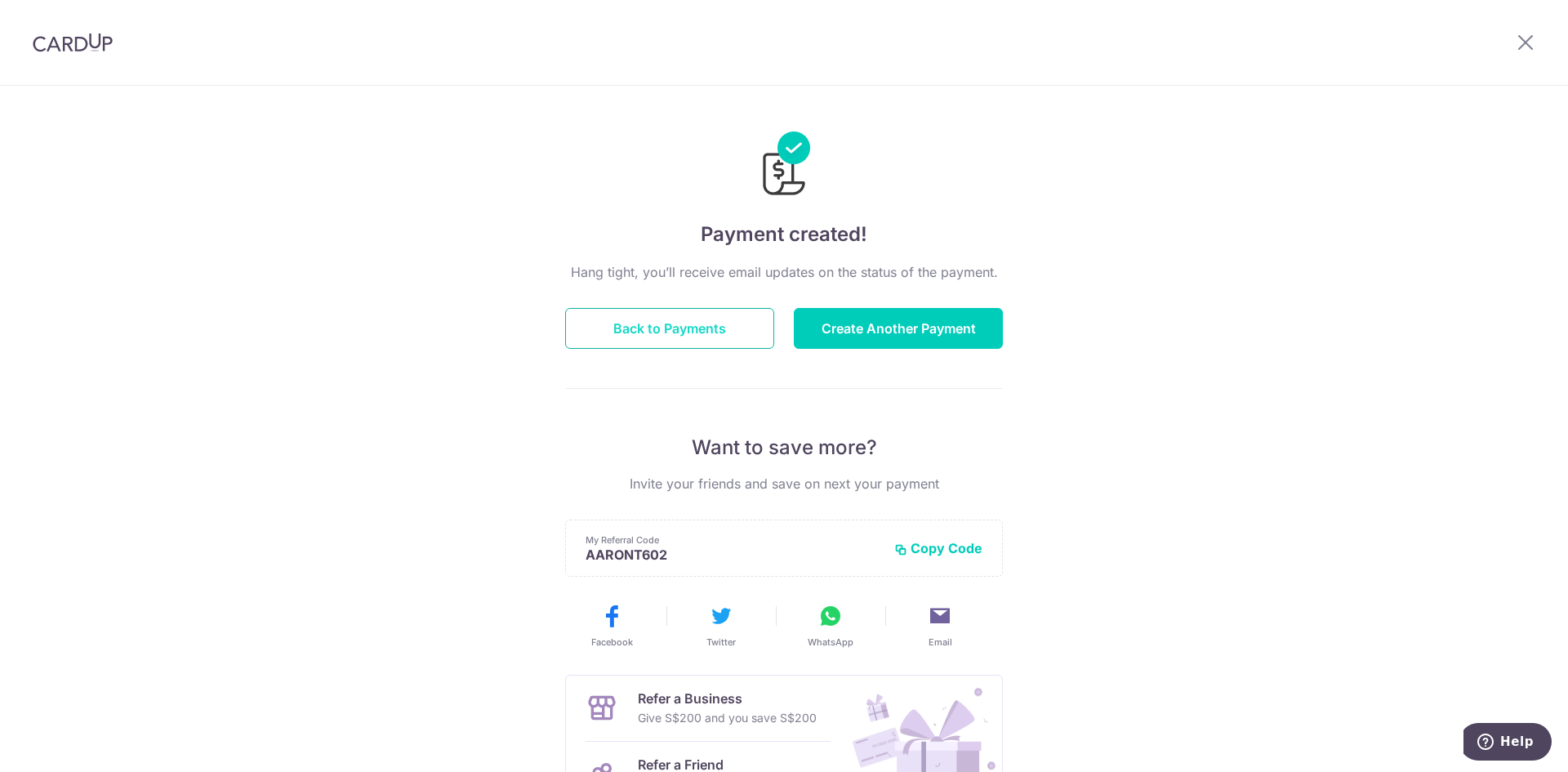
click at [725, 322] on button "Back to Payments" at bounding box center [670, 328] width 209 height 41
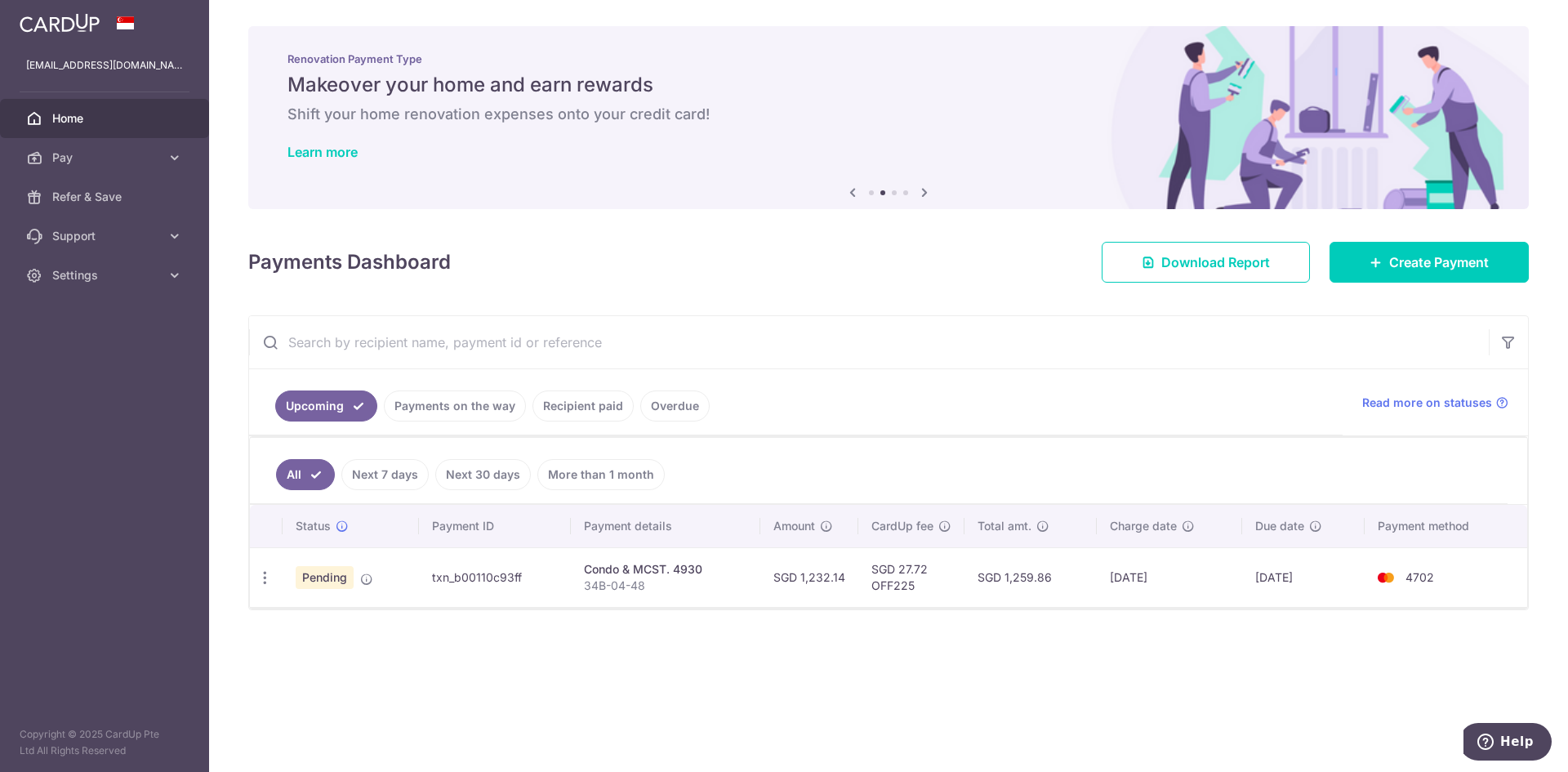
click at [414, 409] on link "Payments on the way" at bounding box center [455, 406] width 142 height 31
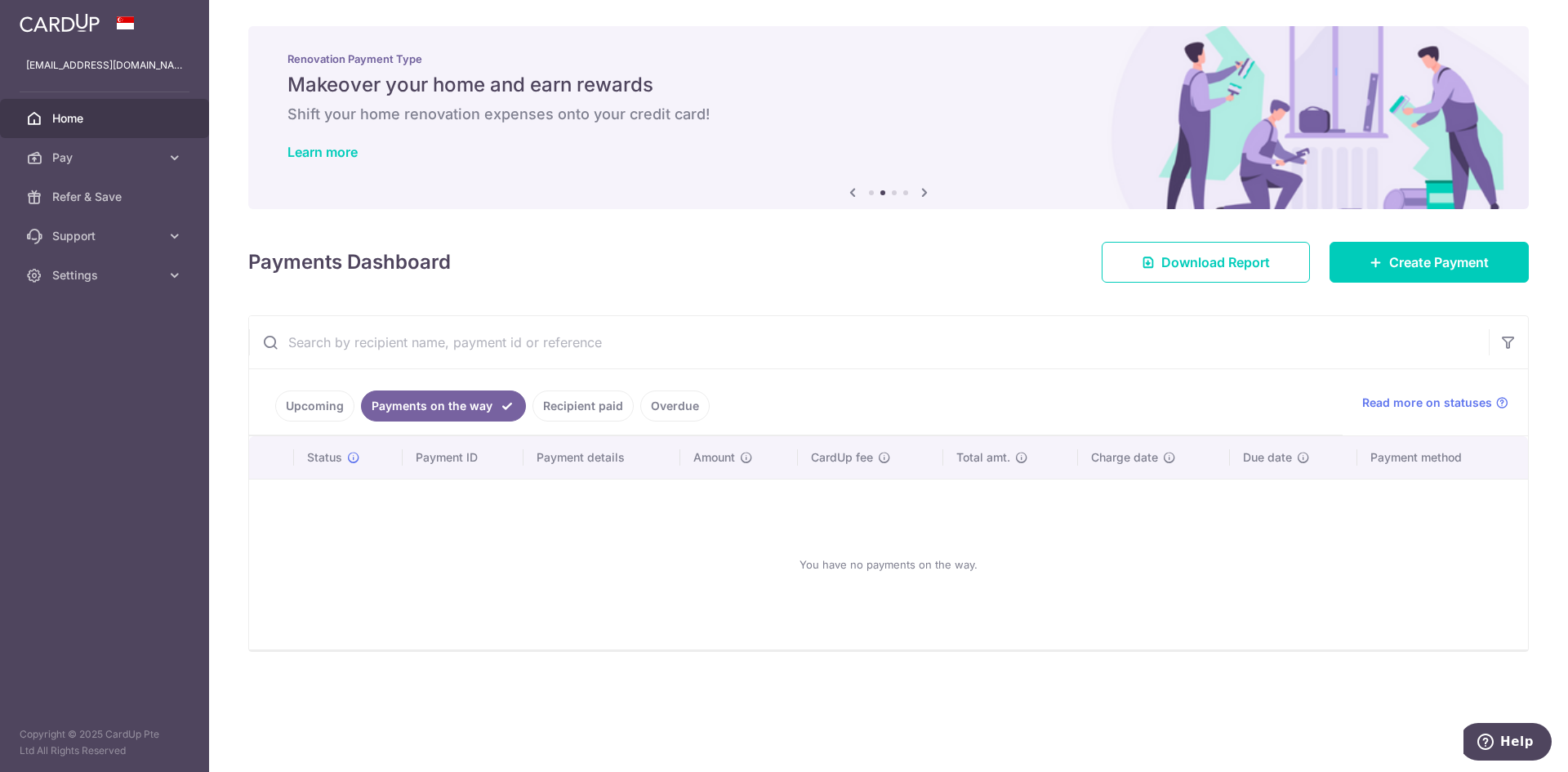
click at [587, 406] on link "Recipient paid" at bounding box center [583, 406] width 101 height 31
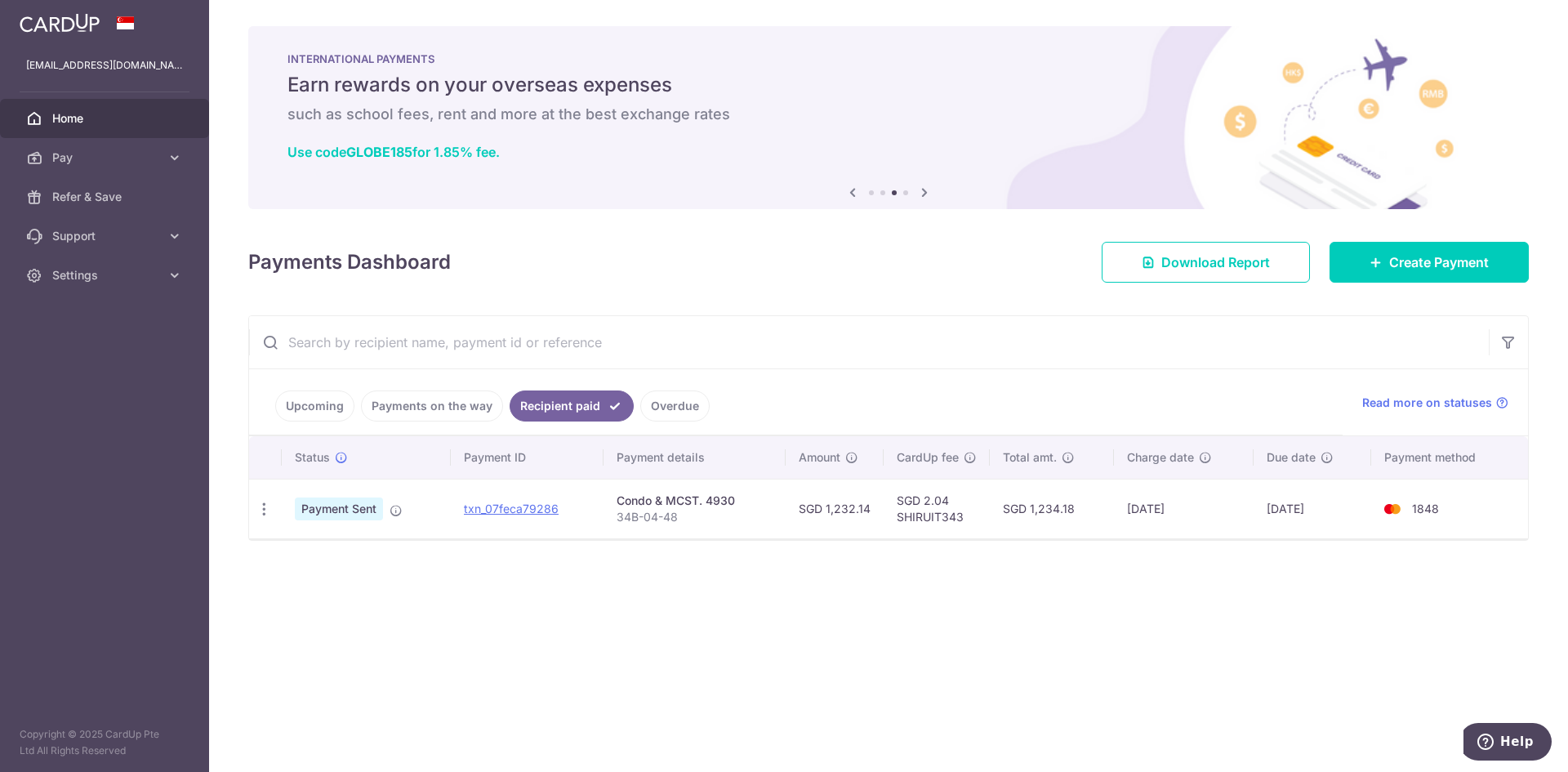
click at [310, 398] on link "Upcoming" at bounding box center [314, 406] width 79 height 31
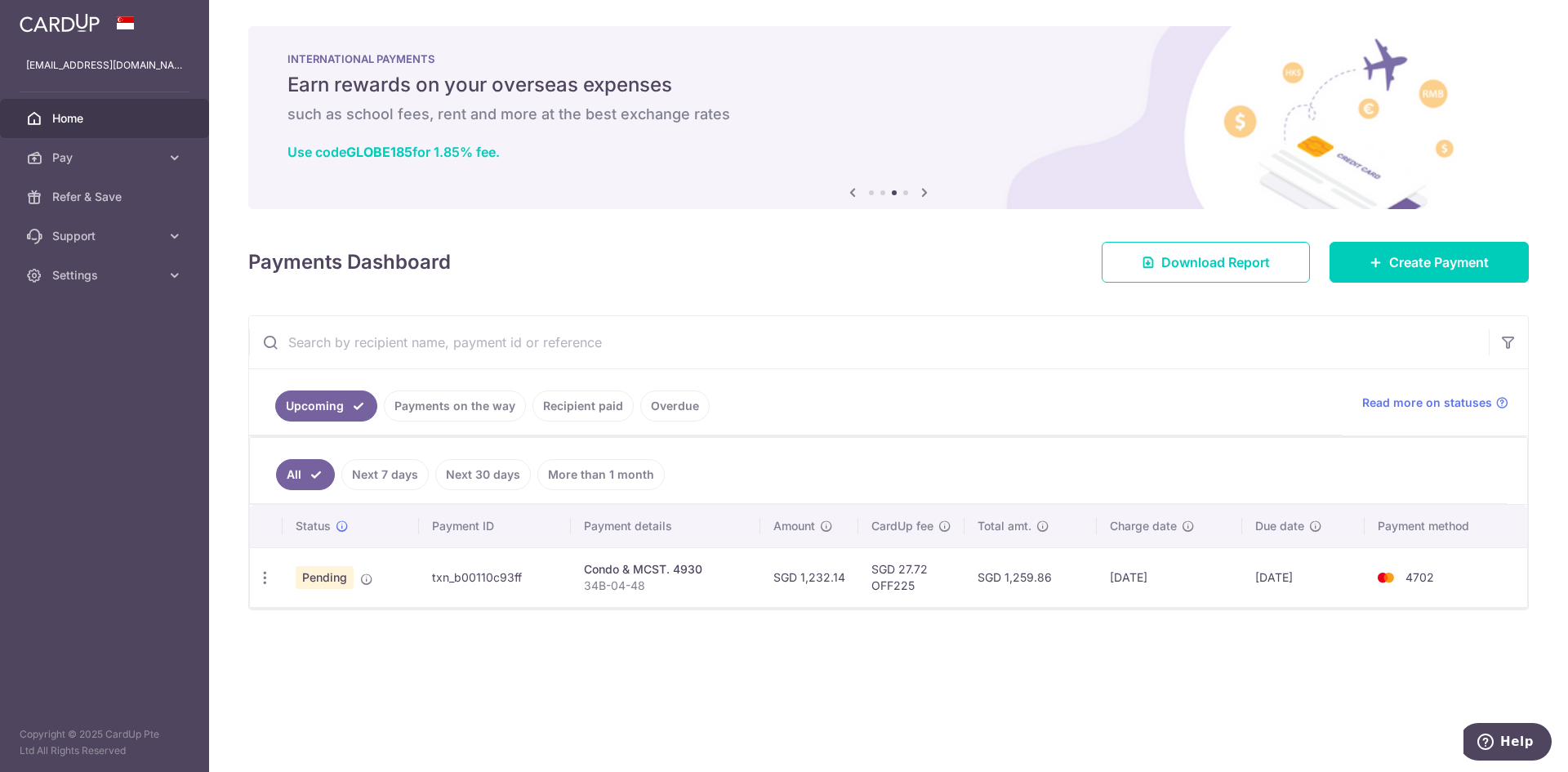
click at [677, 401] on link "Overdue" at bounding box center [675, 406] width 69 height 31
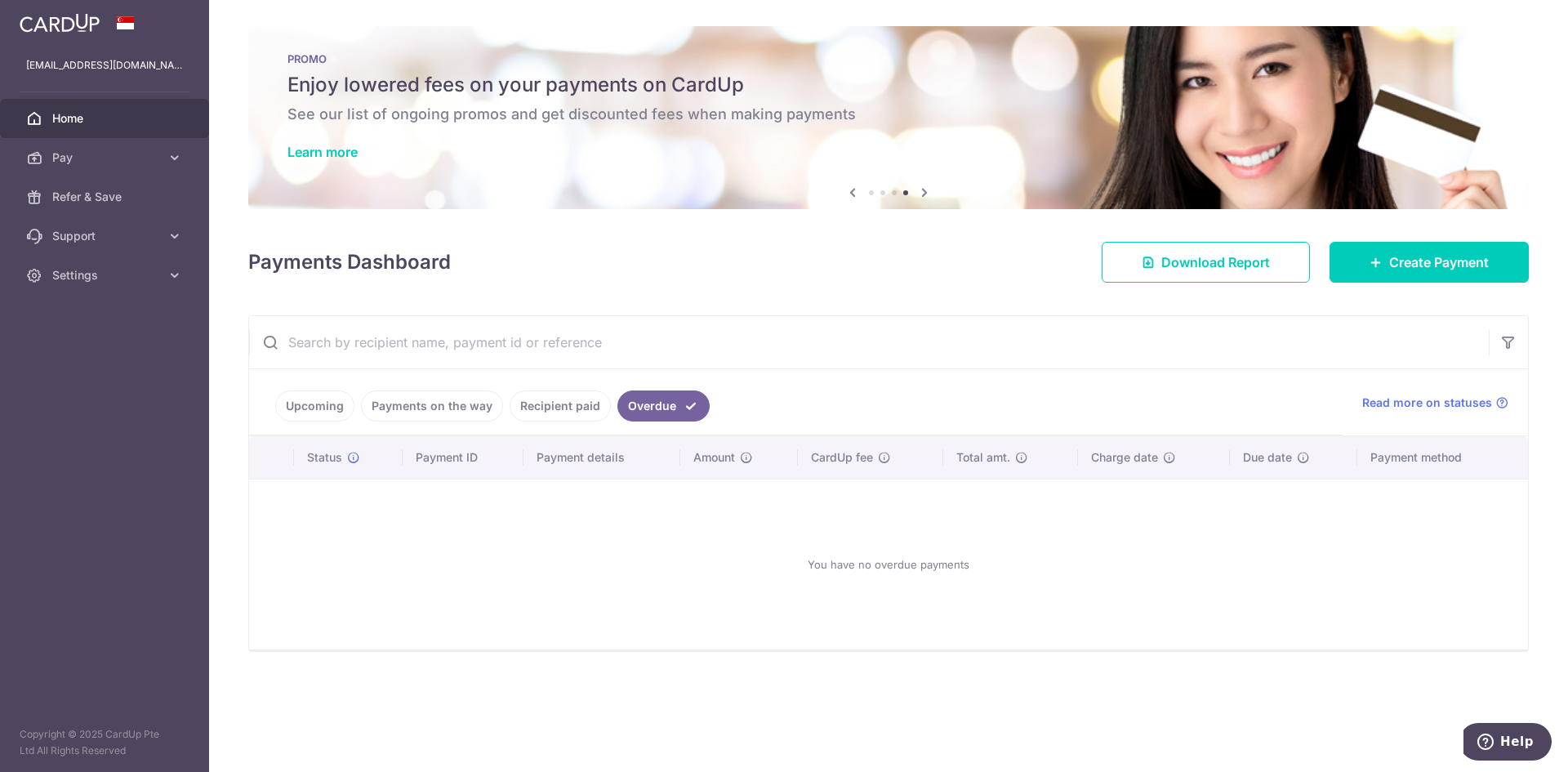
click at [309, 402] on link "Upcoming" at bounding box center [314, 406] width 79 height 31
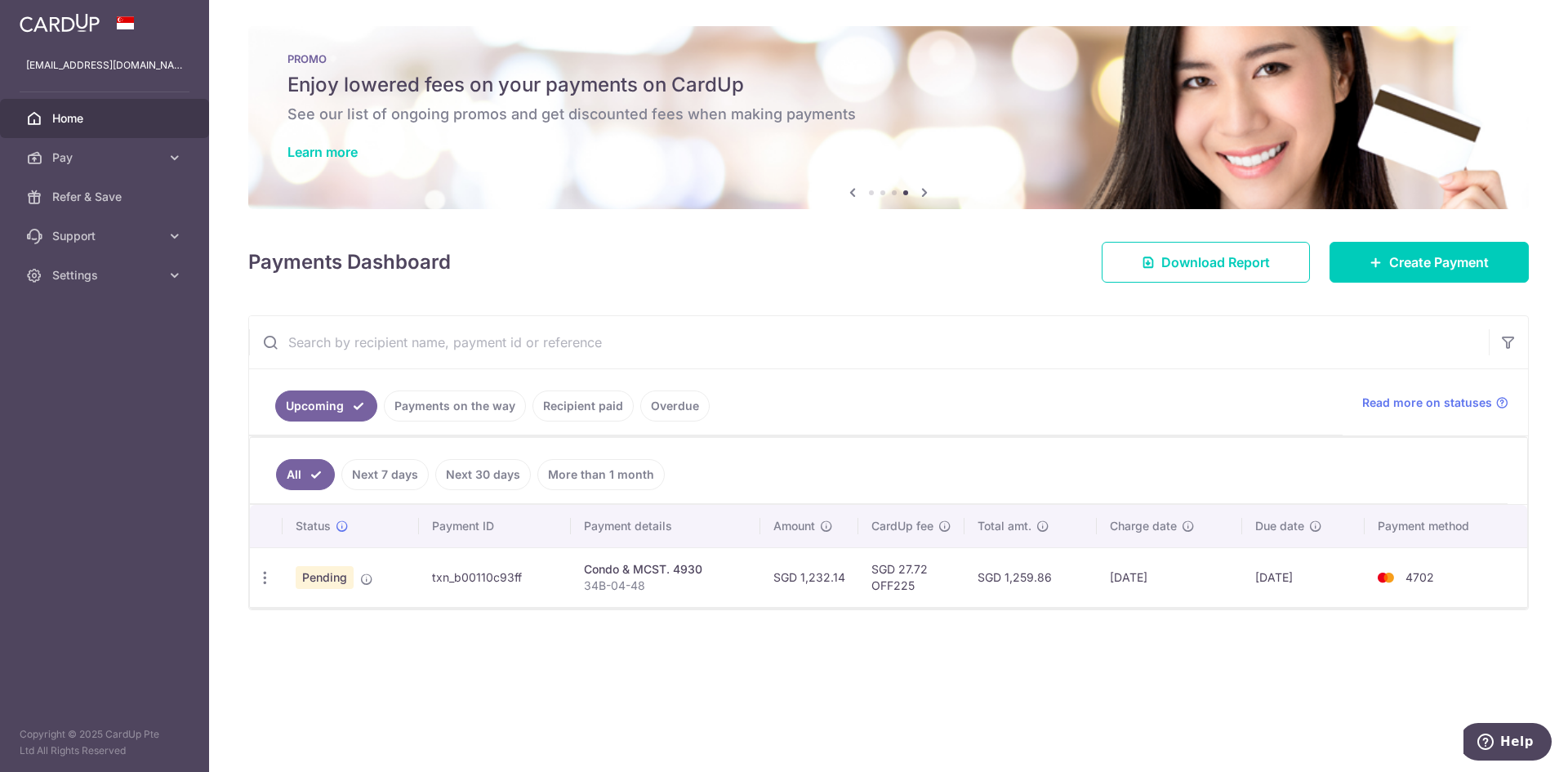
click at [591, 409] on link "Recipient paid" at bounding box center [583, 406] width 101 height 31
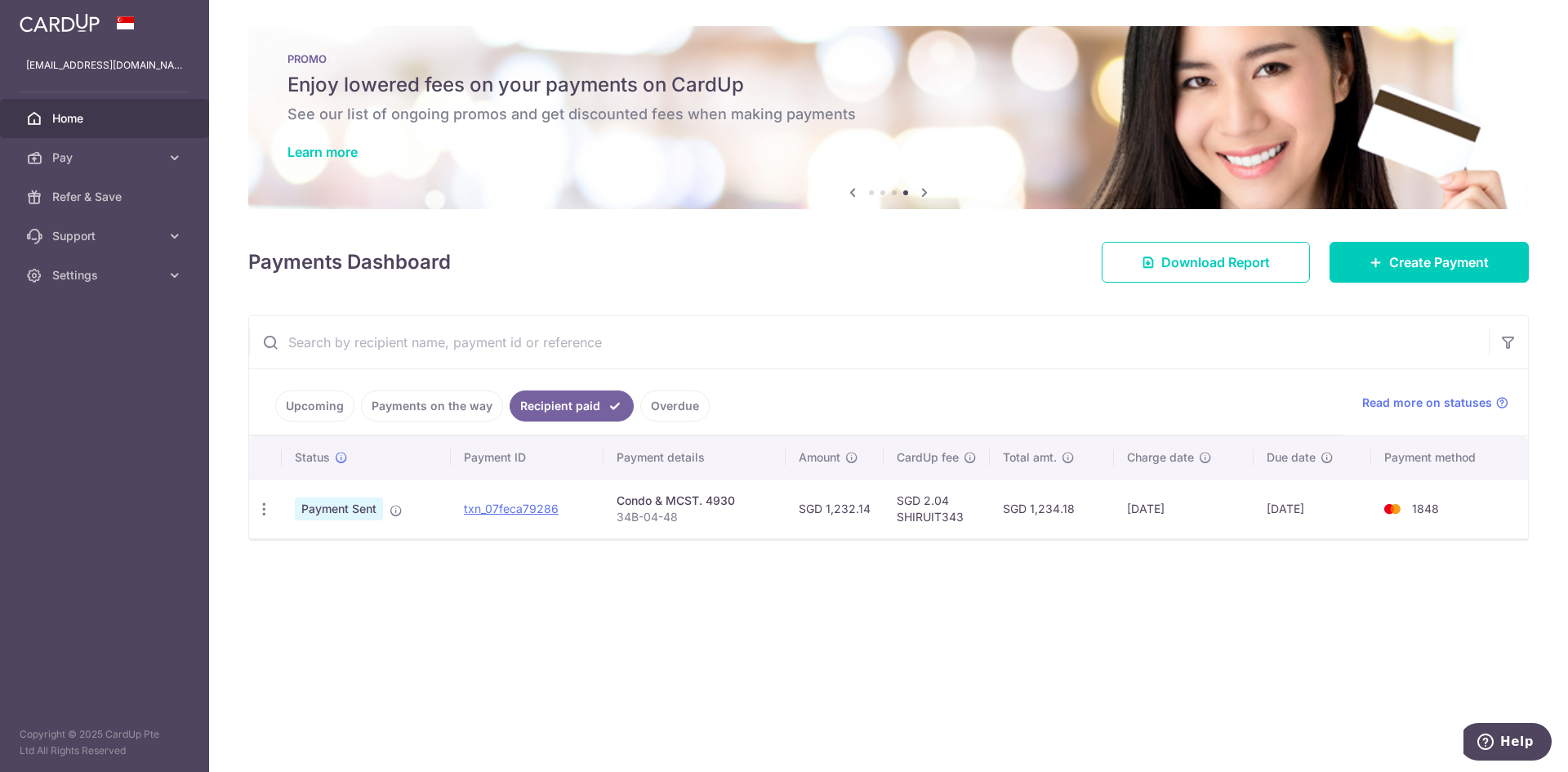
click at [853, 268] on div "Payments Dashboard Download Report Create Payment" at bounding box center [888, 258] width 1280 height 48
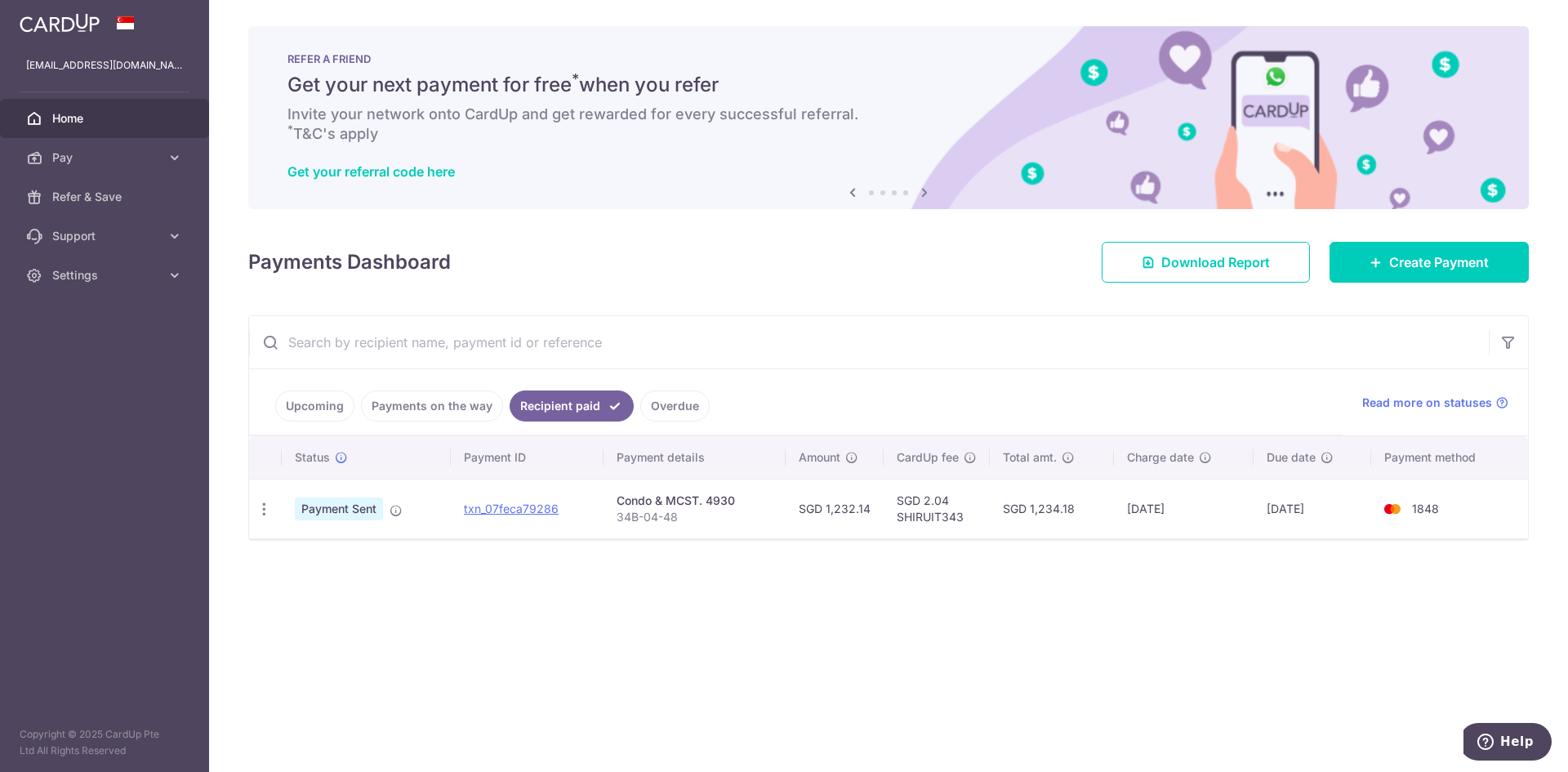
drag, startPoint x: 389, startPoint y: 404, endPoint x: 374, endPoint y: 401, distance: 15.3
click at [389, 404] on link "Payments on the way" at bounding box center [432, 406] width 142 height 31
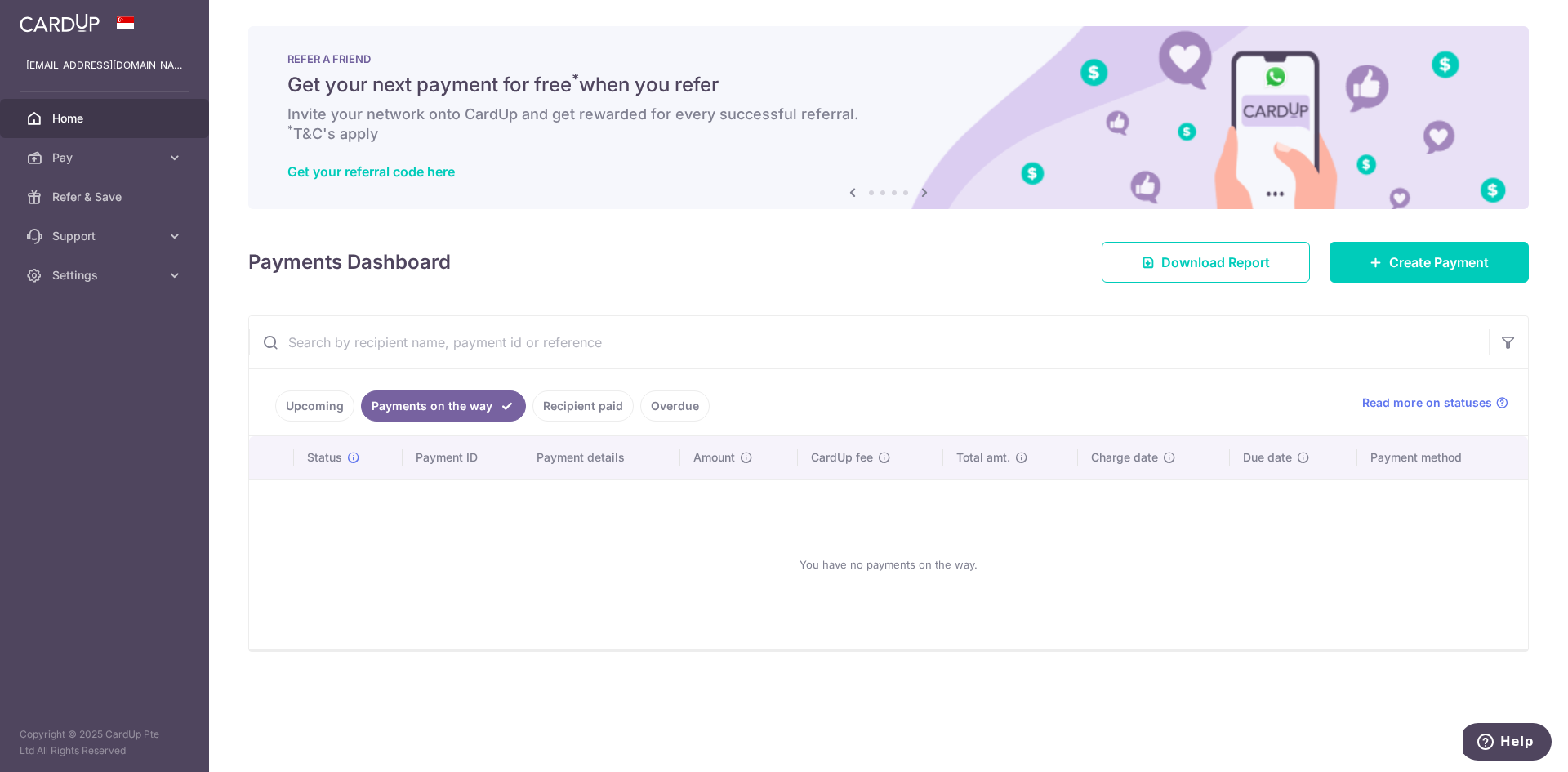
click at [330, 412] on link "Upcoming" at bounding box center [314, 406] width 79 height 31
